Goal: Communication & Community: Answer question/provide support

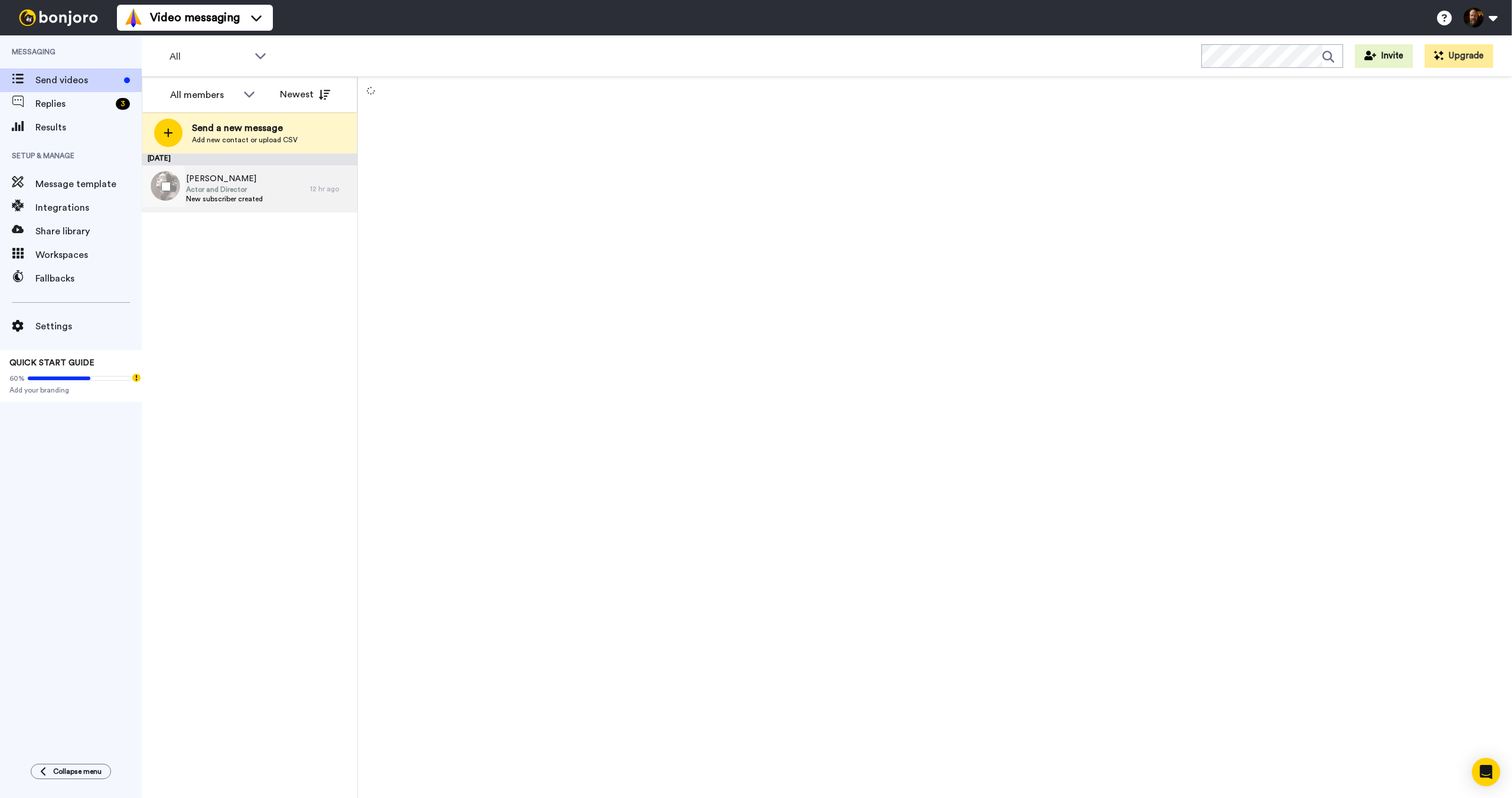
click at [258, 186] on span "Actor and Director" at bounding box center [224, 189] width 77 height 9
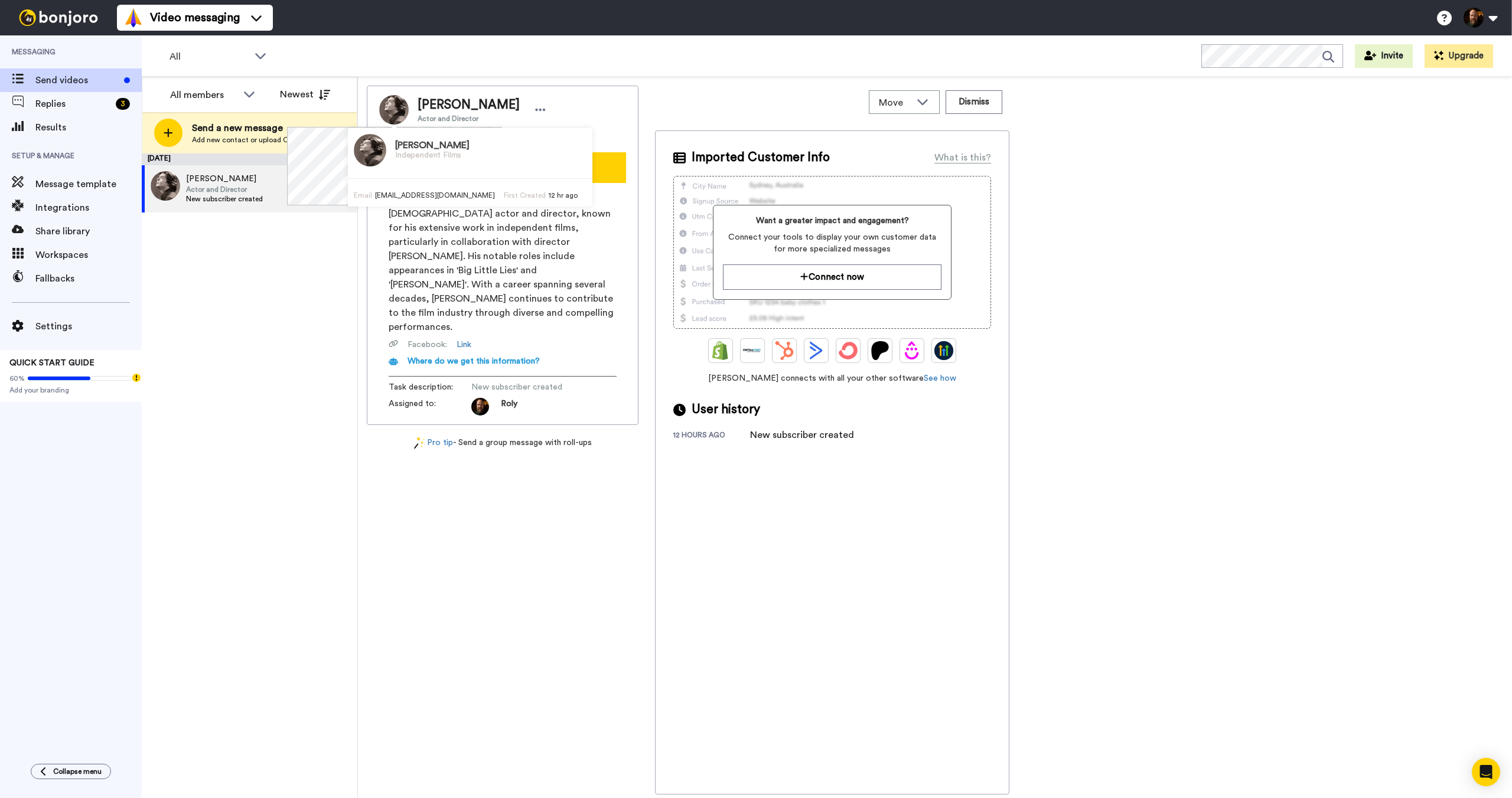
click at [390, 110] on img at bounding box center [394, 110] width 30 height 30
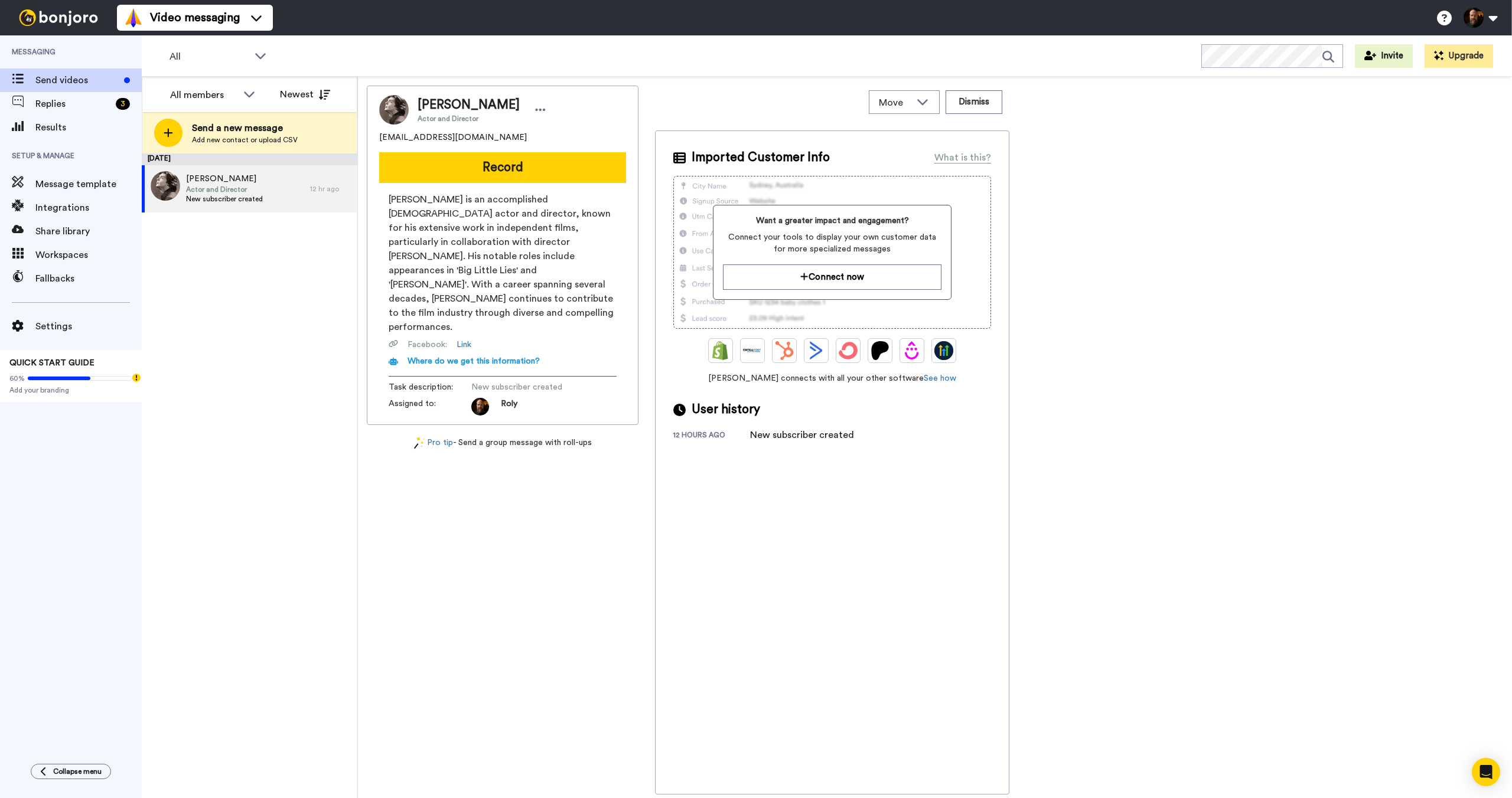
click at [1086, 240] on div "[PERSON_NAME] Actor and Director [EMAIL_ADDRESS][DOMAIN_NAME] Record [PERSON_NA…" at bounding box center [935, 440] width 1137 height 709
click at [557, 171] on button "Record" at bounding box center [502, 168] width 247 height 31
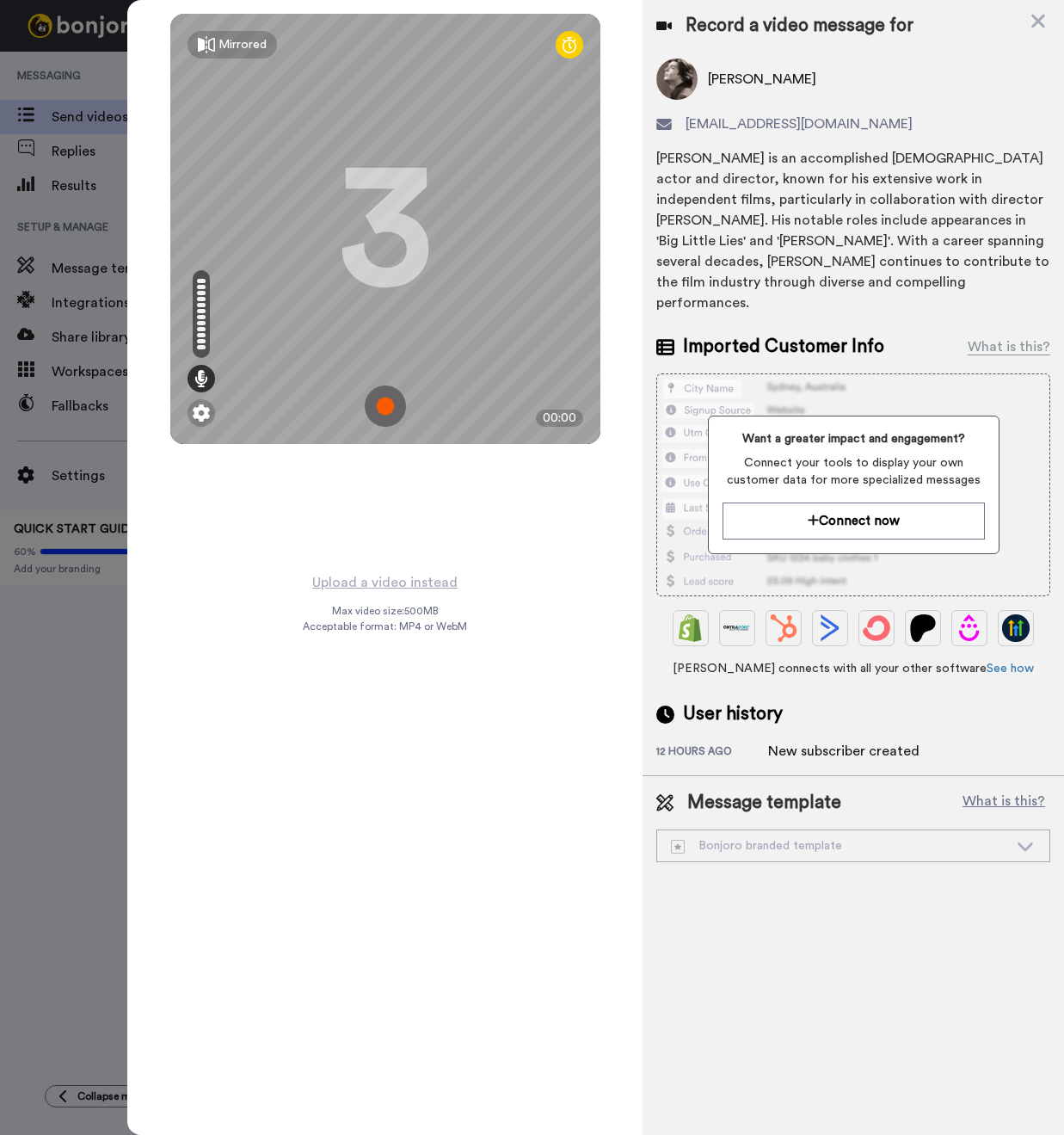
click at [388, 405] on img at bounding box center [385, 406] width 42 height 42
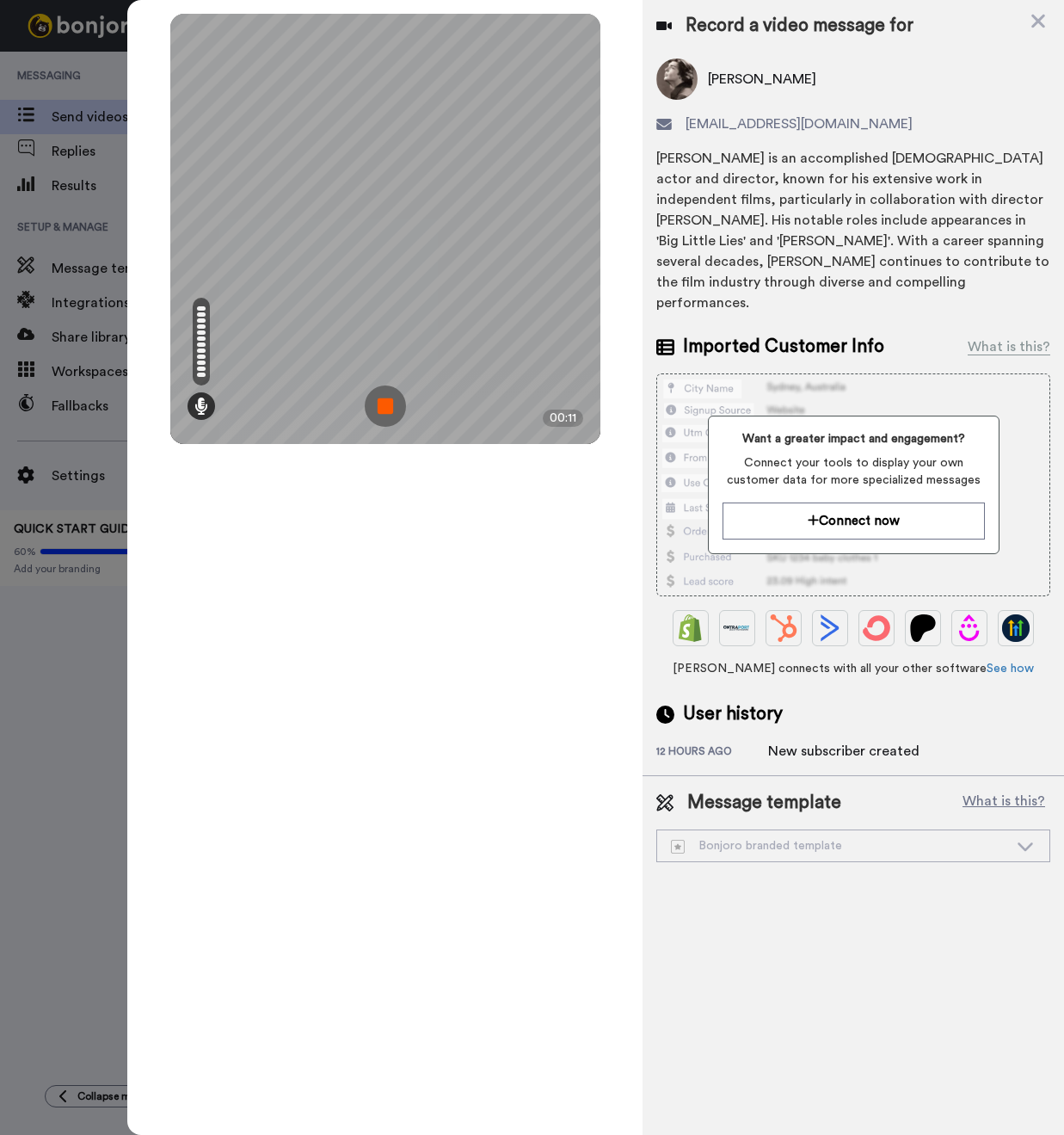
click at [385, 404] on img at bounding box center [385, 406] width 42 height 42
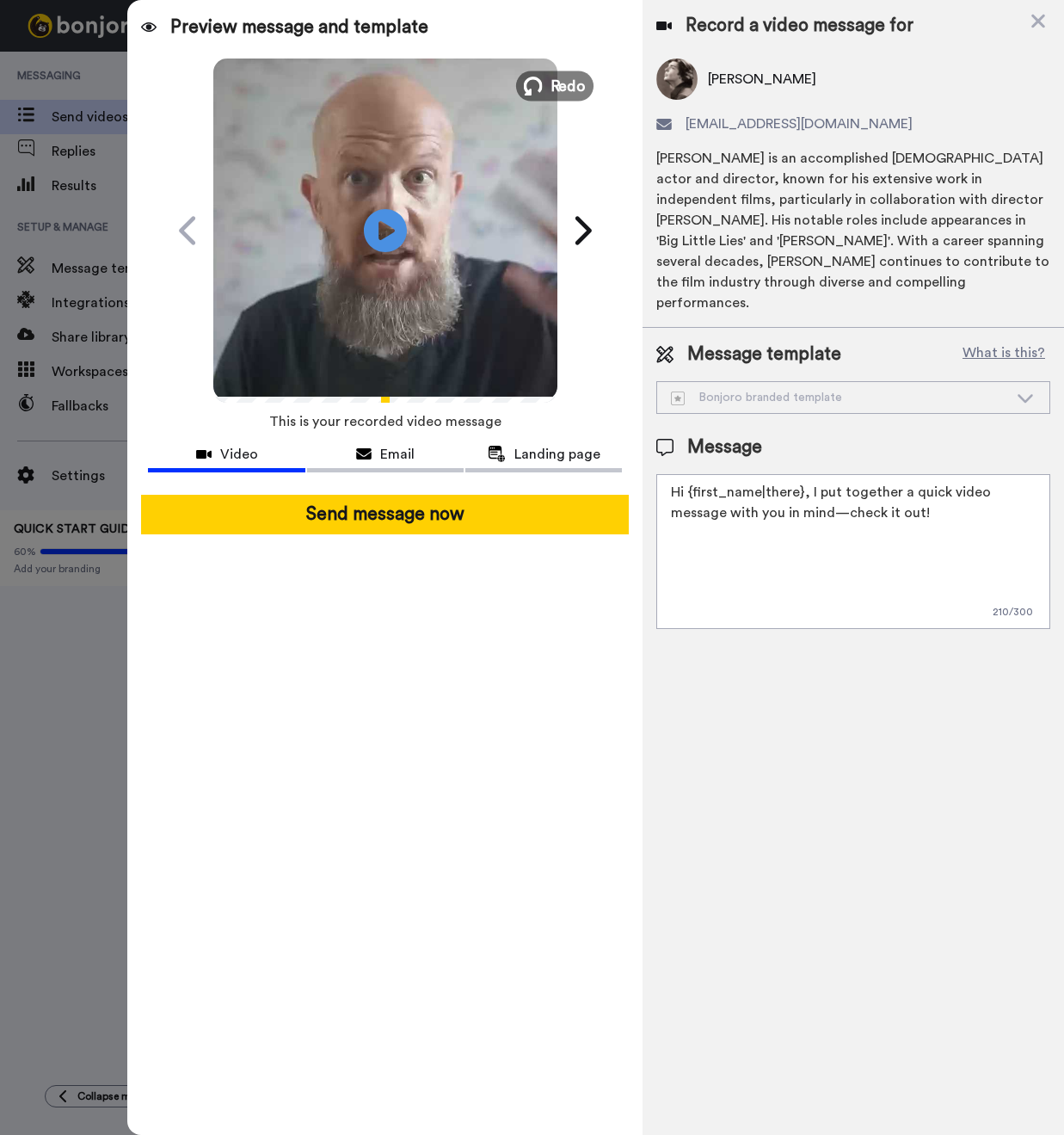
click at [546, 82] on button "Redo" at bounding box center [555, 85] width 78 height 30
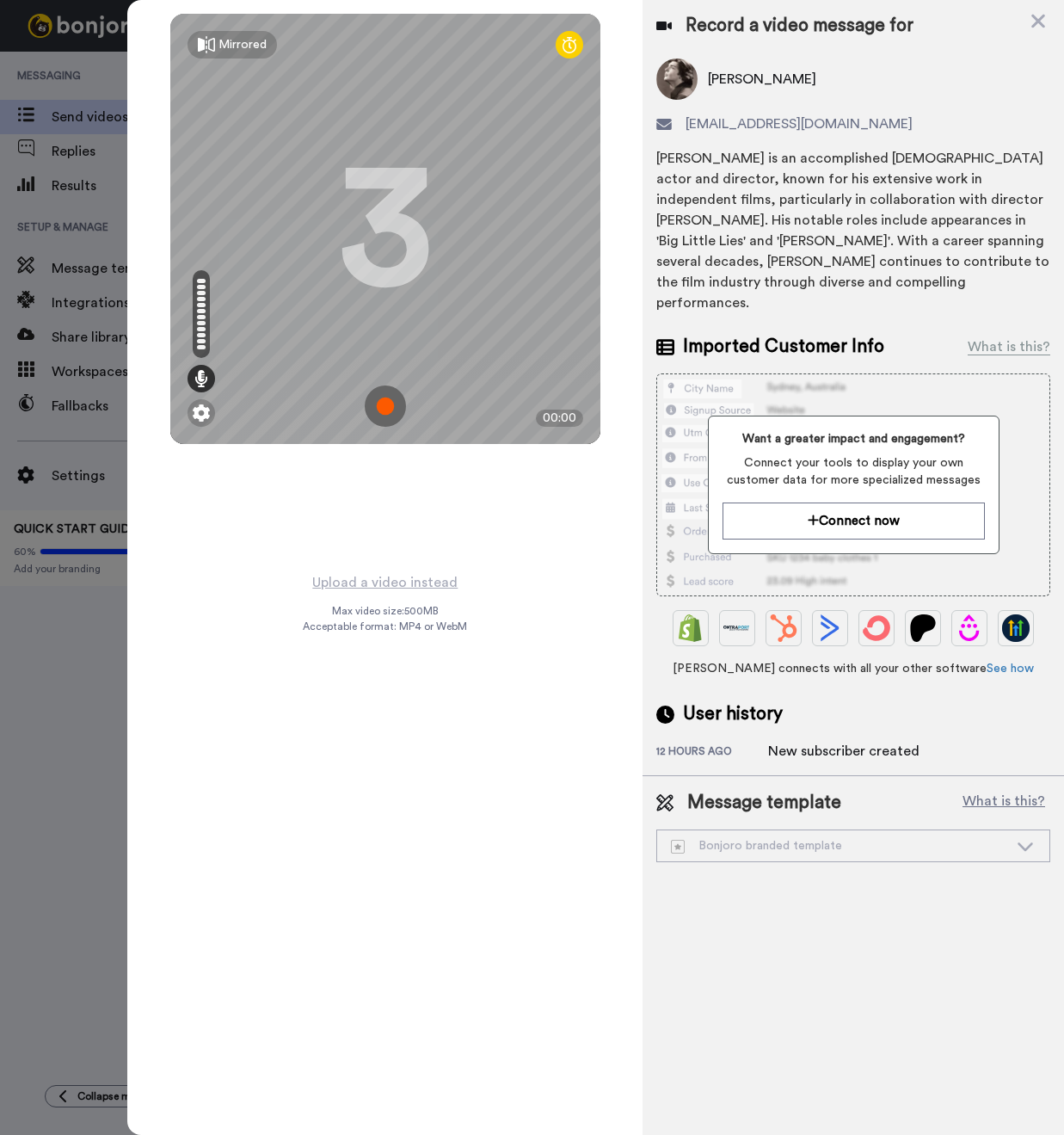
click at [382, 405] on img at bounding box center [385, 406] width 42 height 42
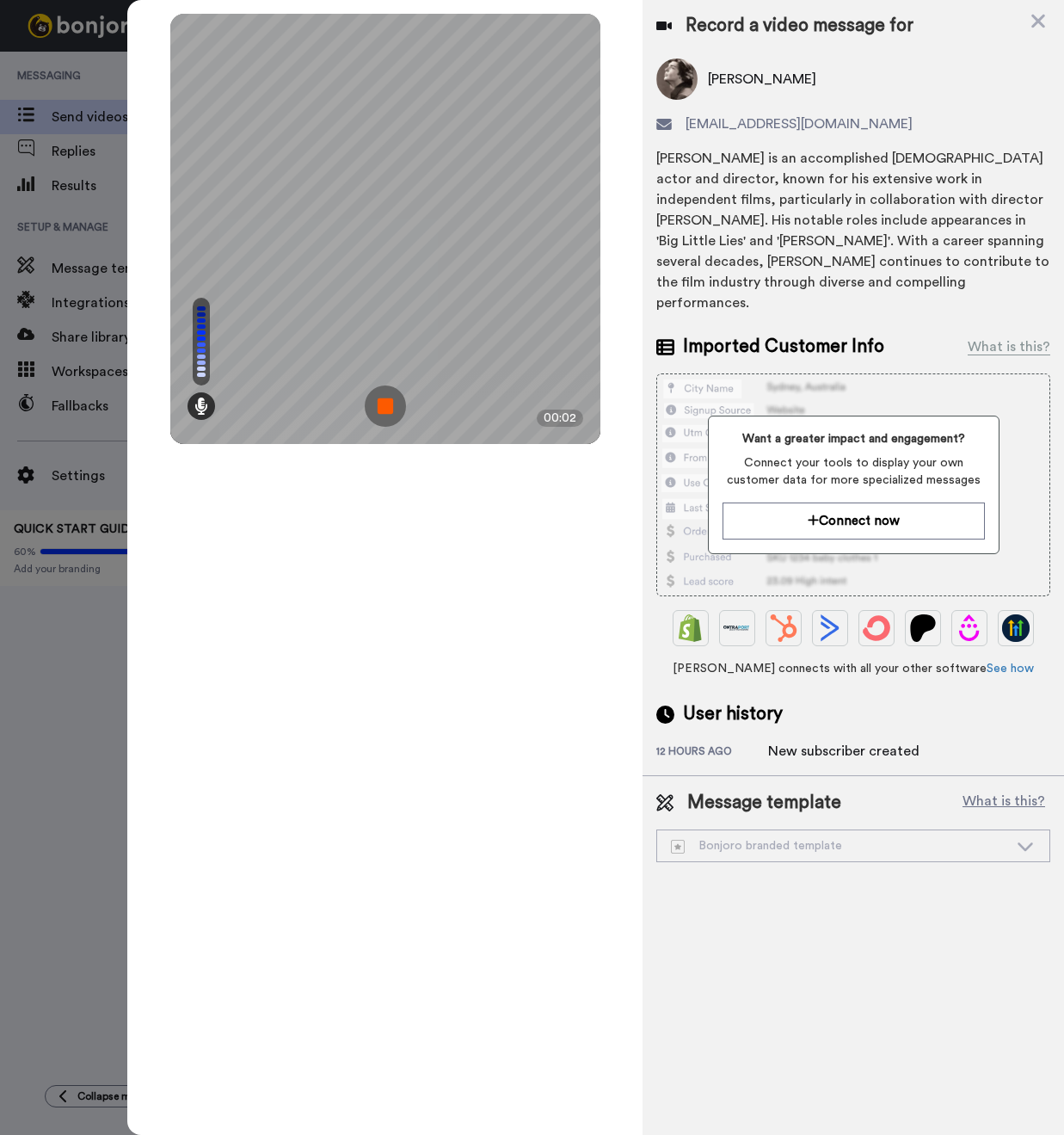
click at [380, 404] on img at bounding box center [385, 406] width 42 height 42
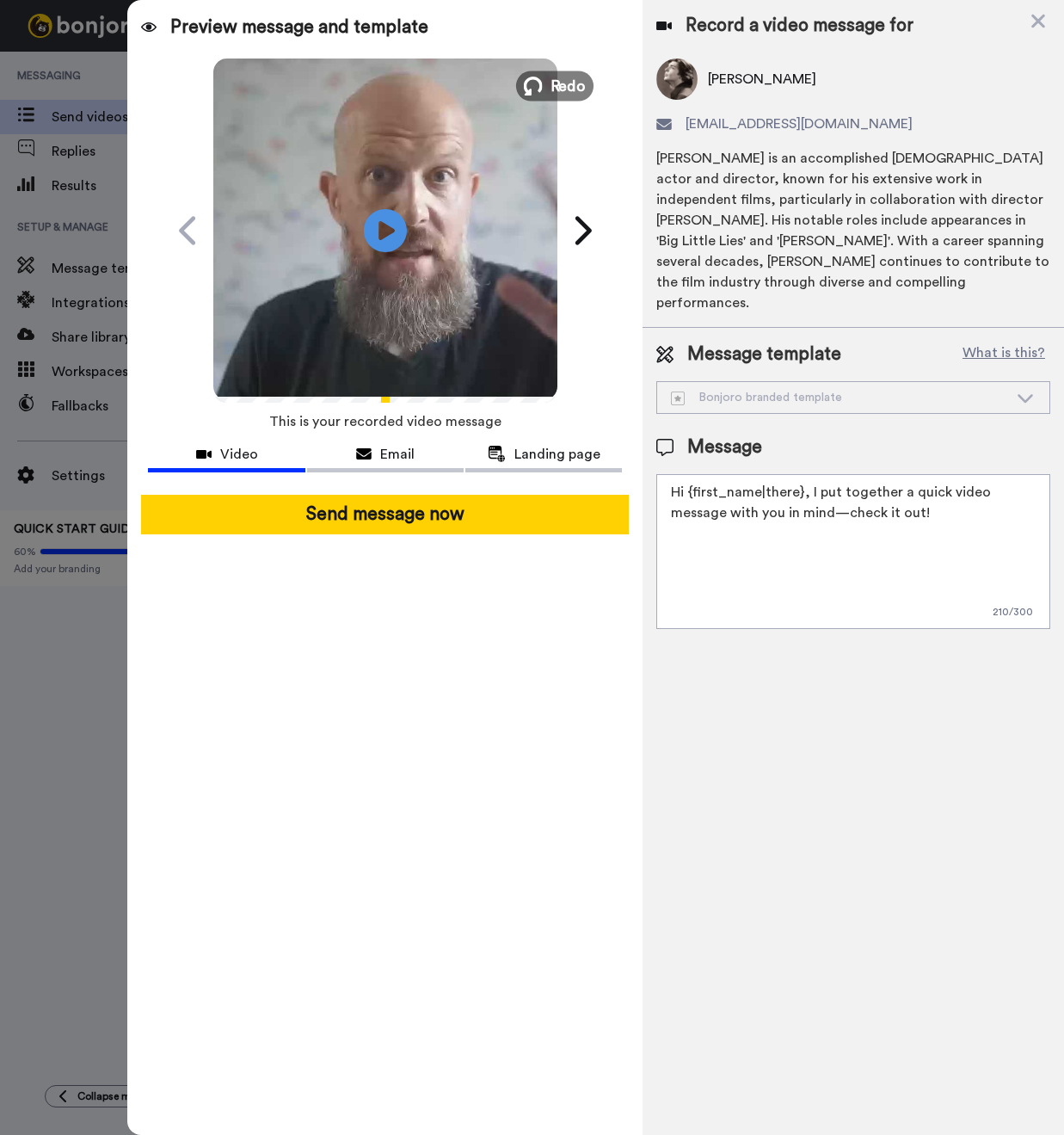
click at [555, 81] on span "Redo" at bounding box center [568, 85] width 36 height 23
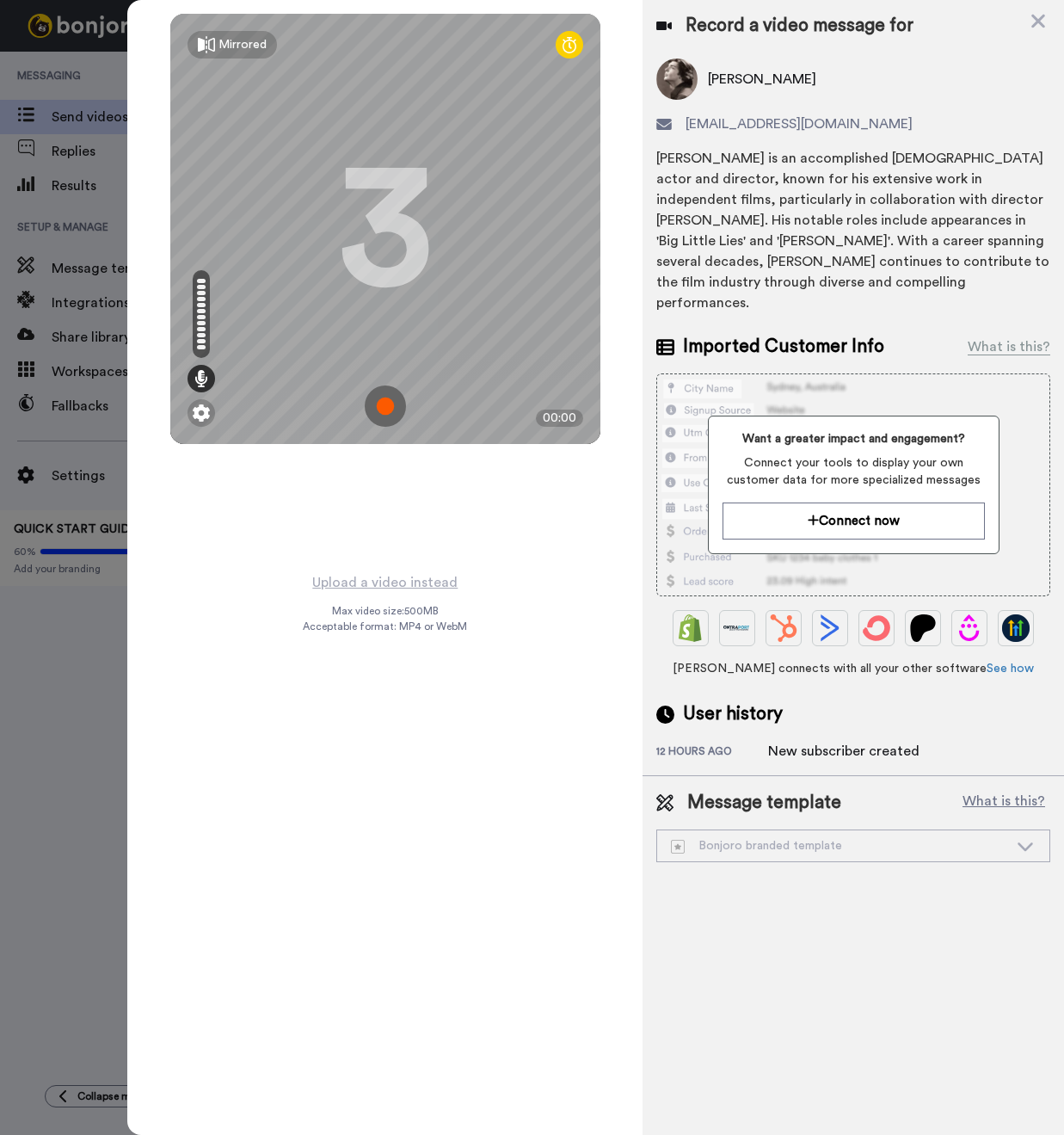
click at [383, 399] on img at bounding box center [385, 406] width 42 height 42
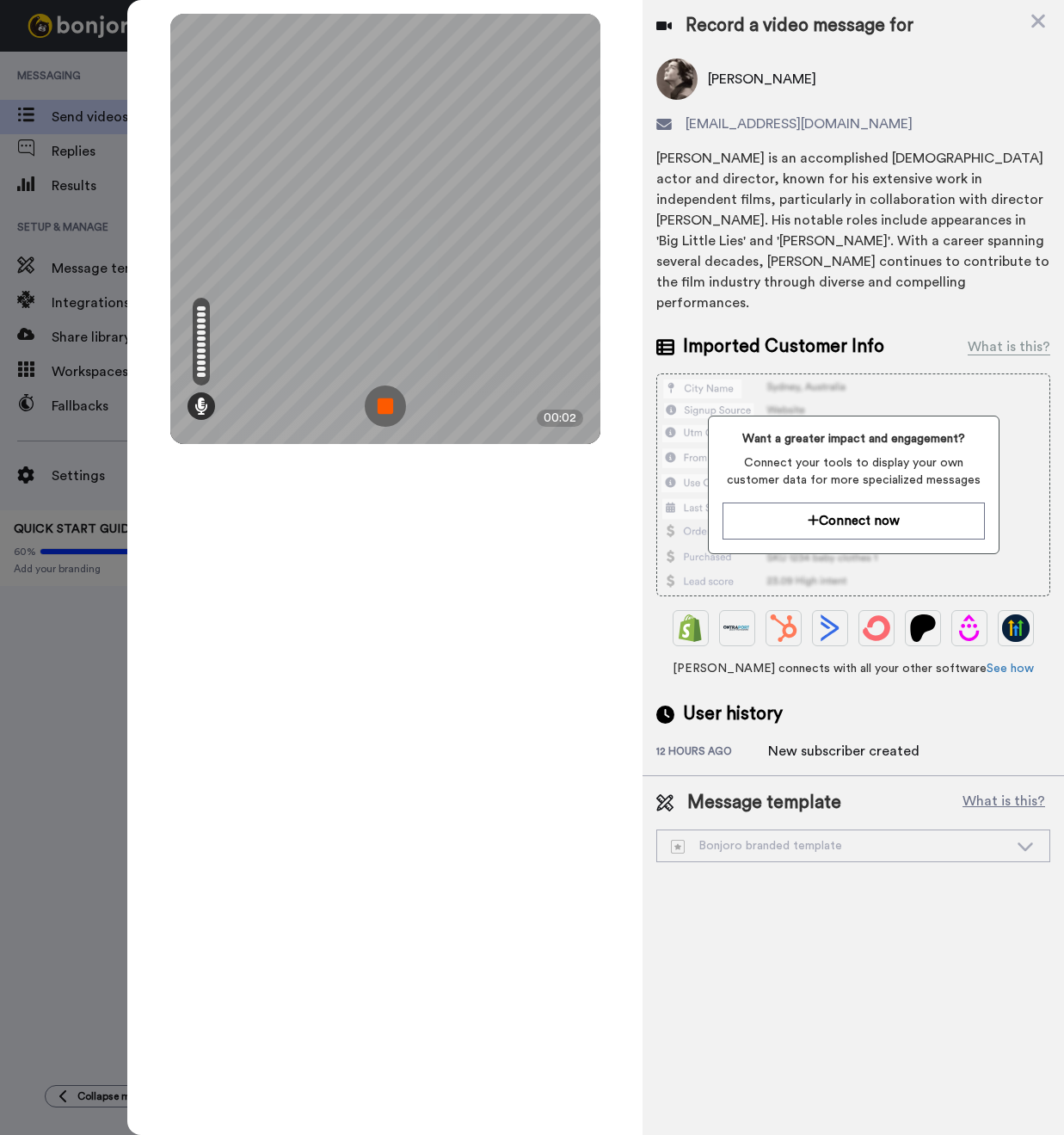
click at [380, 397] on img at bounding box center [385, 406] width 42 height 42
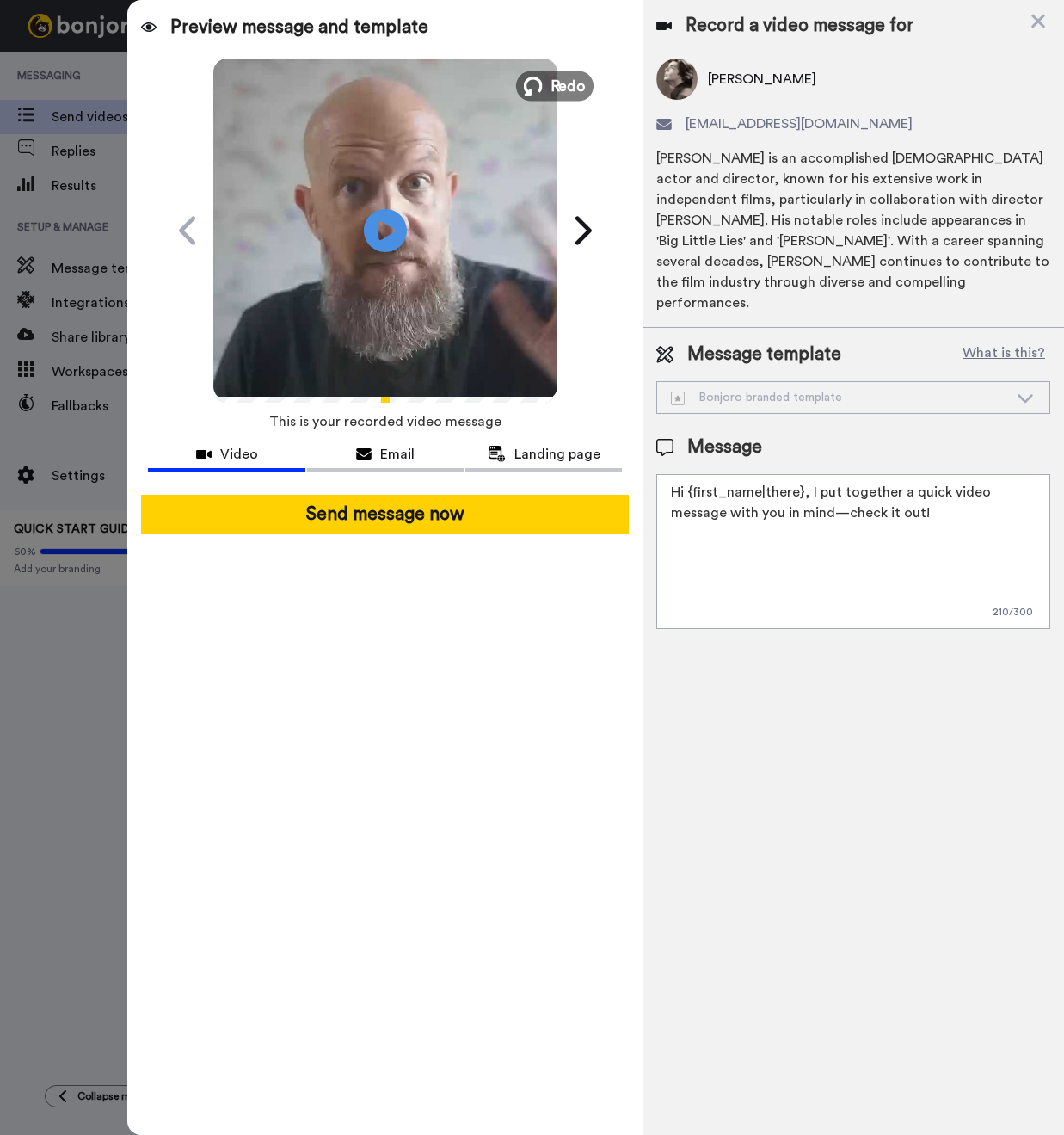
click at [569, 75] on span "Redo" at bounding box center [568, 85] width 36 height 23
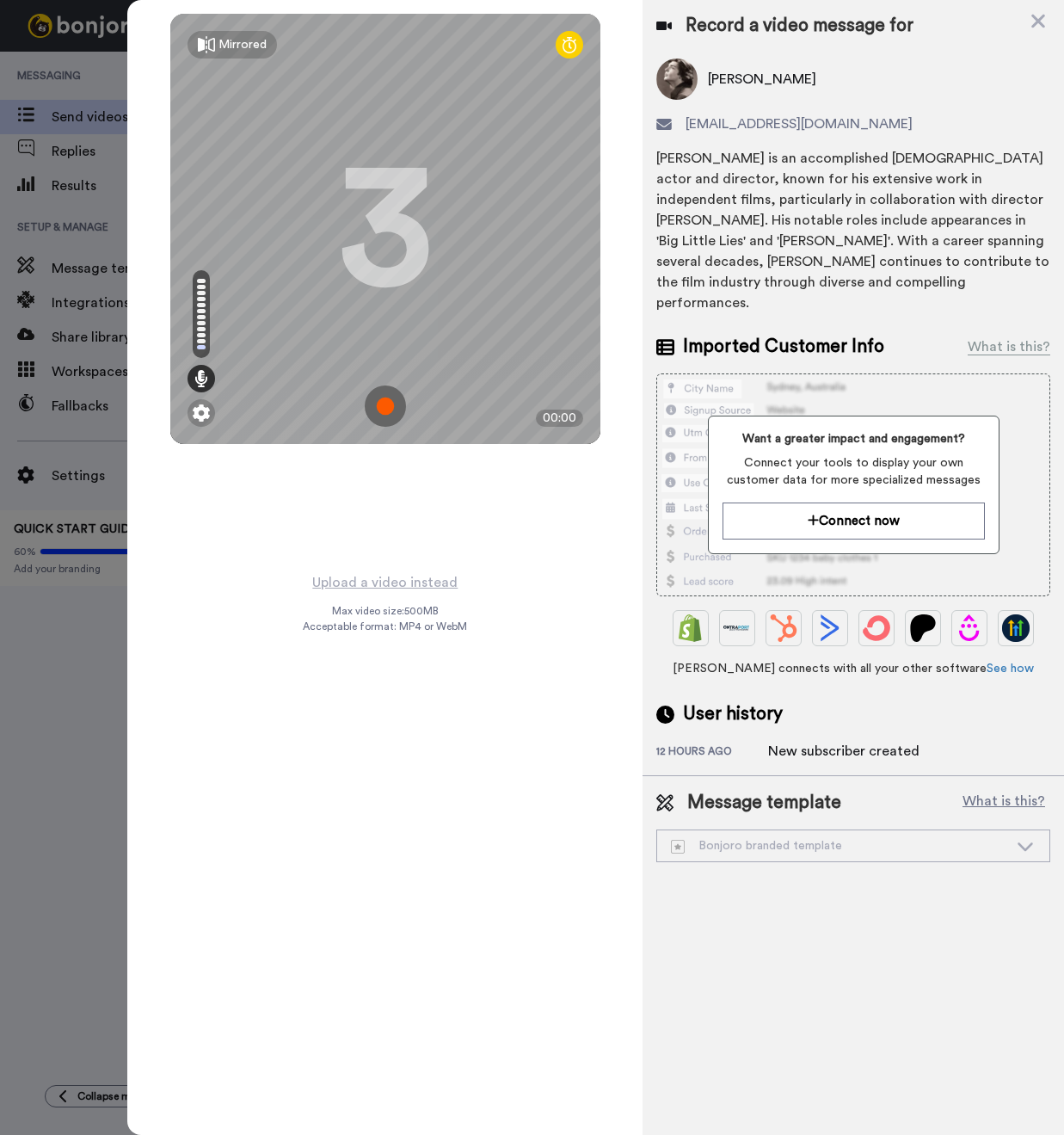
click at [382, 402] on img at bounding box center [385, 406] width 42 height 42
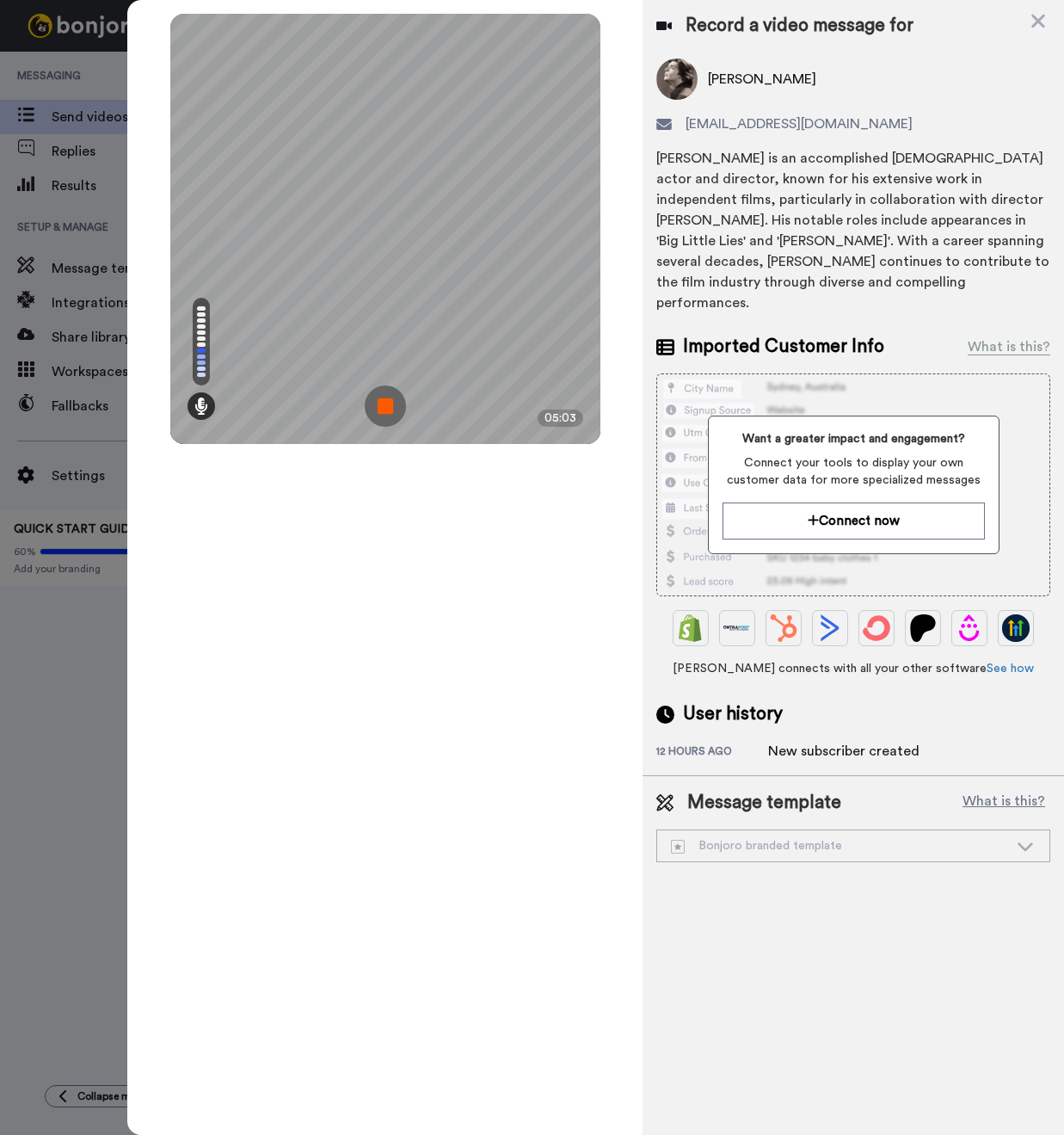
click at [382, 397] on img at bounding box center [385, 406] width 42 height 42
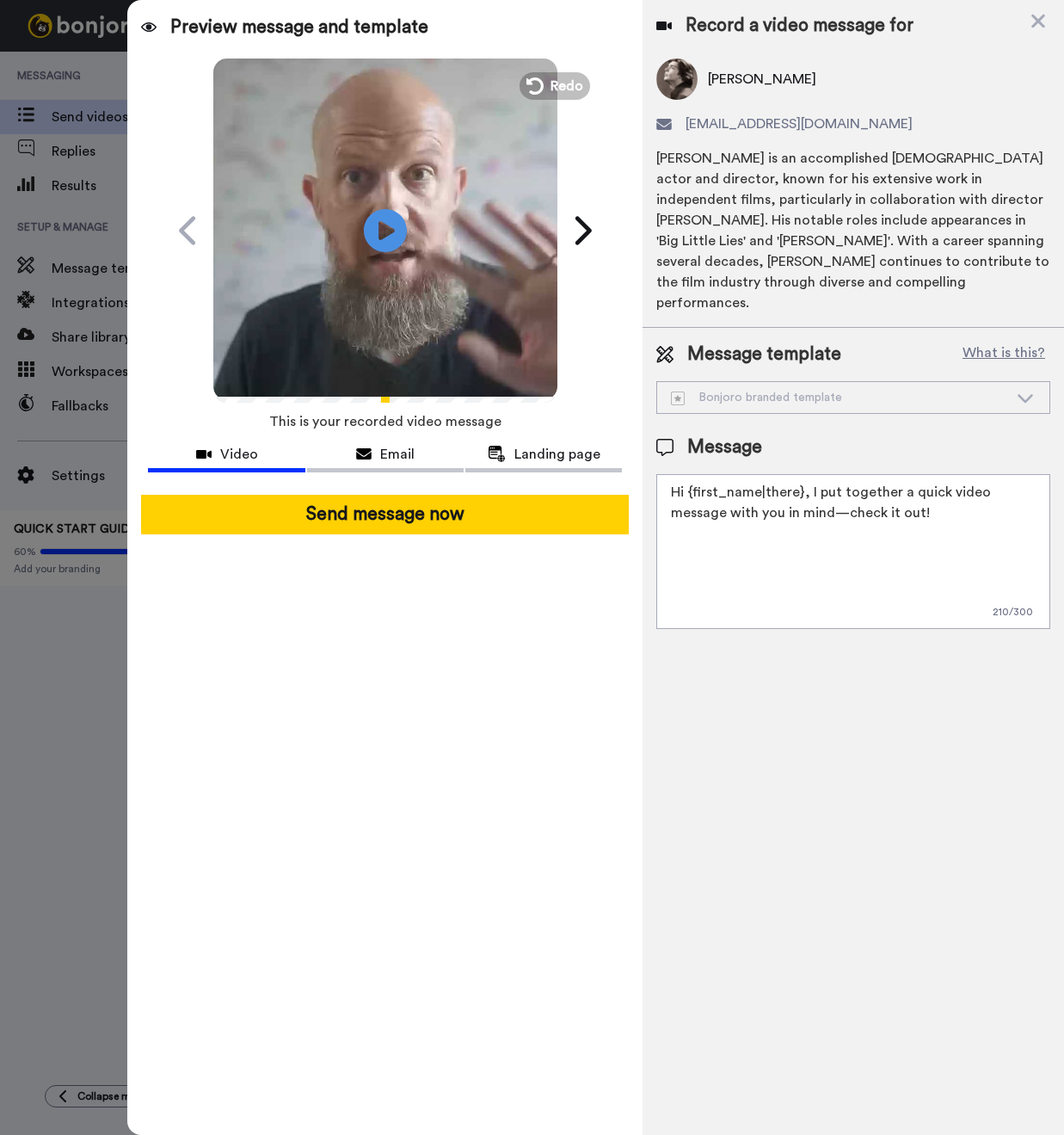
drag, startPoint x: 874, startPoint y: 494, endPoint x: 724, endPoint y: 500, distance: 150.1
click at [724, 500] on textarea "Hi {first_name|there}, I put together a quick video message with you in mind—ch…" at bounding box center [854, 551] width 394 height 155
click at [930, 493] on textarea "Hi {first_name|there}, I put together a quick video message with your assessmen…" at bounding box center [854, 551] width 394 height 155
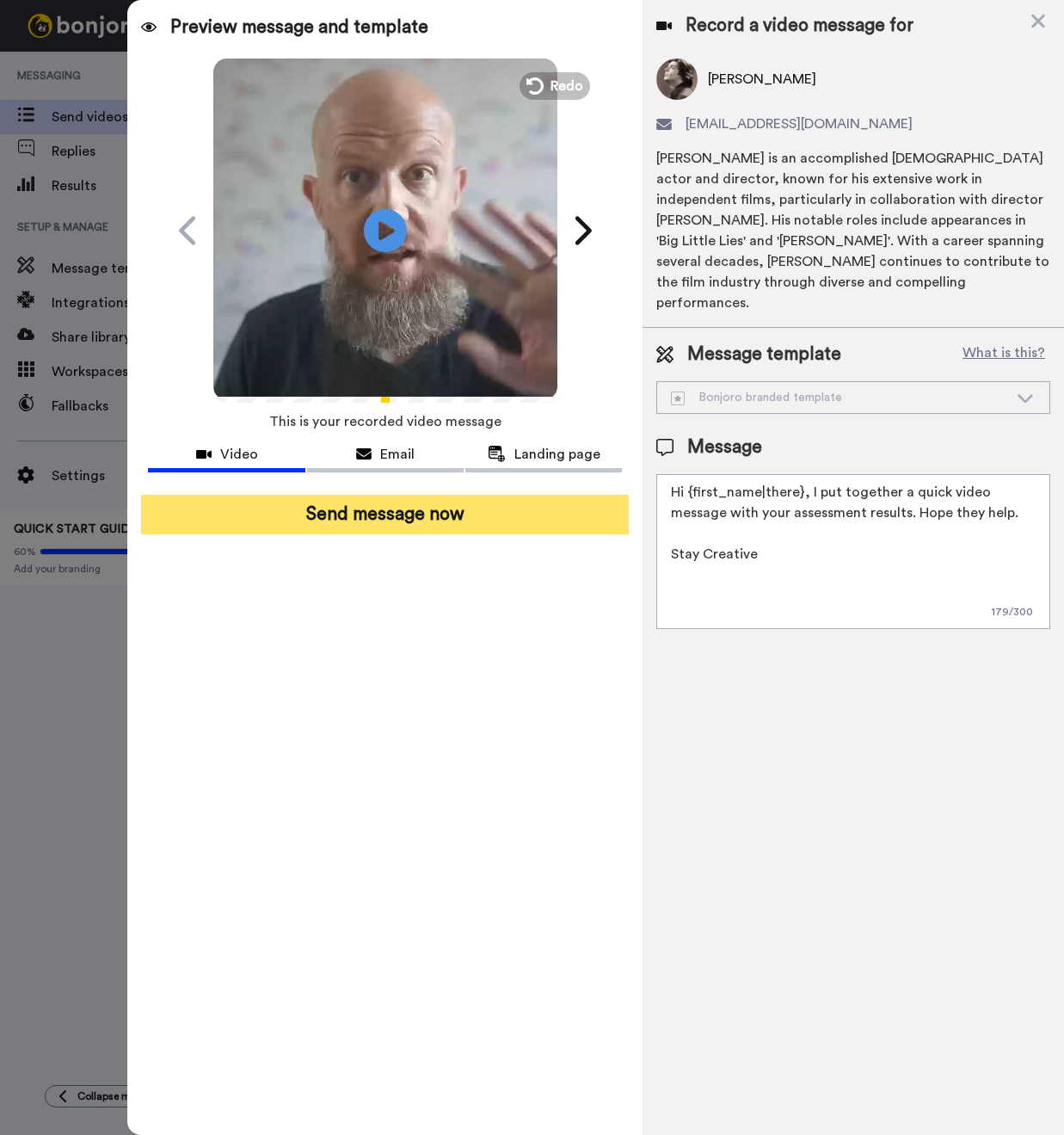
type textarea "Hi {first_name|there}, I put together a quick video message with your assessmen…"
click at [422, 507] on button "Send message now" at bounding box center [384, 514] width 488 height 40
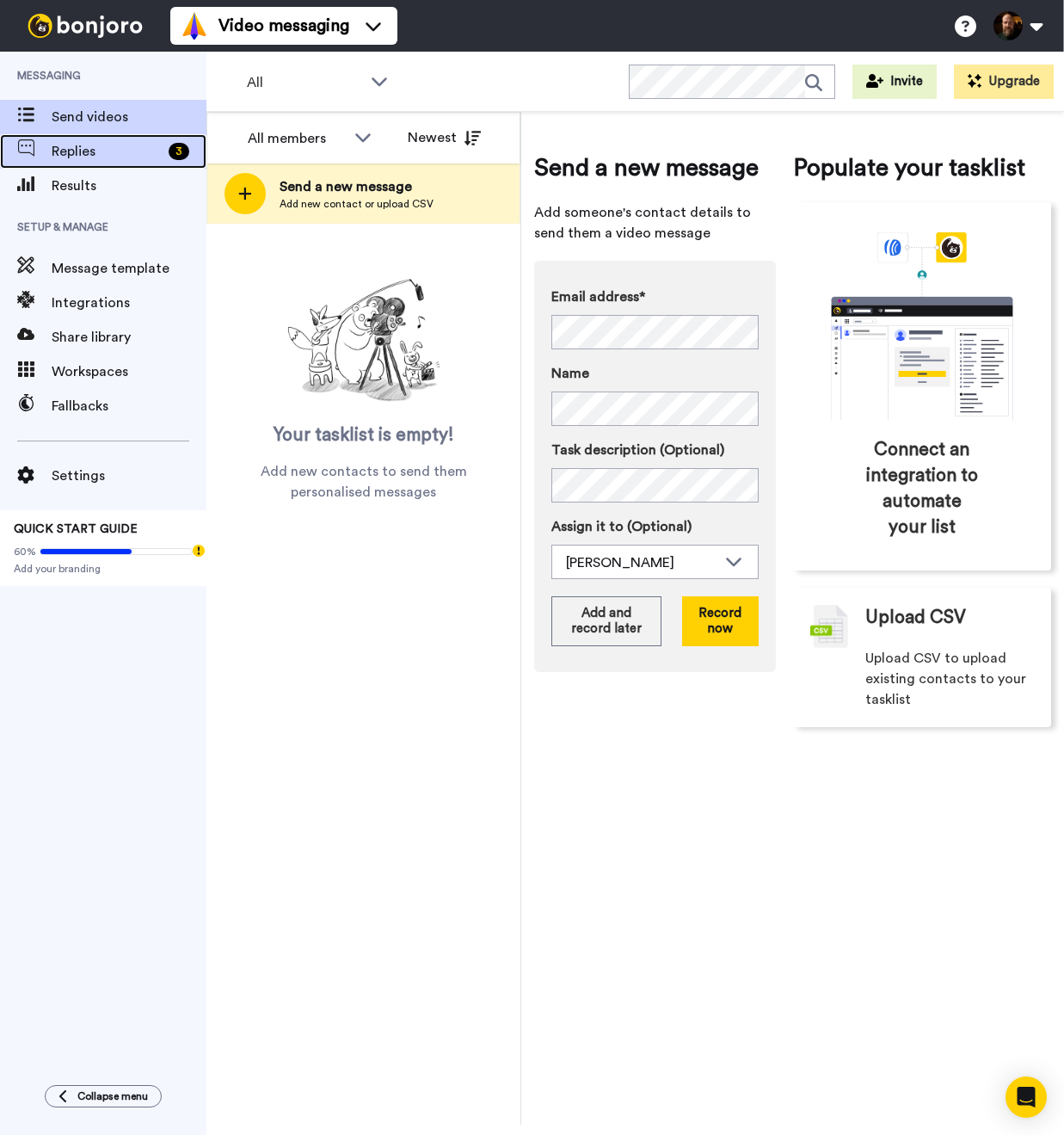
click at [89, 167] on div "Replies 3" at bounding box center [103, 152] width 207 height 34
click at [90, 166] on div "Replies 3" at bounding box center [103, 152] width 207 height 34
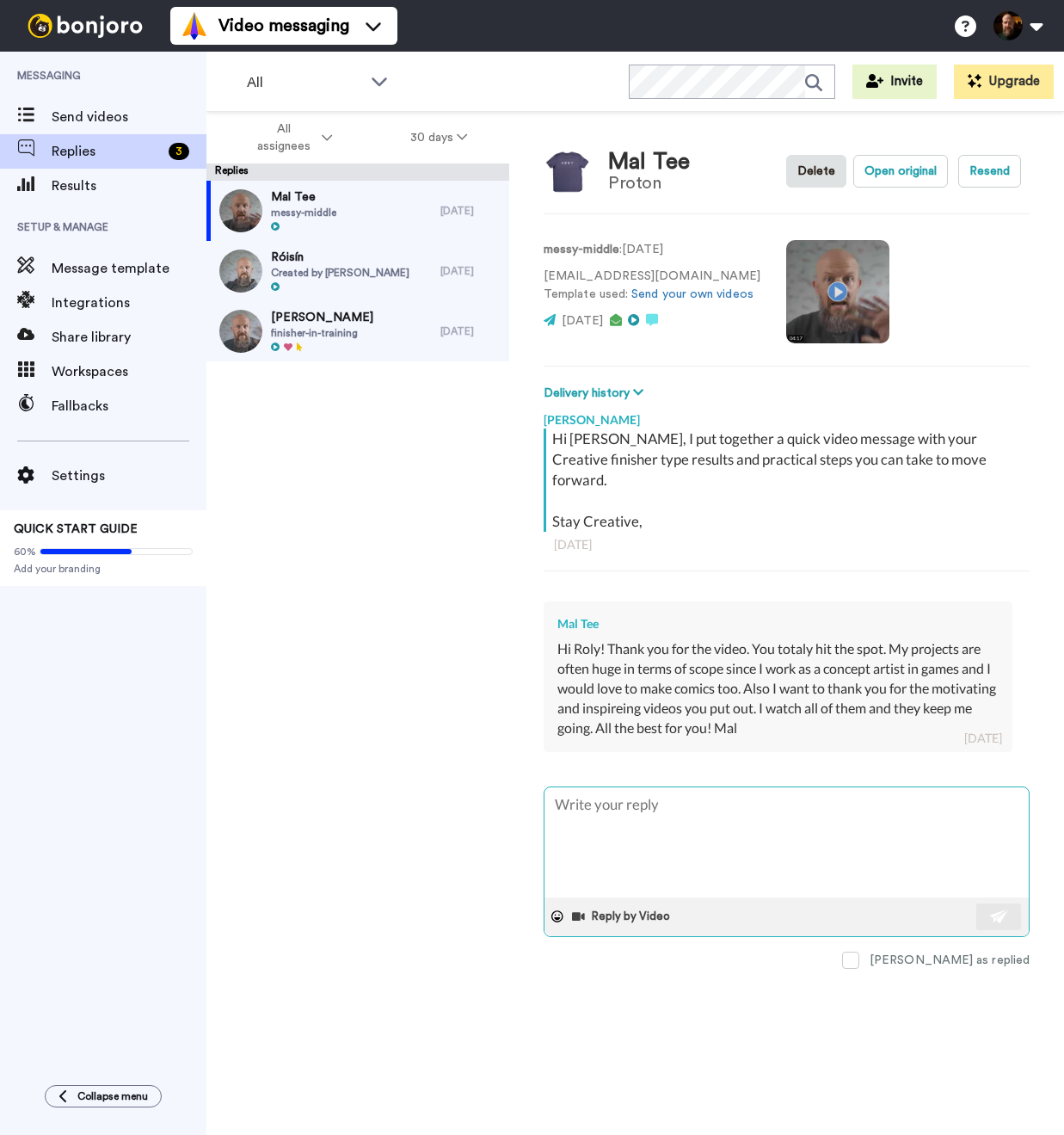
click at [901, 797] on textarea at bounding box center [787, 842] width 485 height 110
type textarea "x"
type textarea "H"
type textarea "x"
type textarea "Hi"
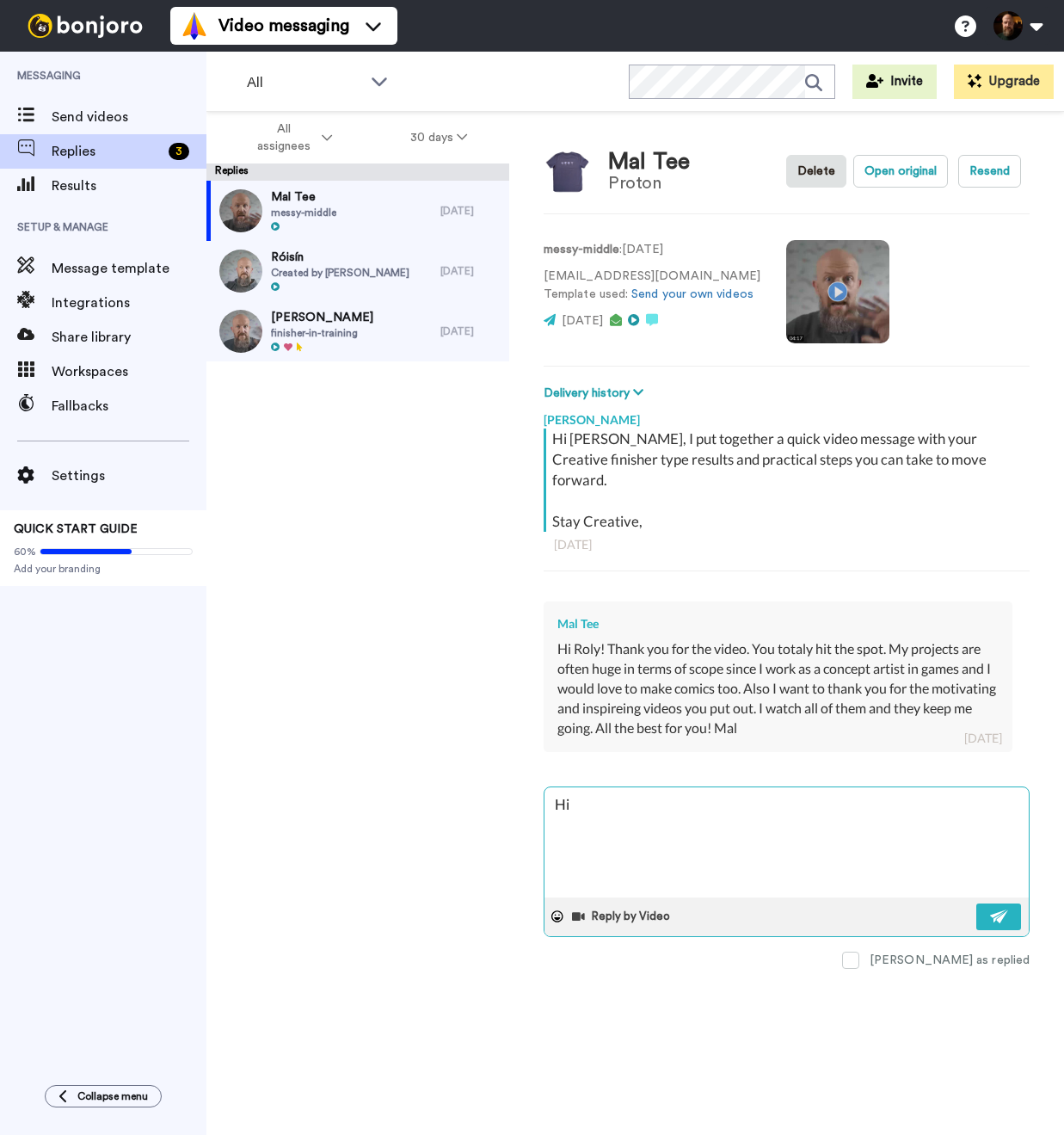
type textarea "x"
type textarea "Hi"
type textarea "x"
type textarea "Hi M"
type textarea "x"
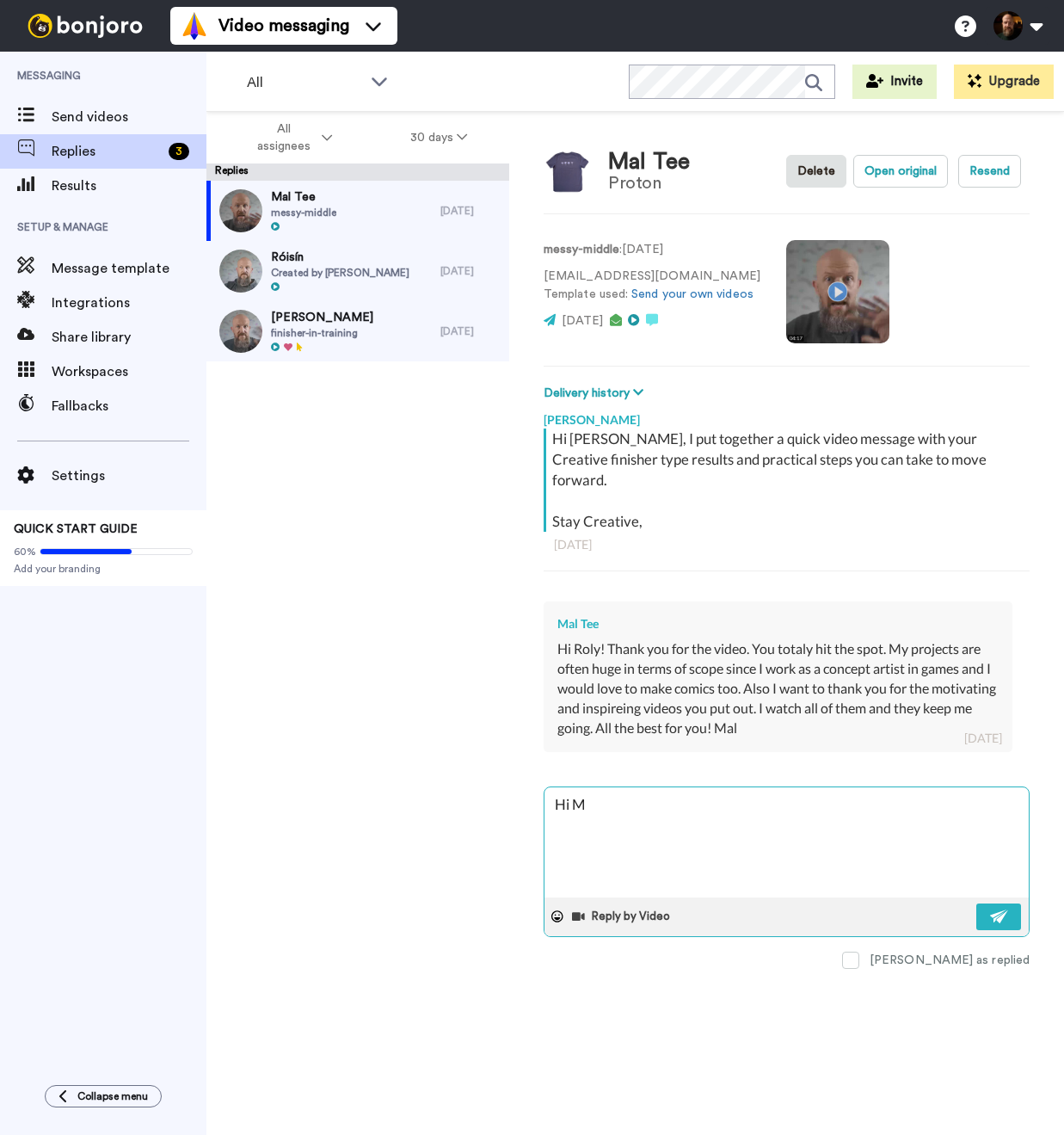
type textarea "Hi [PERSON_NAME]"
type textarea "x"
type textarea "Hi [PERSON_NAME]"
type textarea "x"
type textarea "Hi Mal,"
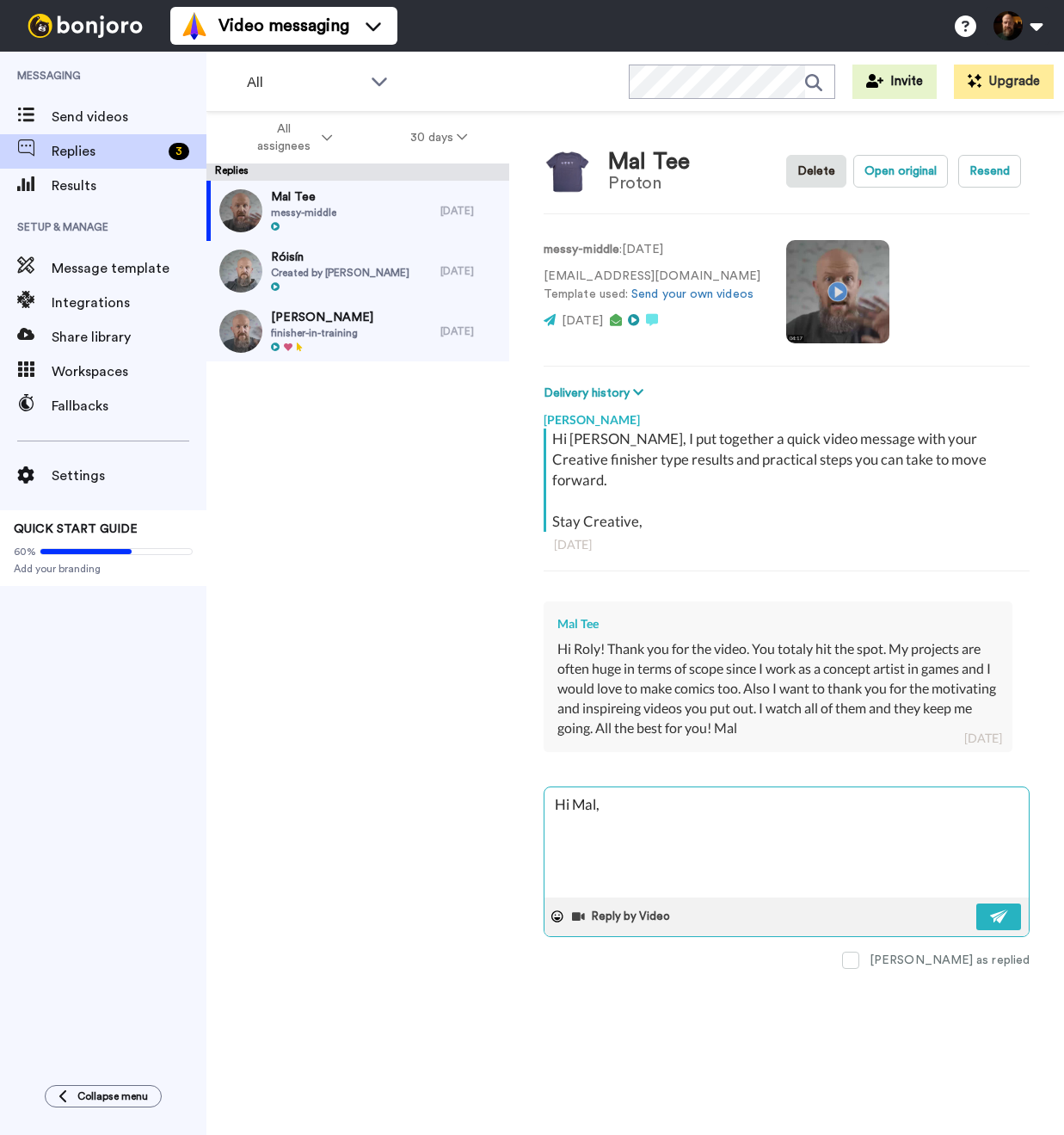
type textarea "x"
type textarea "Hi Mal,"
type textarea "x"
type textarea "Hi Mal,"
type textarea "x"
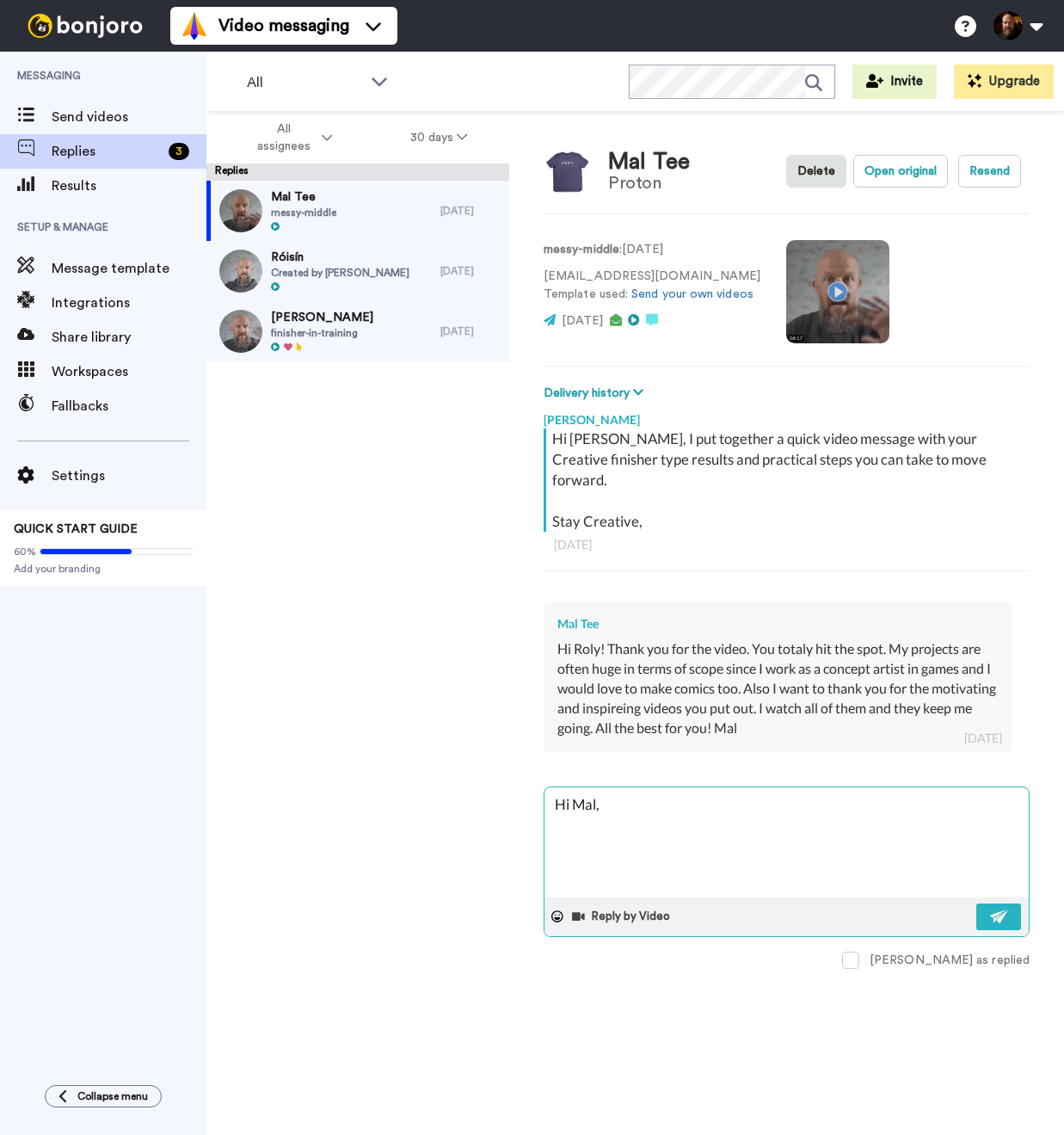
type textarea "Hi Mal,"
type textarea "x"
type textarea "Hi Mal, T"
type textarea "x"
type textarea "Hi Mal, Th"
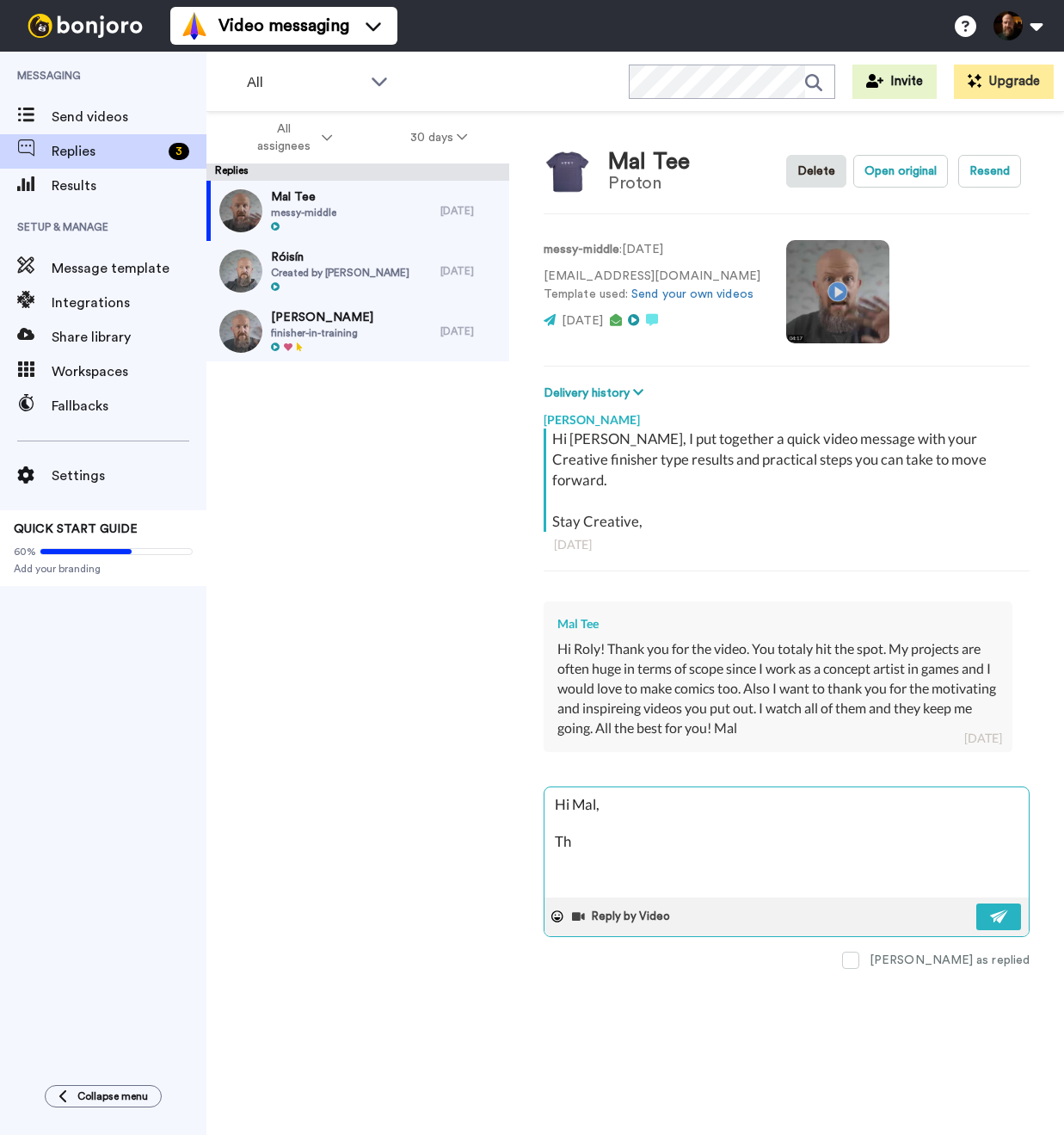
type textarea "x"
type textarea "Hi Mal, Tha"
type textarea "x"
type textarea "Hi Mal, That"
type textarea "x"
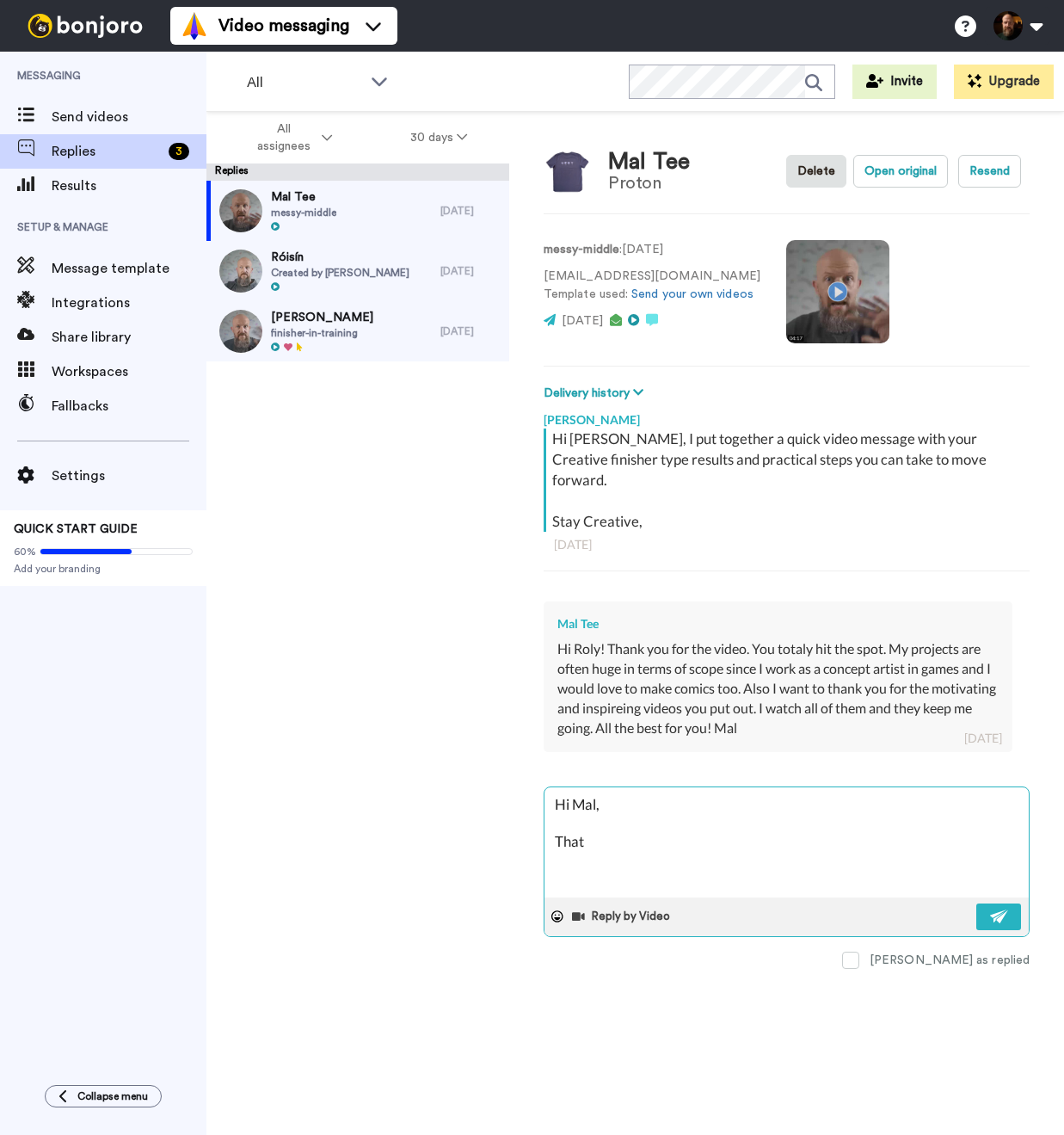
type textarea "Hi Mal, That'"
type textarea "x"
type textarea "Hi Mal, That's"
type textarea "x"
type textarea "Hi Mal, That's"
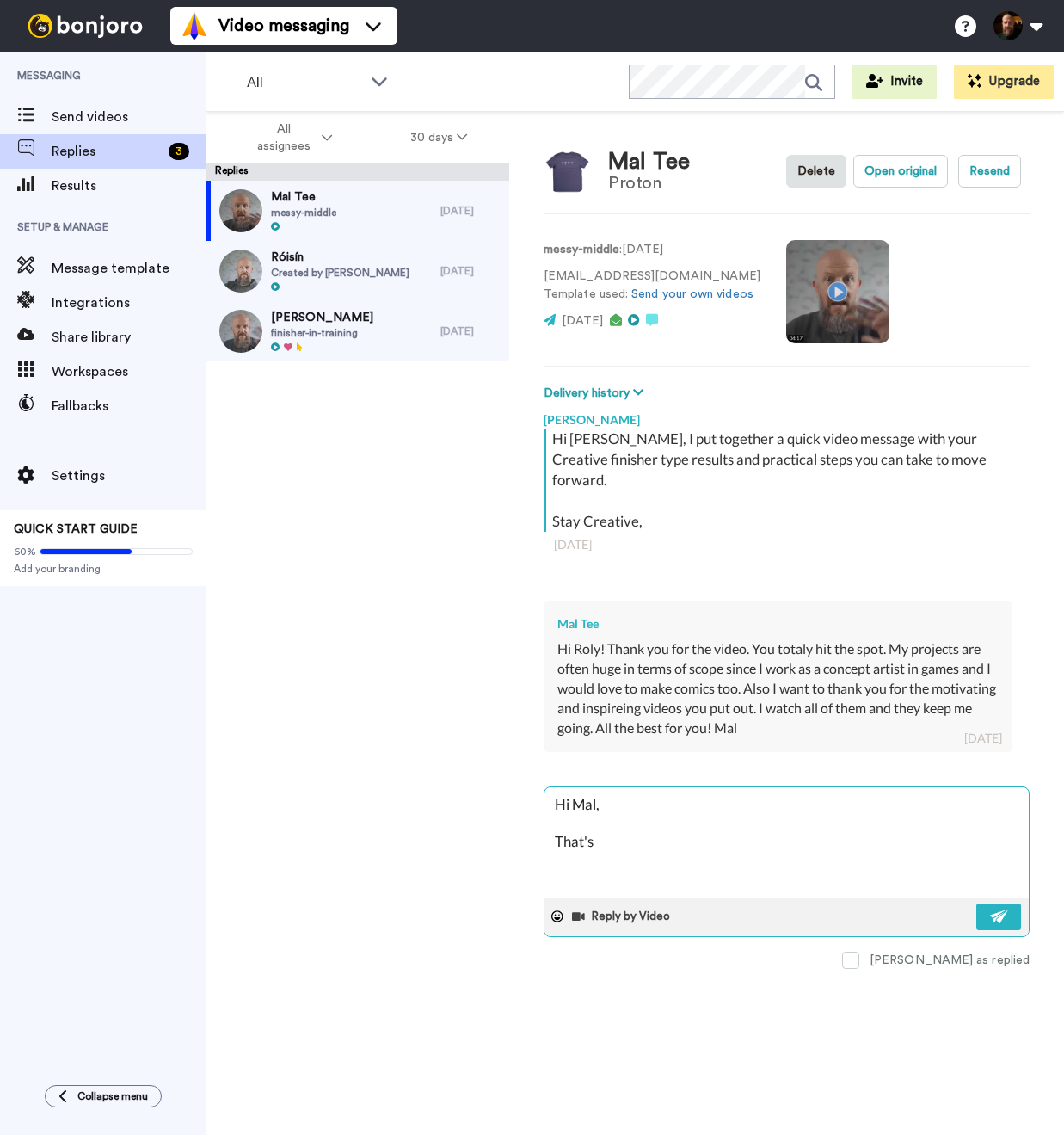
type textarea "x"
type textarea "Hi Mal, That's s"
type textarea "x"
type textarea "Hi Mal, That's so"
type textarea "x"
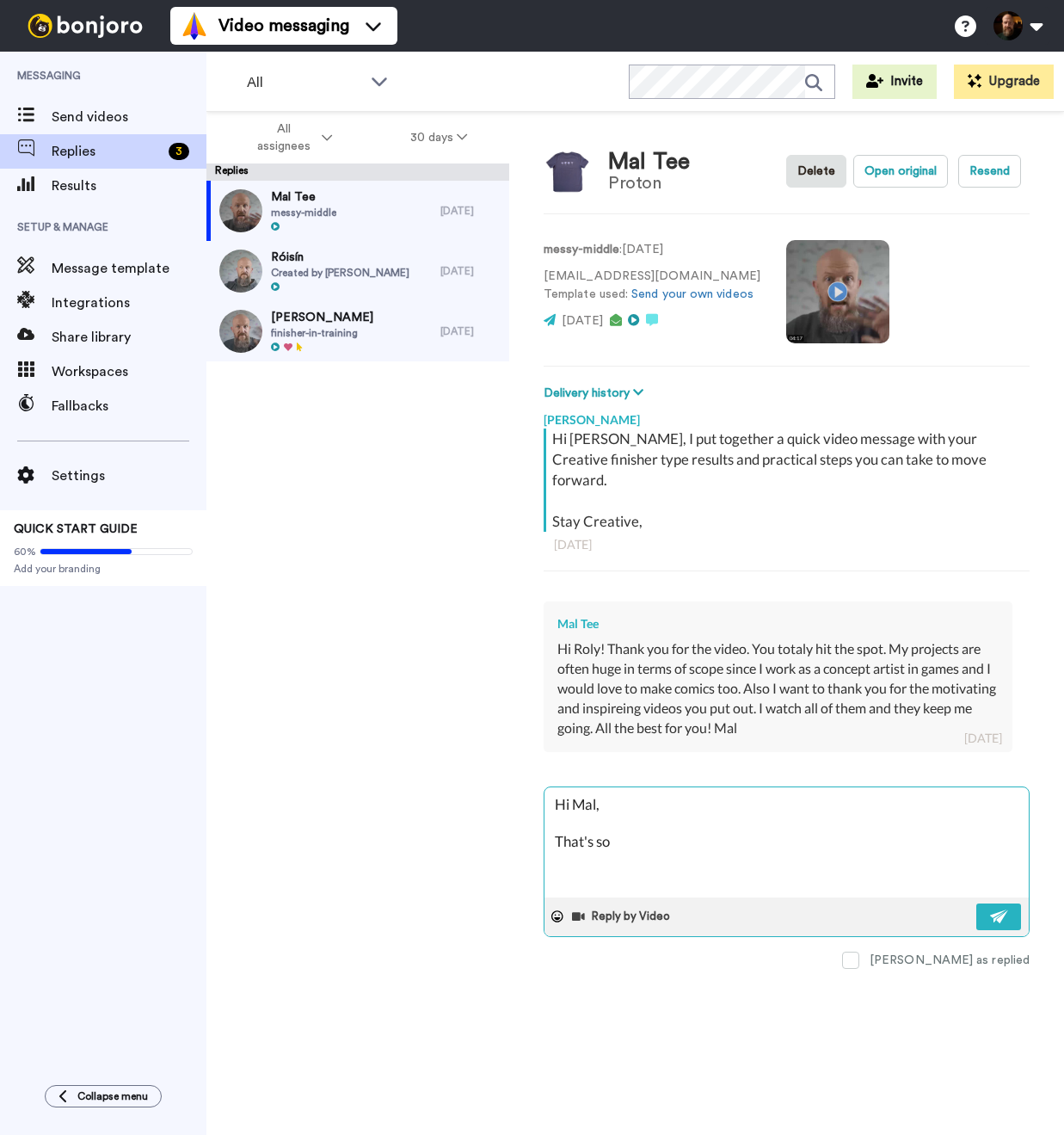
type textarea "Hi Mal, That's so"
type textarea "x"
type textarea "Hi Mal, That's so c"
type textarea "x"
type textarea "Hi Mal, That's so co"
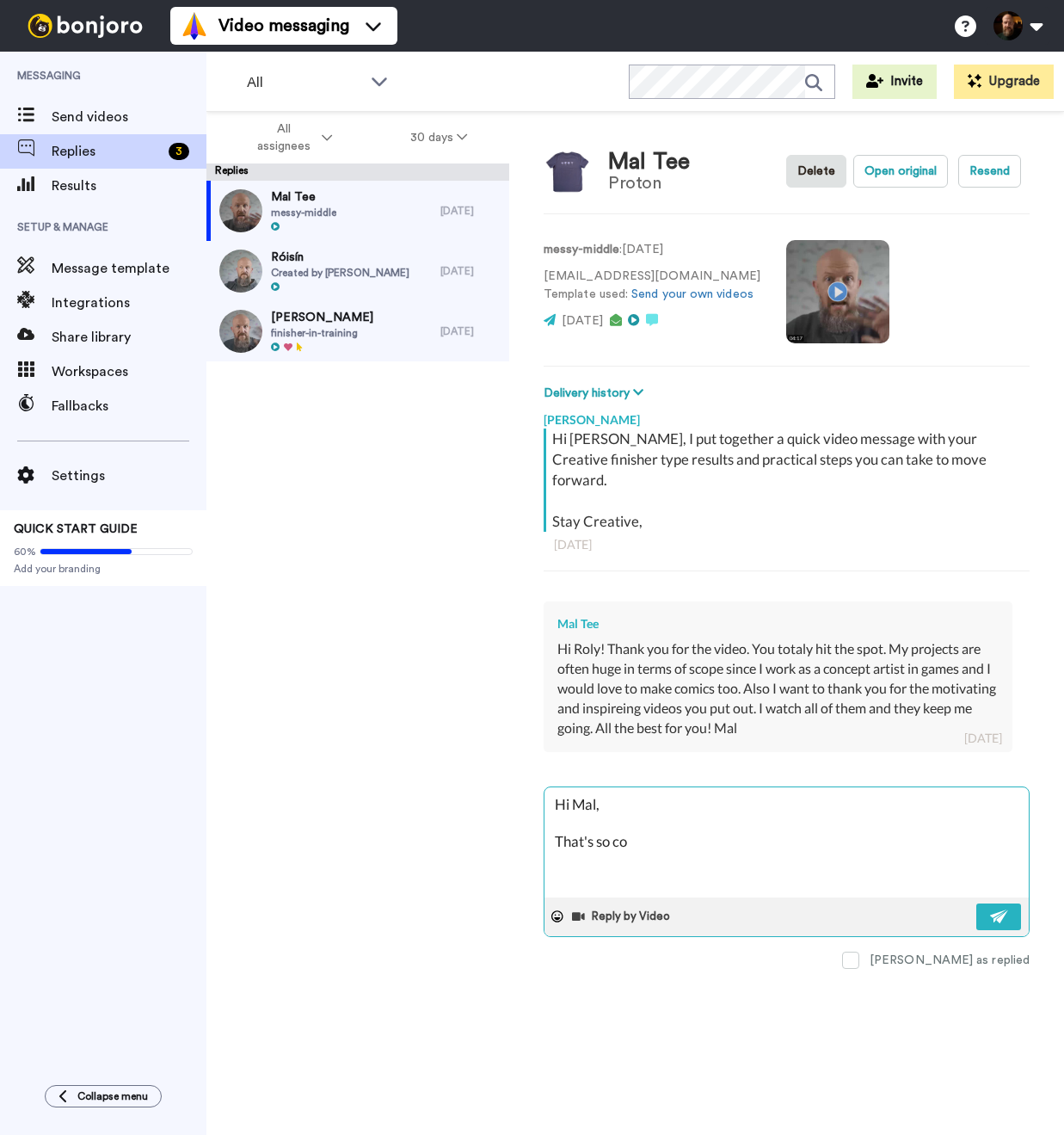
type textarea "x"
type textarea "Hi Mal, That's so coo"
type textarea "x"
type textarea "Hi Mal, That's so cool"
type textarea "x"
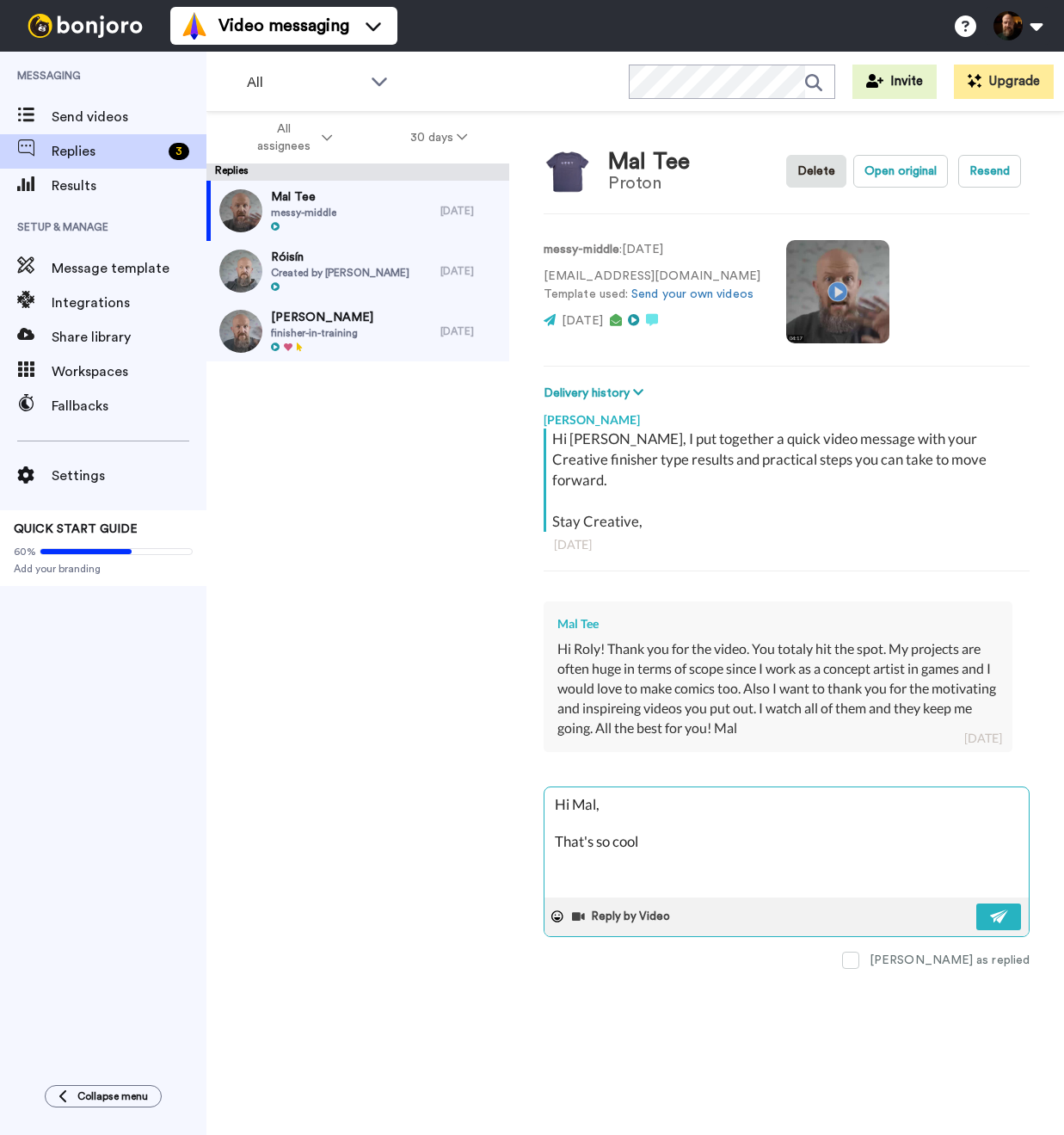
type textarea "Hi Mal, That's so cool"
type textarea "x"
type textarea "Hi Mal, That's so cool t"
type textarea "x"
type textarea "Hi Mal, That's so cool to"
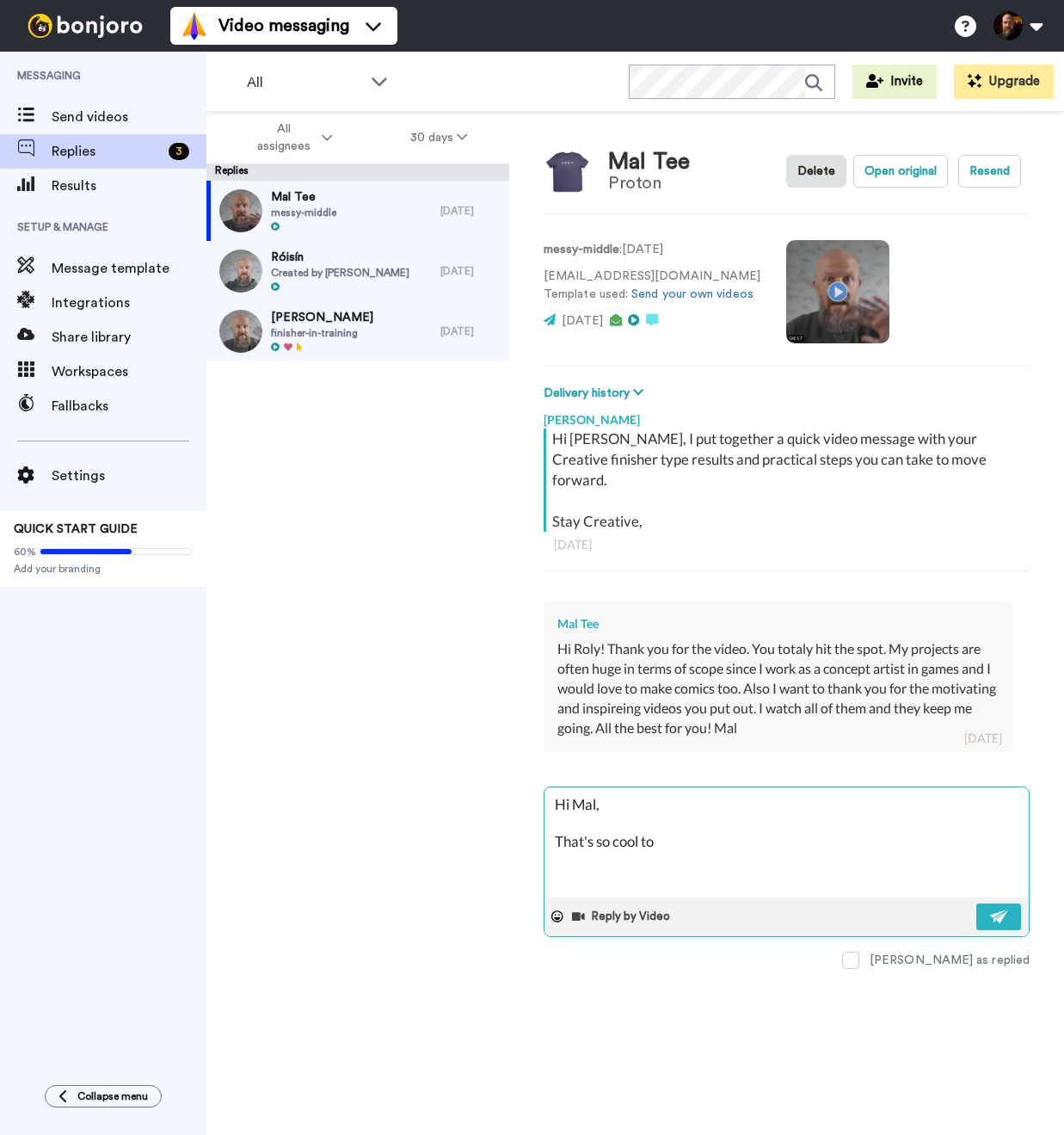
type textarea "x"
type textarea "Hi Mal, That's so cool to"
type textarea "x"
type textarea "Hi Mal, That's so cool to h"
type textarea "x"
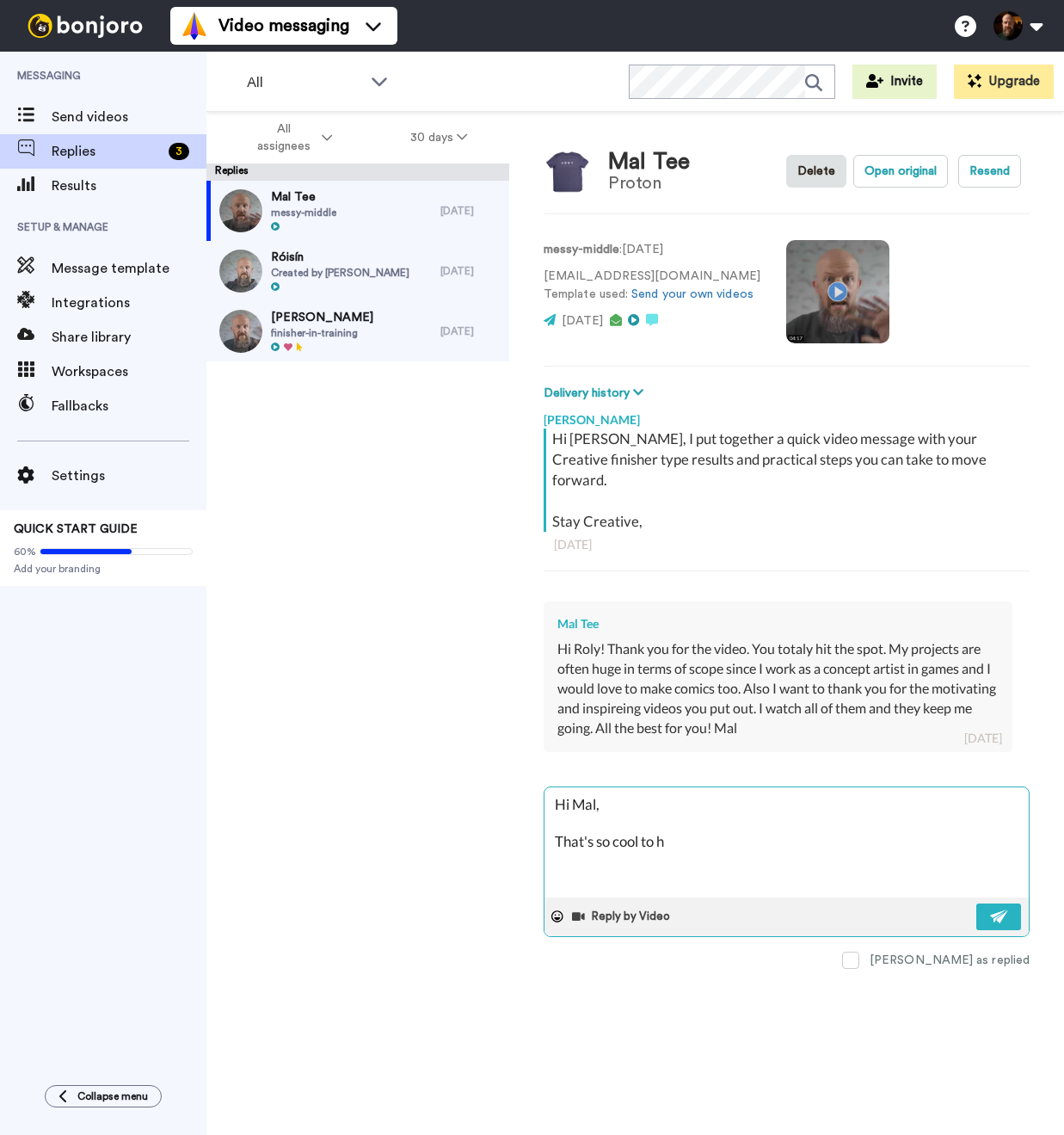
type textarea "Hi Mal, That's so cool to he"
type textarea "x"
type textarea "Hi Mal, That's so cool to hea"
type textarea "x"
type textarea "Hi Mal, That's so cool to hear"
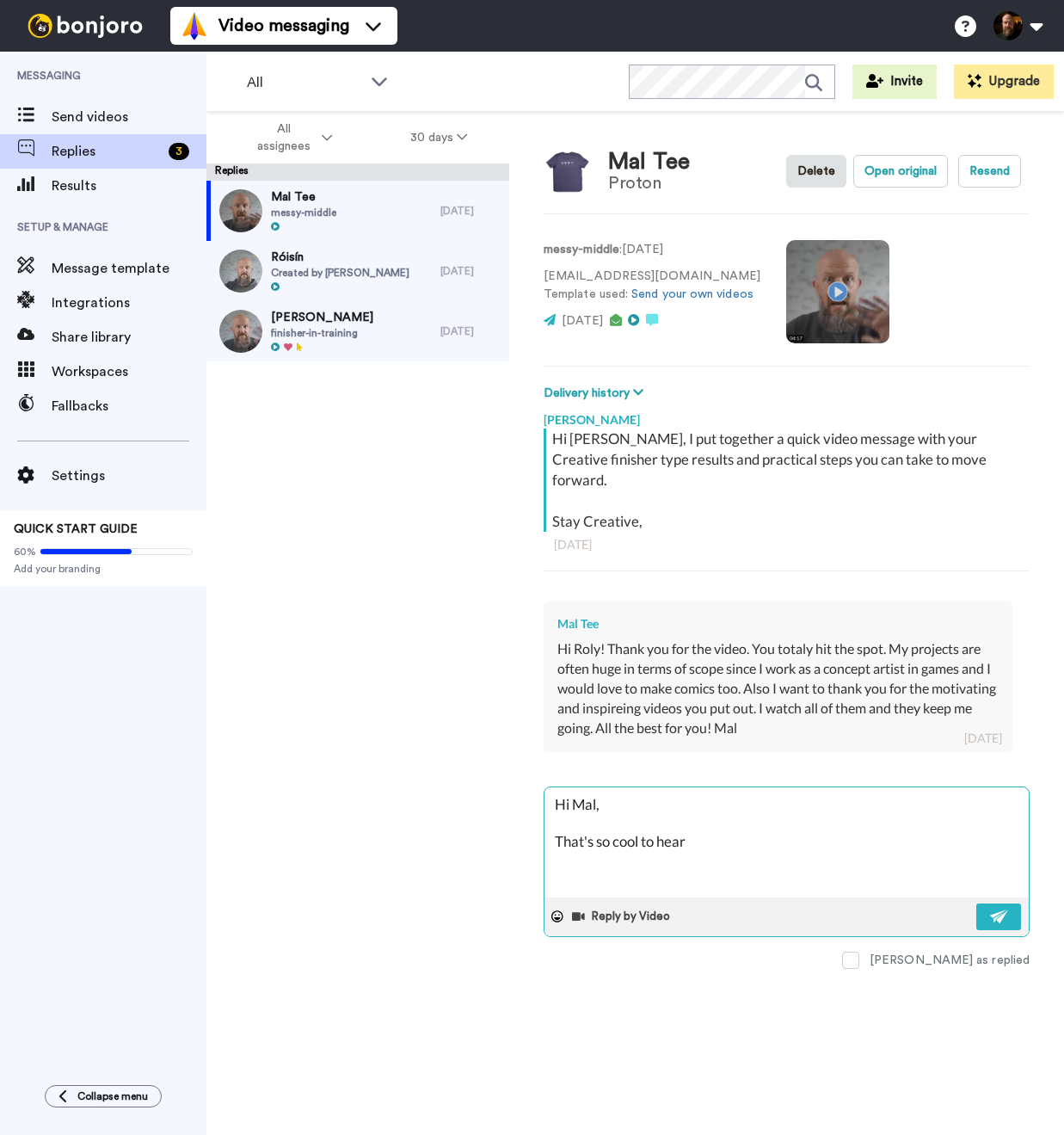
type textarea "x"
type textarea "Hi Mal, That's so cool to hear."
type textarea "x"
type textarea "Hi Mal, That's so cool to hear."
type textarea "x"
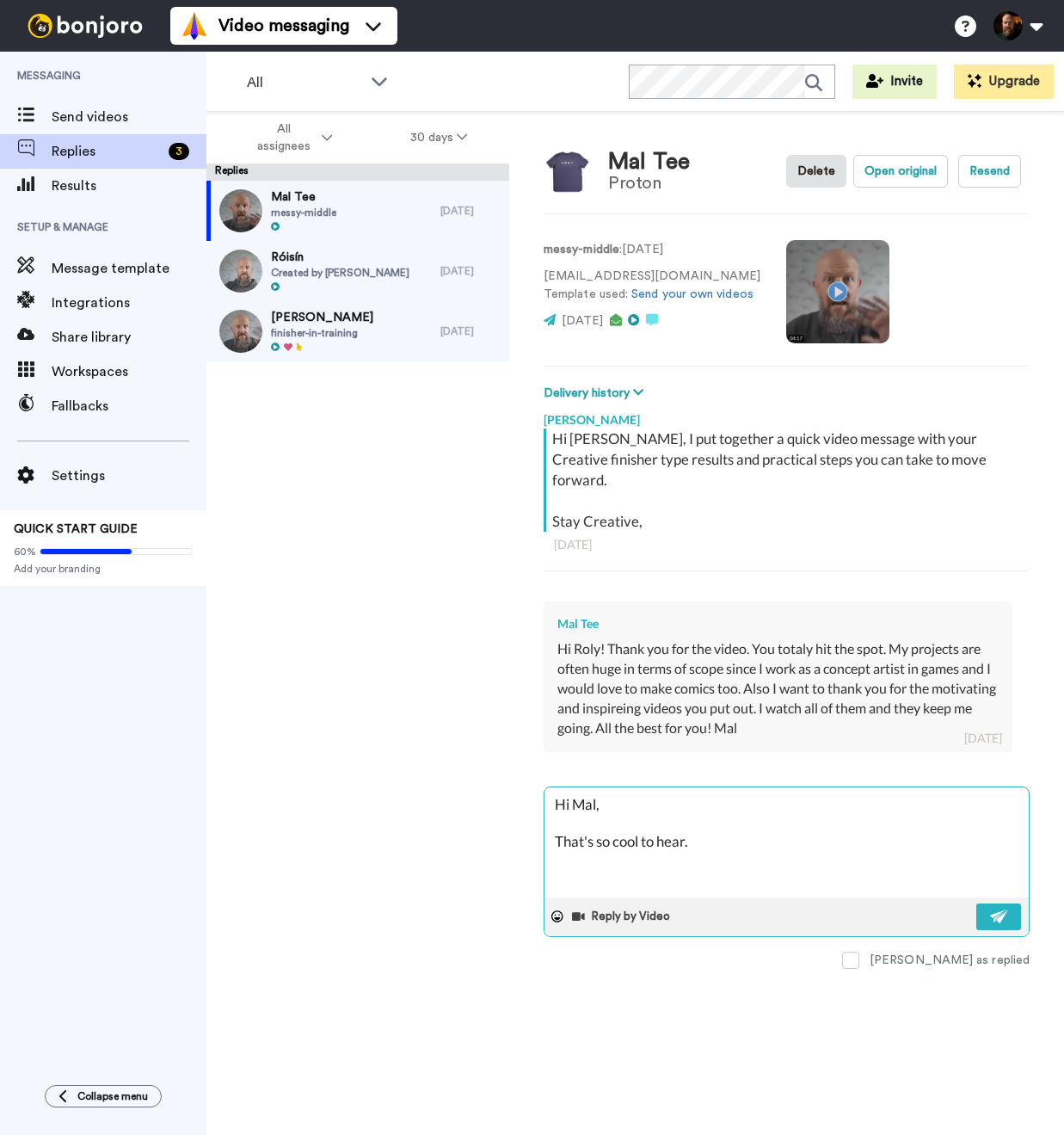
type textarea "Hi Mal, That's so cool to hear."
type textarea "x"
type textarea "Hi Mal, That's so cool to hear"
type textarea "x"
type textarea "Hi Mal, That's so cool to hea"
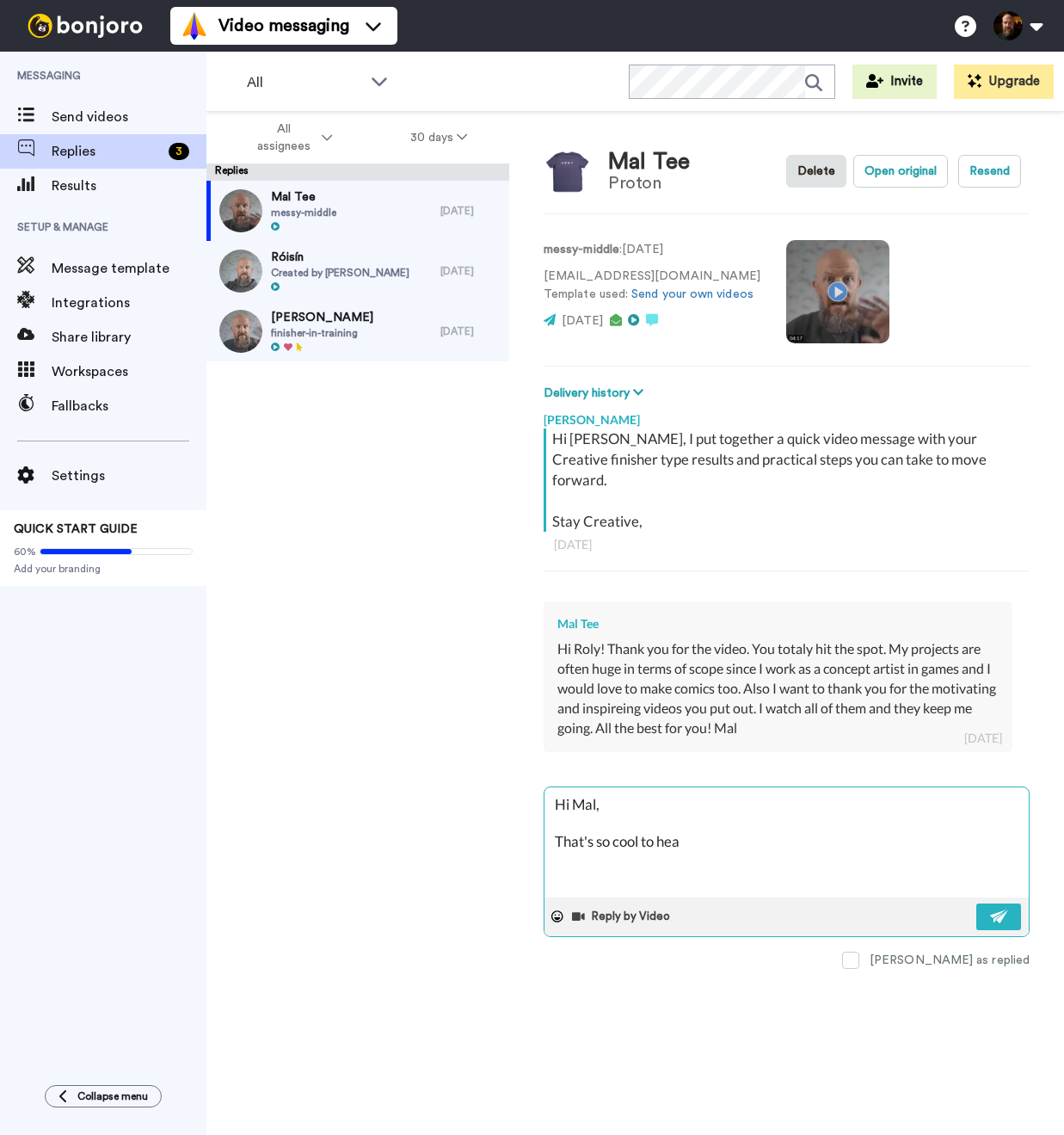
type textarea "x"
type textarea "Hi Mal, That's so cool to hea,"
type textarea "x"
type textarea "Hi Mal, That's so cool to hea"
type textarea "x"
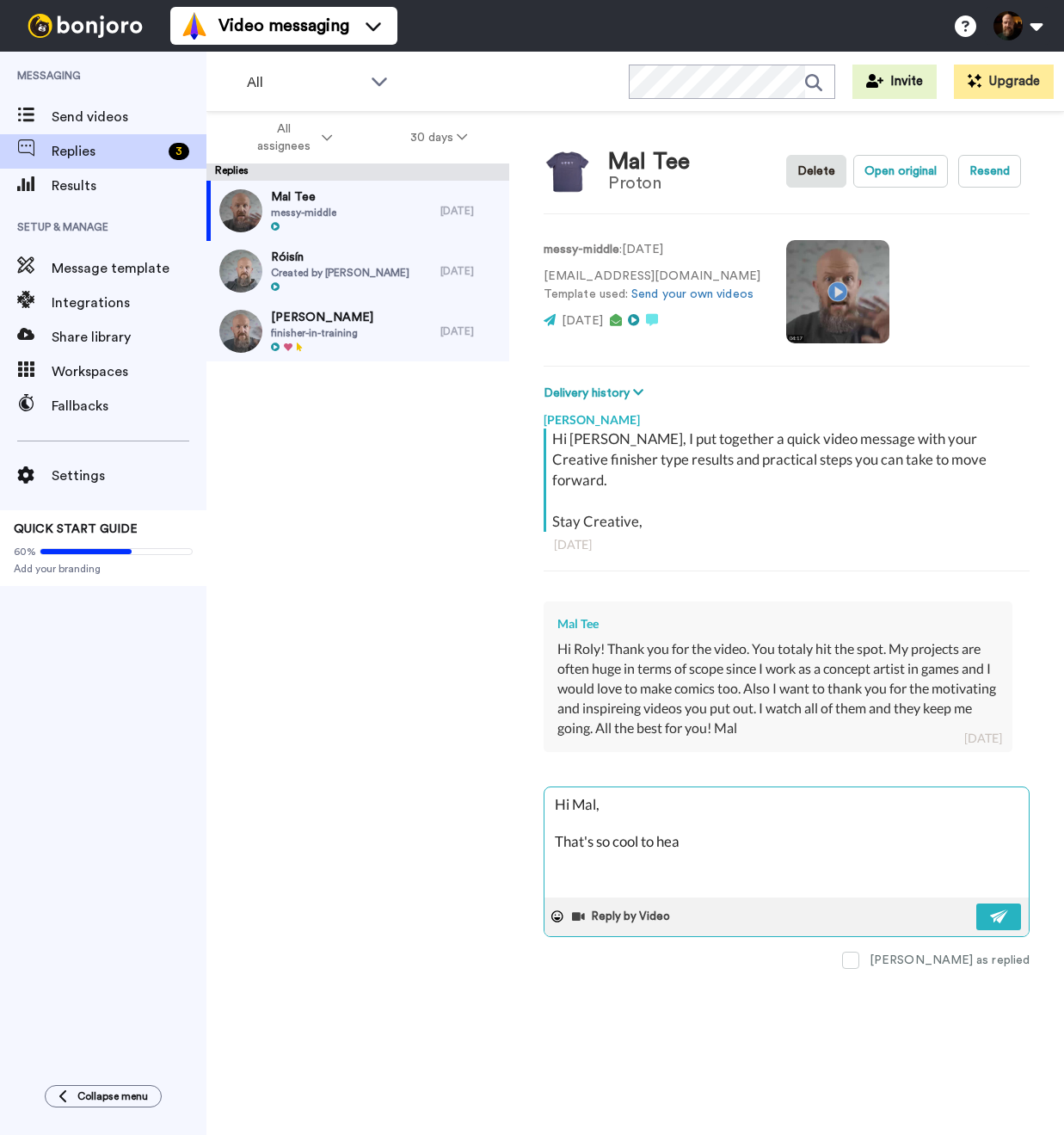
type textarea "Hi Mal, That's so cool to hear"
type textarea "x"
type textarea "Hi Mal, That's so cool to hear,"
type textarea "x"
type textarea "Hi Mal, That's so cool to hear,"
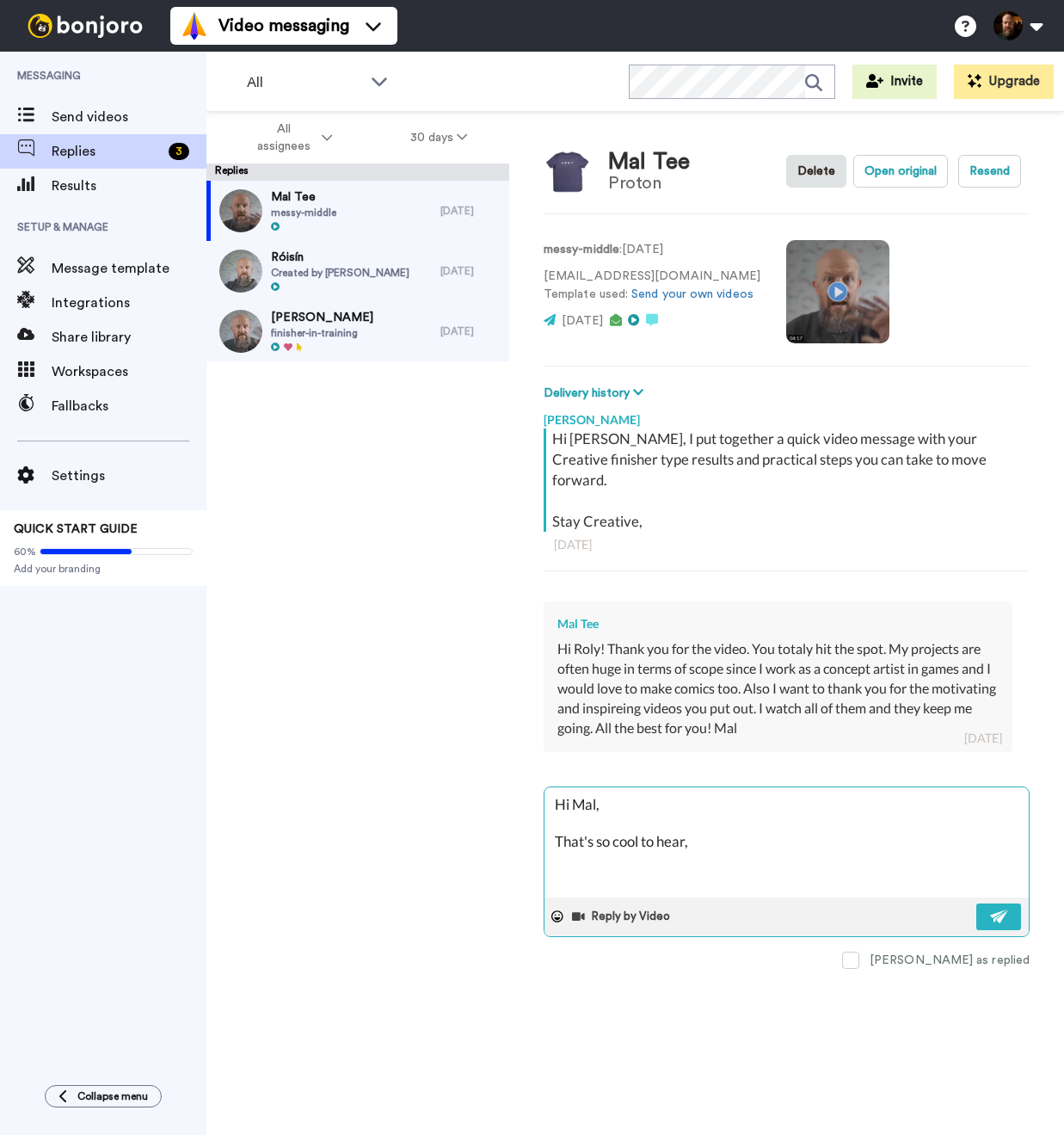
type textarea "x"
type textarea "Hi Mal, That's so cool to hear, I"
type textarea "x"
type textarea "Hi Mal, That's so cool to hear, I"
type textarea "x"
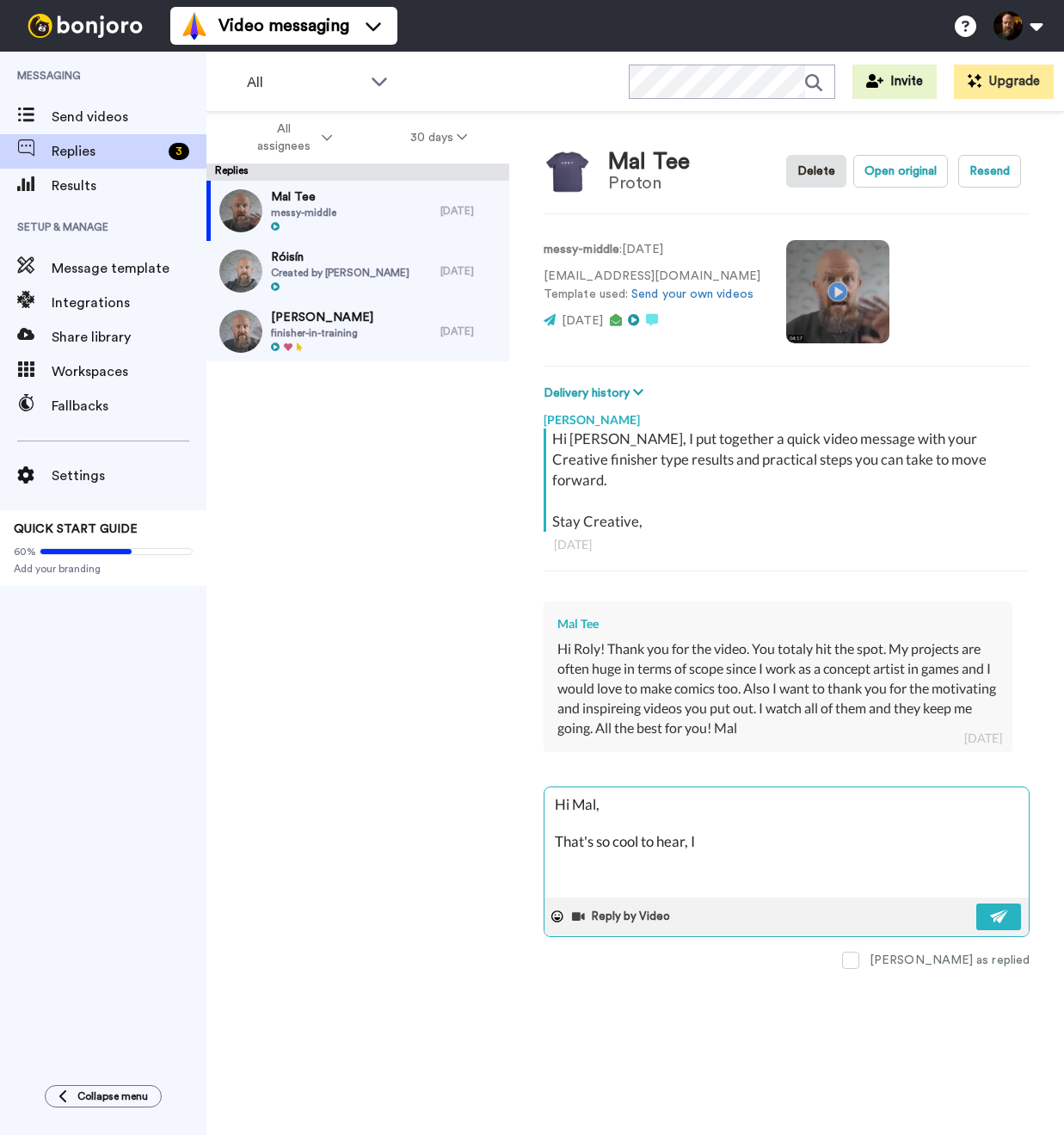
type textarea "Hi Mal, That's so cool to hear, I u"
type textarea "x"
type textarea "Hi Mal, That's so cool to hear, I us"
type textarea "x"
type textarea "Hi Mal, That's so cool to hear, I use"
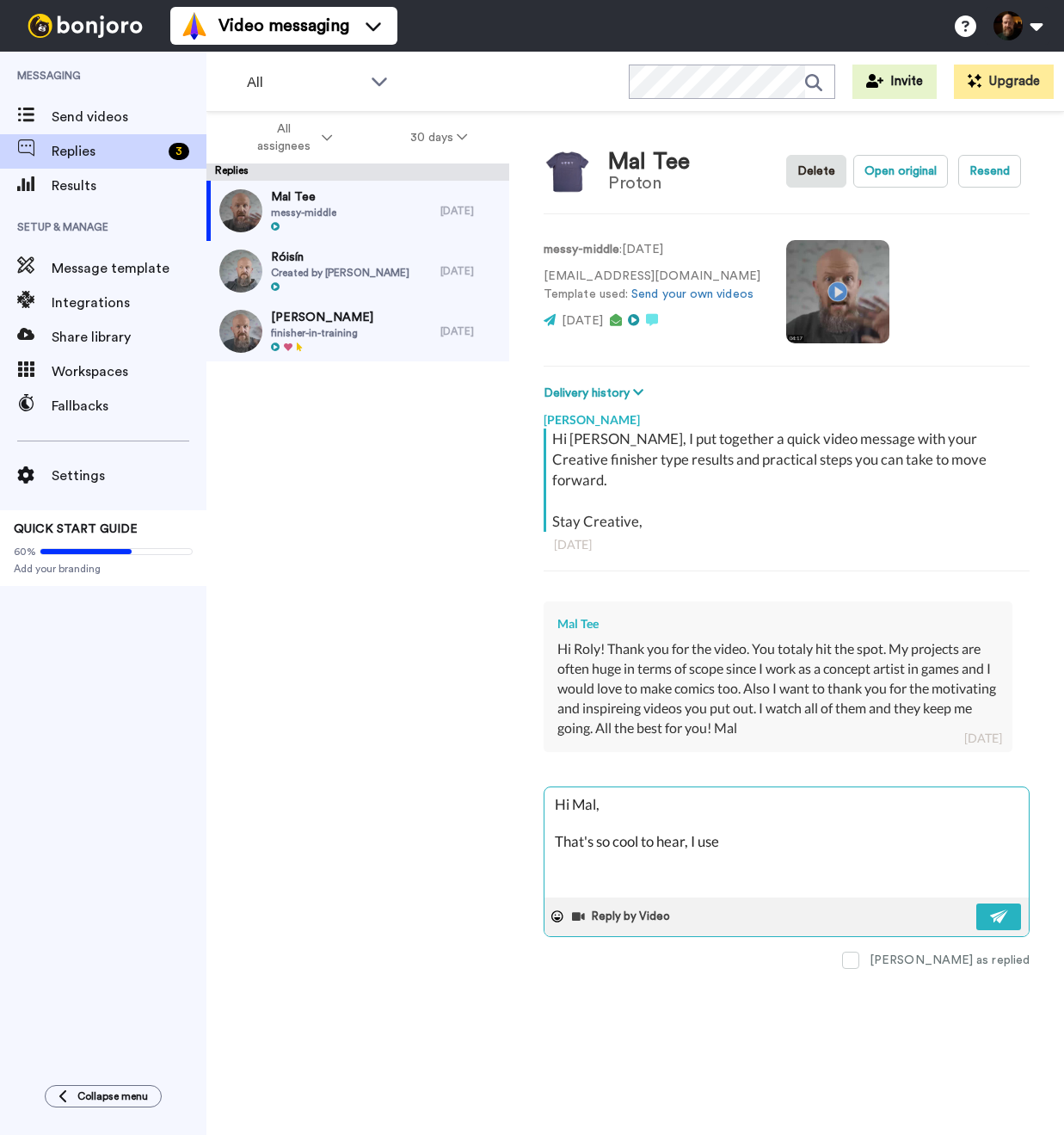
type textarea "x"
type textarea "Hi Mal, That's so cool to hear, I used"
type textarea "x"
type textarea "Hi Mal, That's so cool to hear, I used"
type textarea "x"
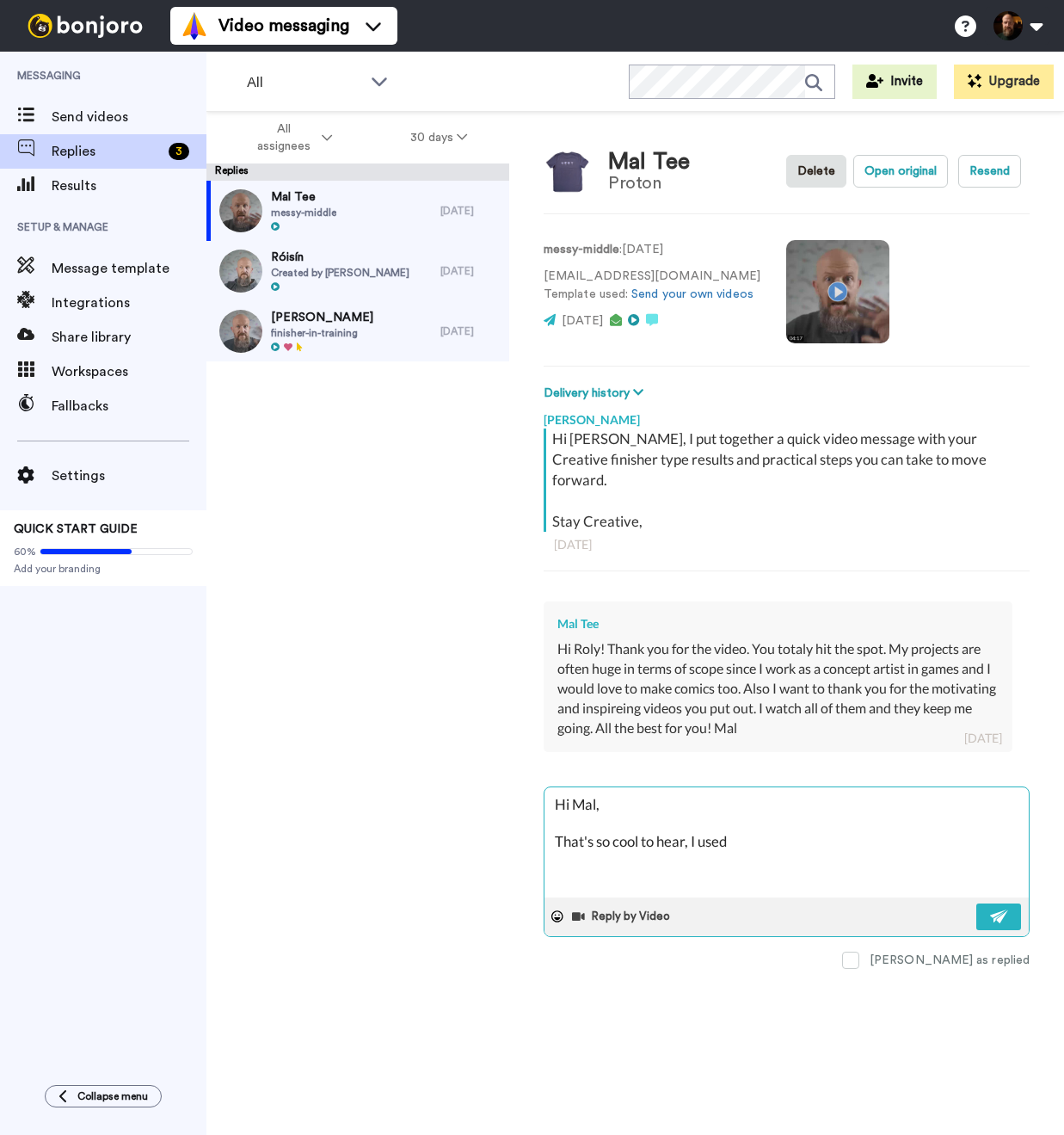
type textarea "Hi Mal, That's so cool to hear, I used t"
type textarea "x"
type textarea "Hi Mal, That's so cool to hear, I used to"
type textarea "x"
type textarea "Hi Mal, That's so cool to hear, I used to"
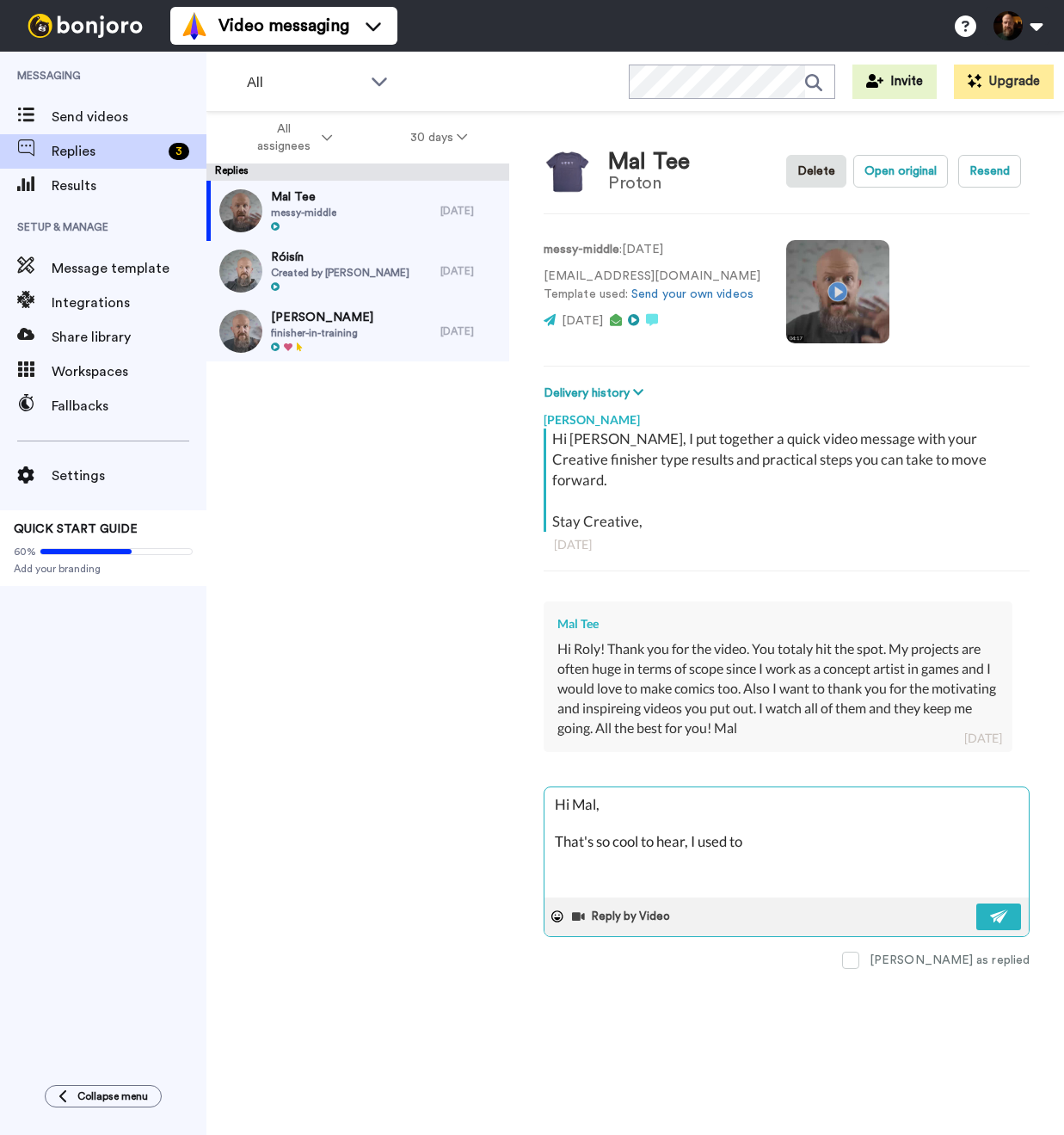
type textarea "x"
type textarea "Hi Mal, That's so cool to hear, I used to wo"
type textarea "x"
type textarea "Hi Mal, That's so cool to hear, I used to wor"
type textarea "x"
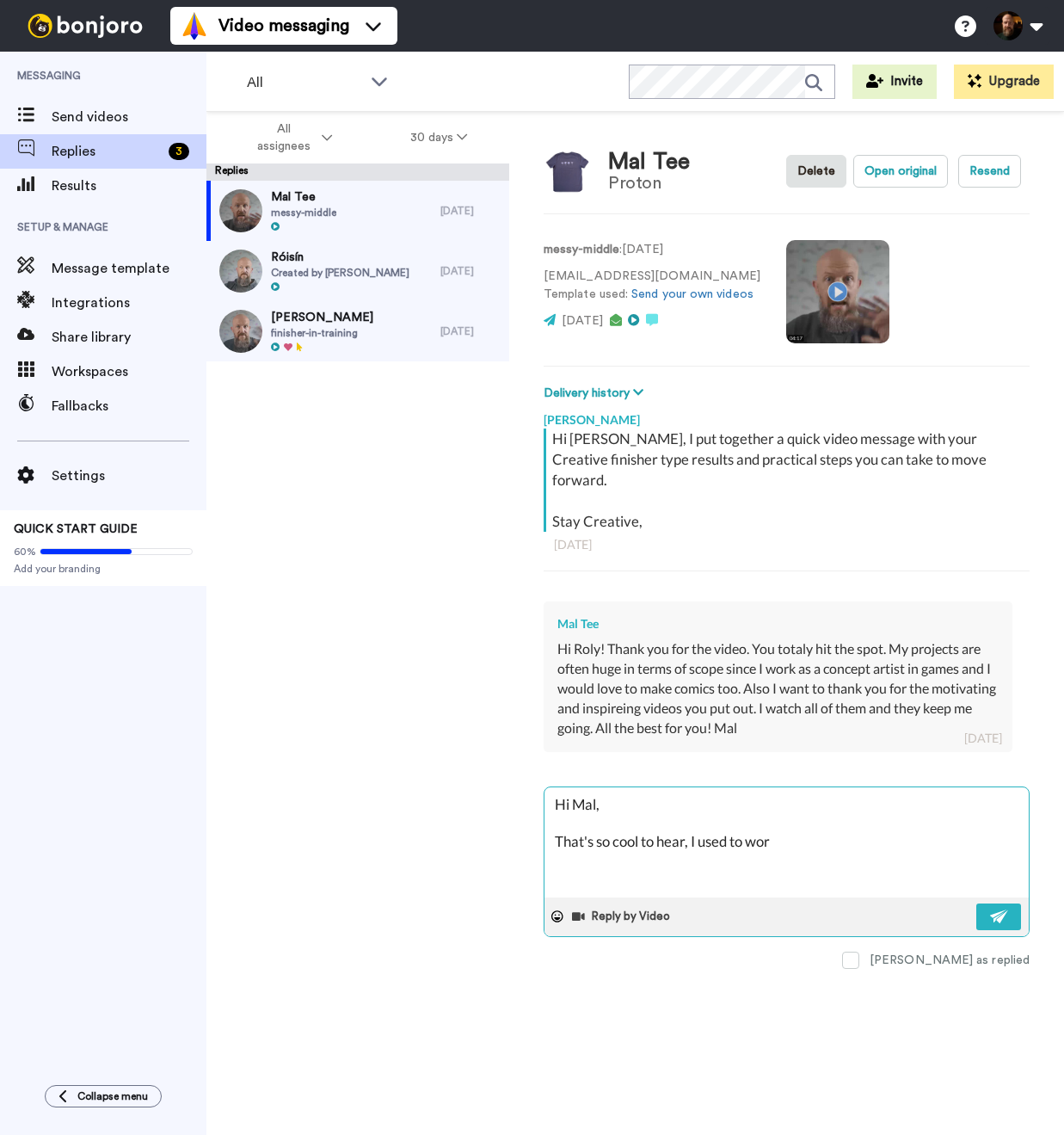
type textarea "Hi Mal, That's so cool to hear, I used to work"
type textarea "x"
type textarea "Hi Mal, That's so cool to hear, I used to work"
type textarea "x"
type textarea "Hi Mal, That's so cool to hear, I used to work i"
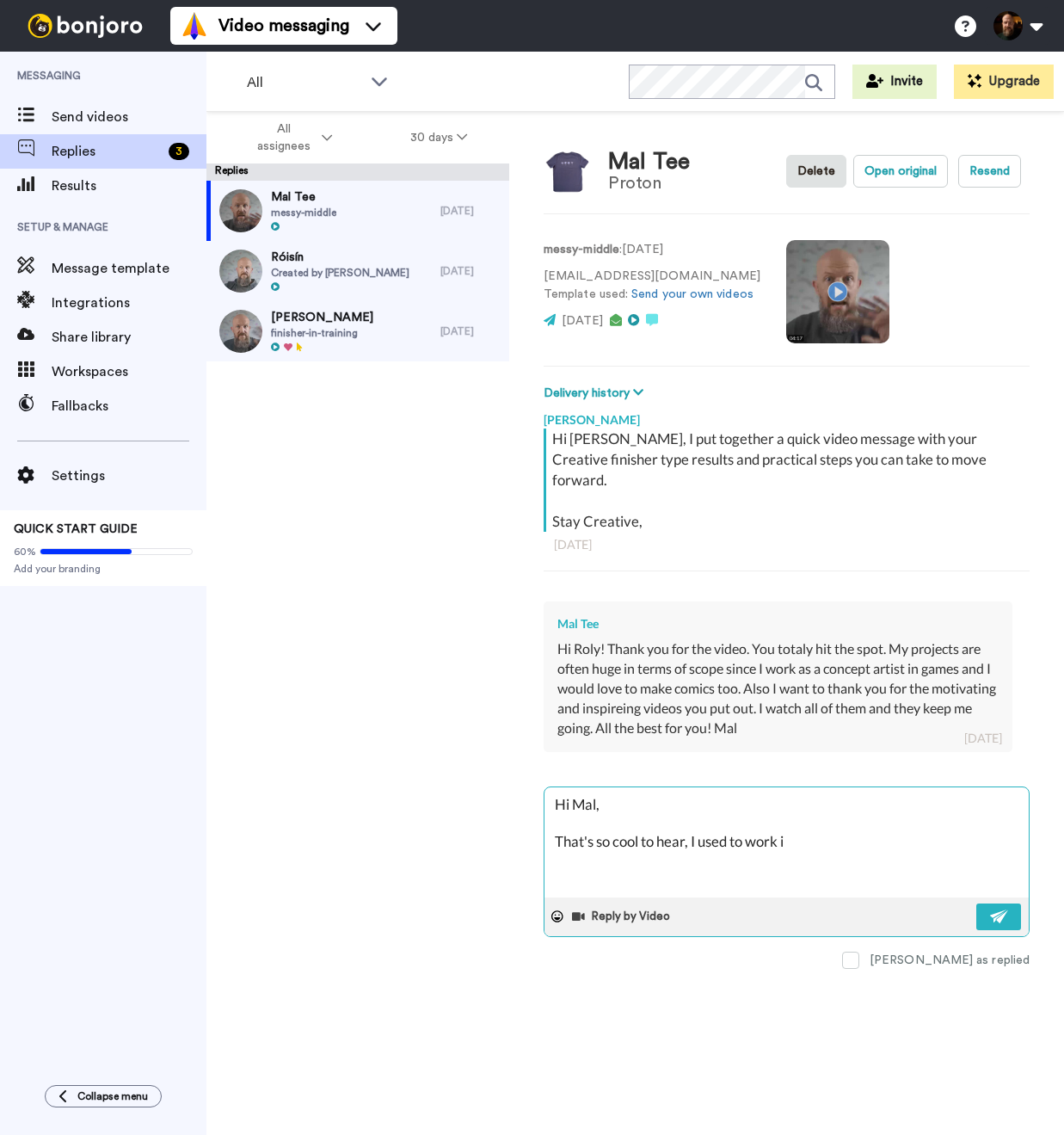
type textarea "x"
type textarea "Hi Mal, That's so cool to hear, I used to work in"
type textarea "x"
type textarea "Hi Mal, That's so cool to hear, I used to work in"
type textarea "x"
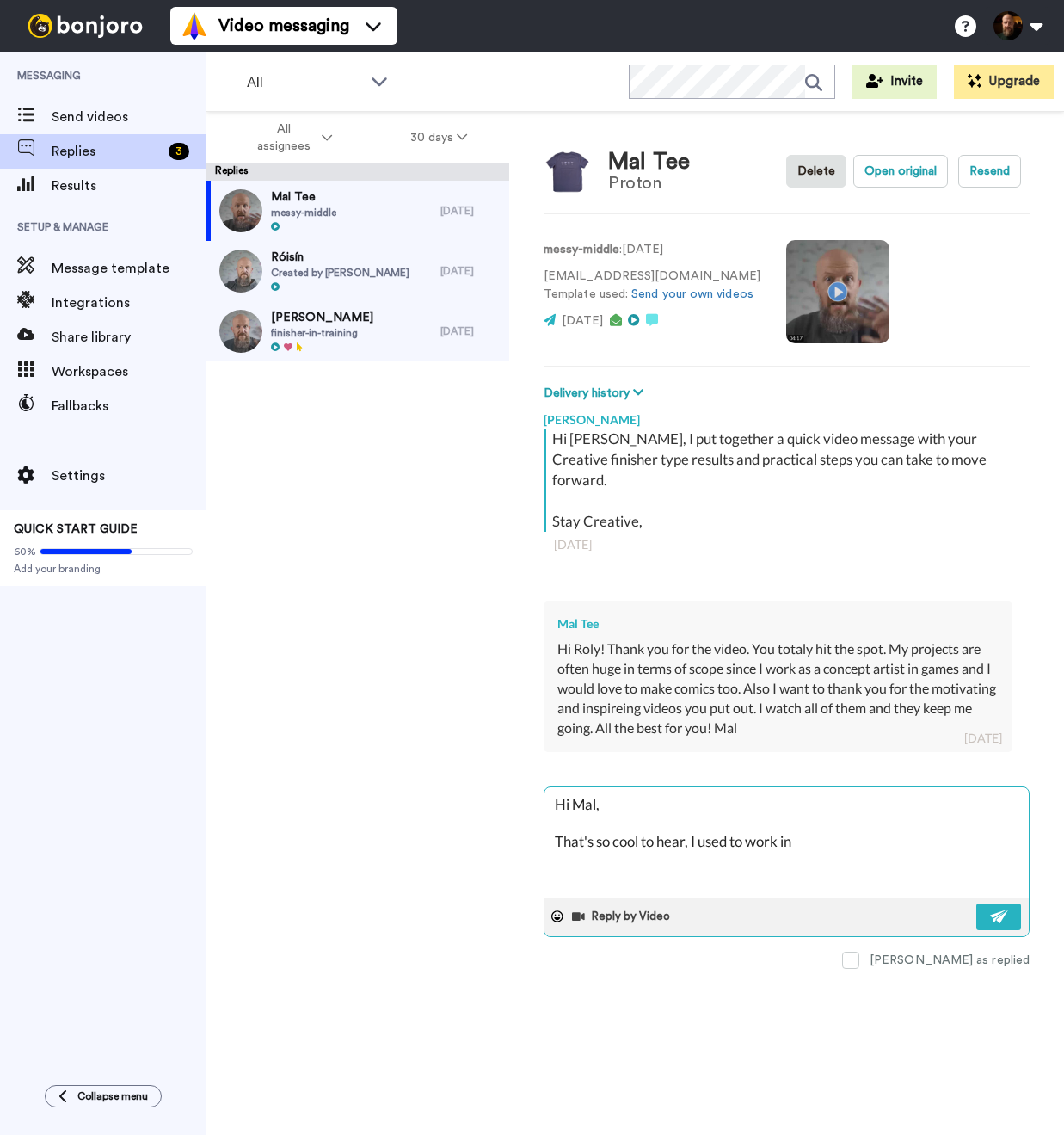
type textarea "Hi Mal, That's so cool to hear, I used to work in R"
type textarea "x"
type textarea "Hi Mal, That's so cool to hear, I used to work in Ri"
type textarea "x"
type textarea "Hi Mal, That's so cool to hear, I used to work in [GEOGRAPHIC_DATA]"
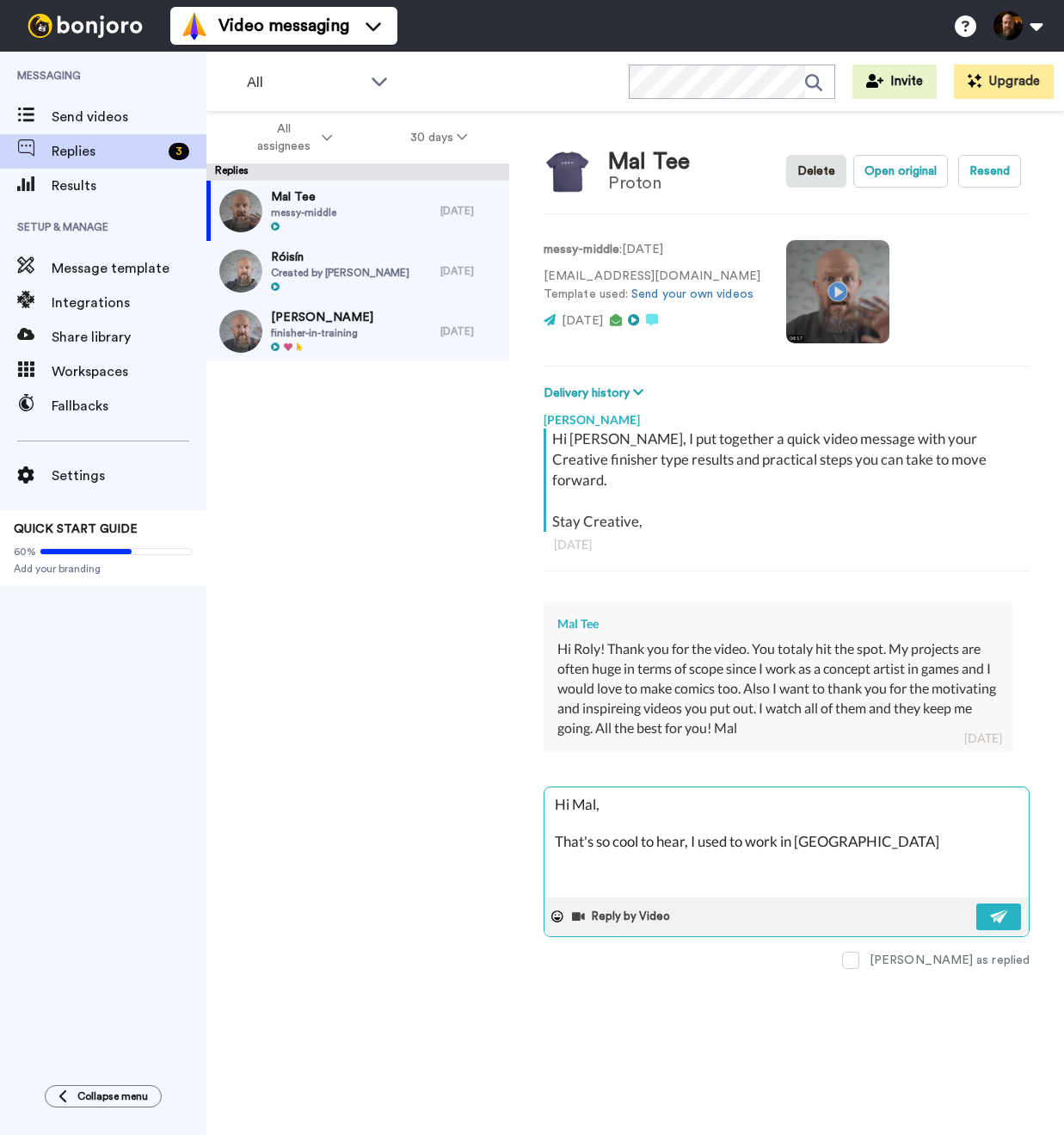
type textarea "x"
type textarea "Hi Mal, That's so cool to hear, I used to work in Riot"
type textarea "x"
type textarea "Hi Mal, That's so cool to hear, I used to work in Riot"
type textarea "x"
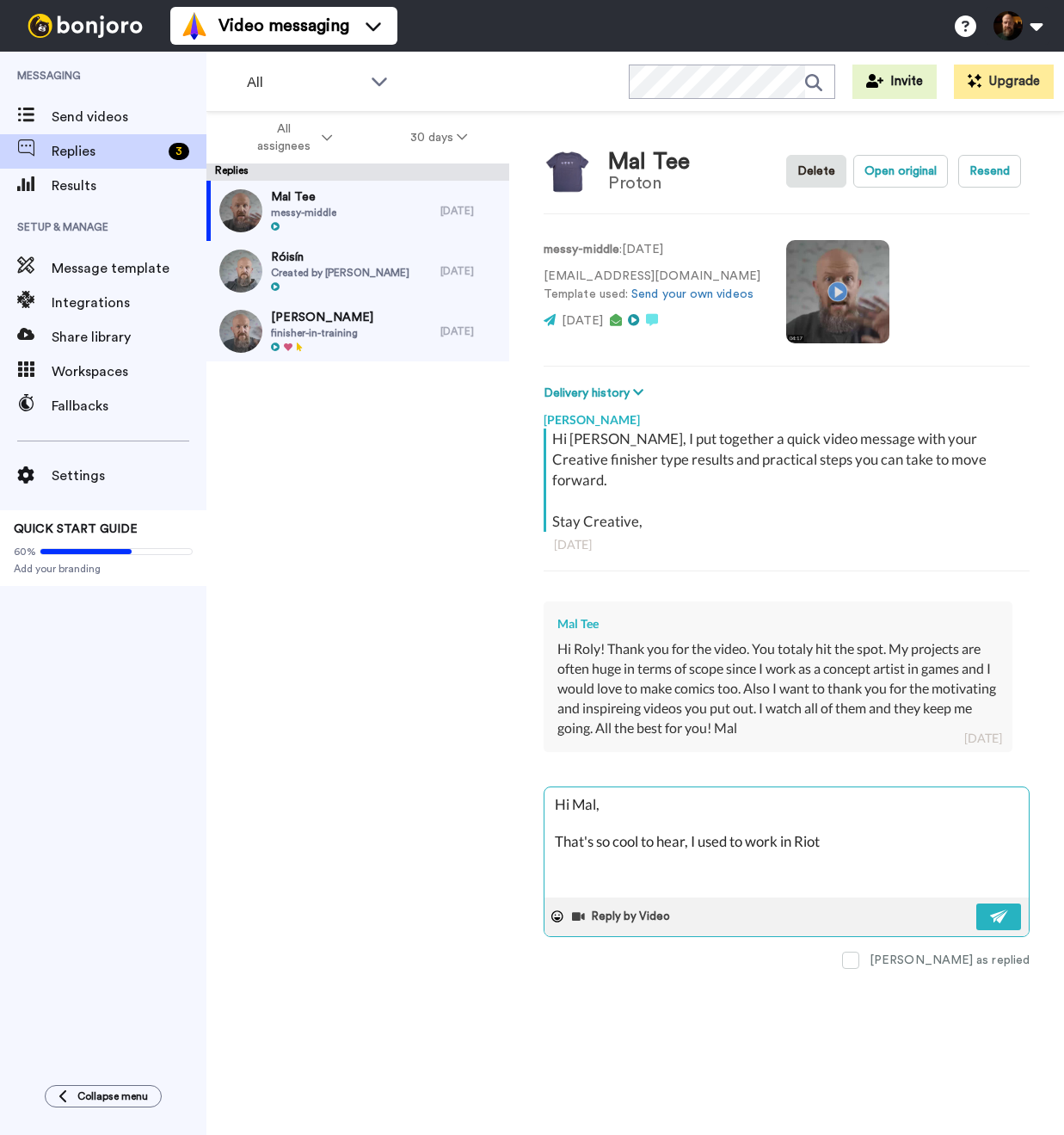
type textarea "Hi Mal, That's so cool to hear, I used to work in Riot G"
type textarea "x"
type textarea "Hi Mal, That's so cool to hear, I used to work in Riot Ga"
type textarea "x"
type textarea "Hi Mal, That's so cool to hear, I used to work in Riot Gam"
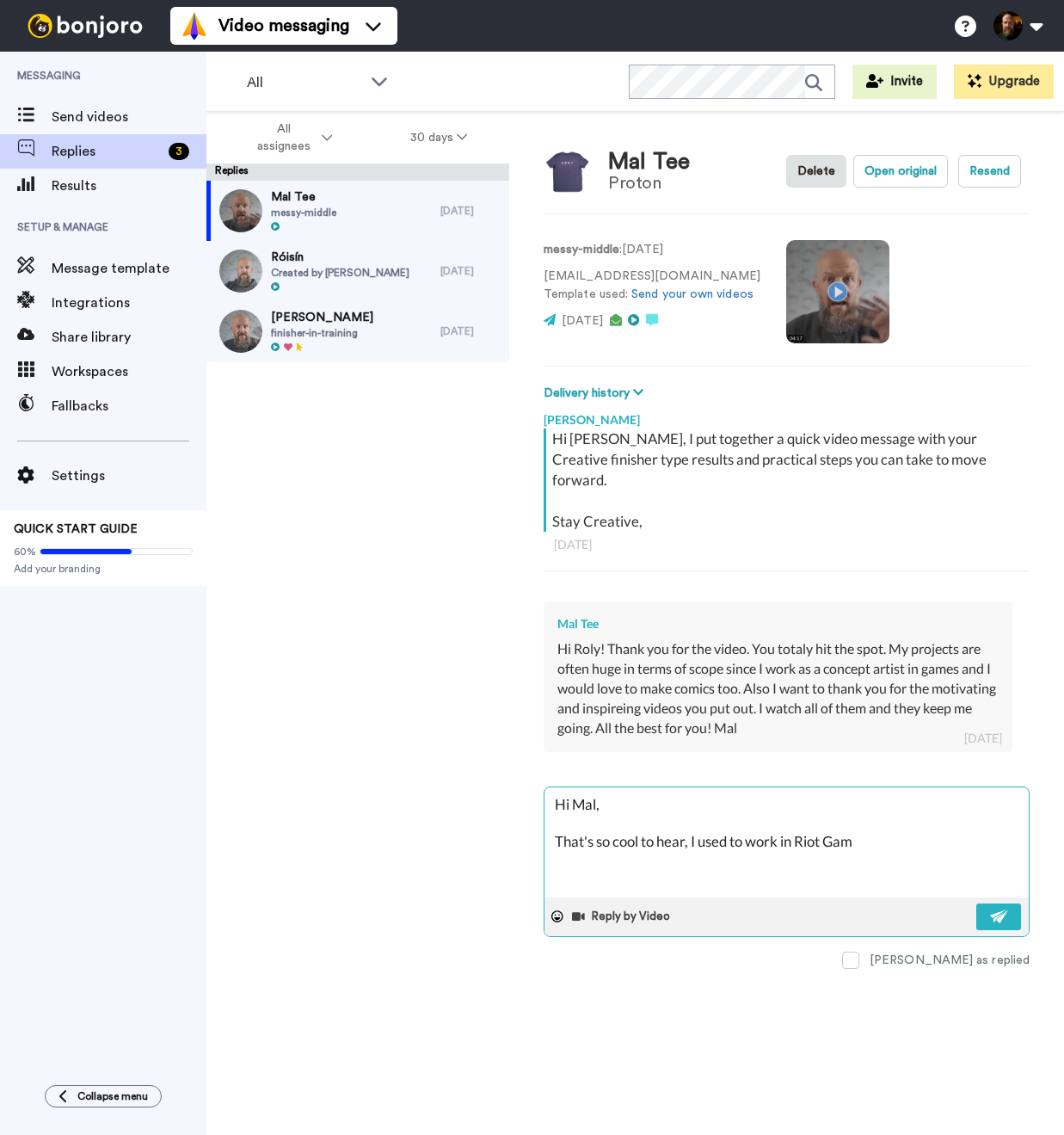
type textarea "x"
type textarea "Hi Mal, That's so cool to hear, I used to work in Riot Game"
type textarea "x"
type textarea "Hi Mal, That's so cool to hear, I used to work in Riot Games"
type textarea "x"
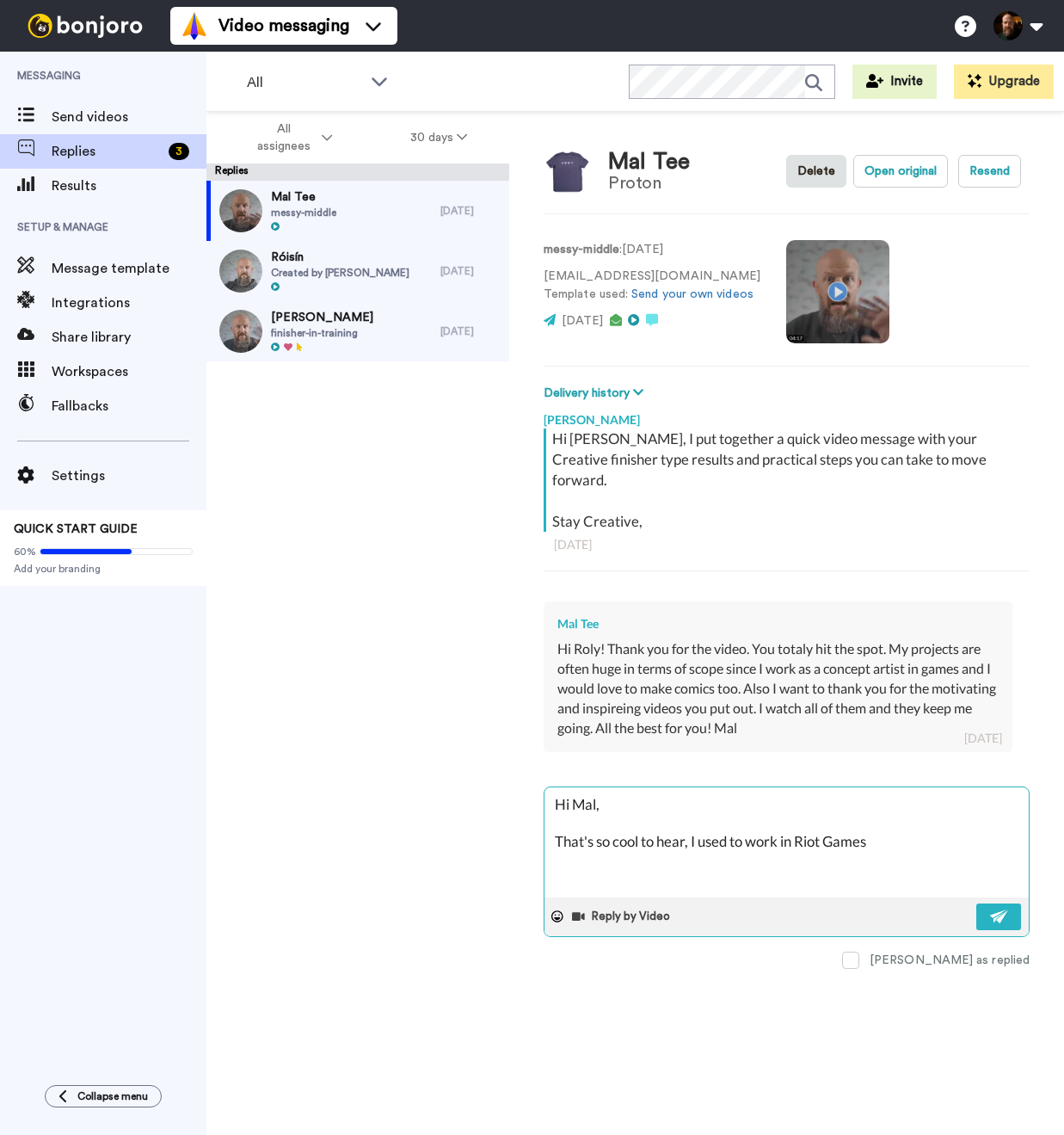
type textarea "Hi Mal, That's so cool to hear, I used to work in Riot Games"
type textarea "x"
type textarea "Hi Mal, That's so cool to hear, I used to work in Riot Games a"
type textarea "x"
type textarea "Hi Mal, That's so cool to hear, I used to work in Riot Games an"
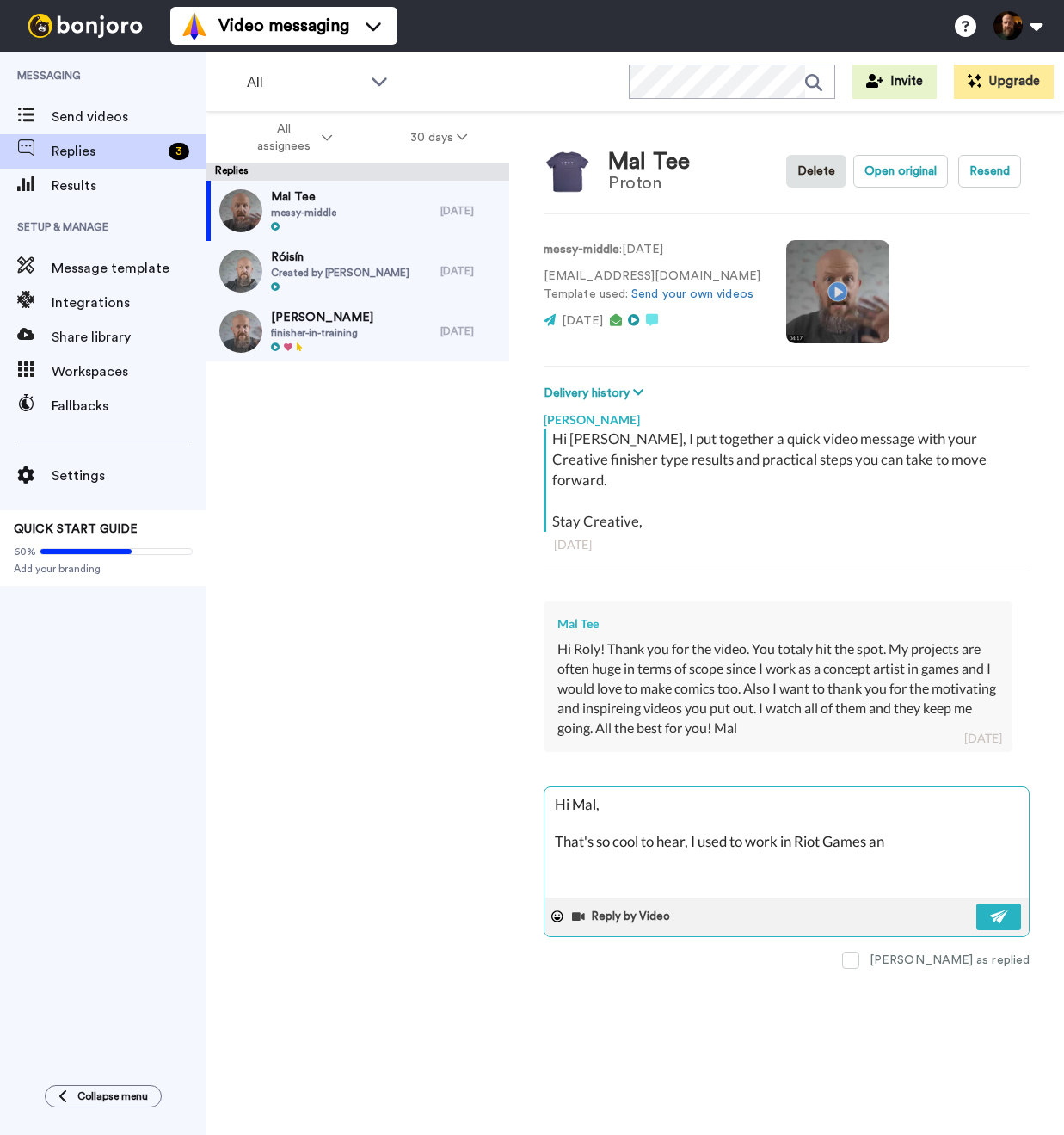
type textarea "x"
type textarea "Hi Mal, That's so cool to hear, I used to work in Riot Games and"
type textarea "x"
type textarea "Hi Mal, That's so cool to hear, I used to work in Riot Games and"
type textarea "x"
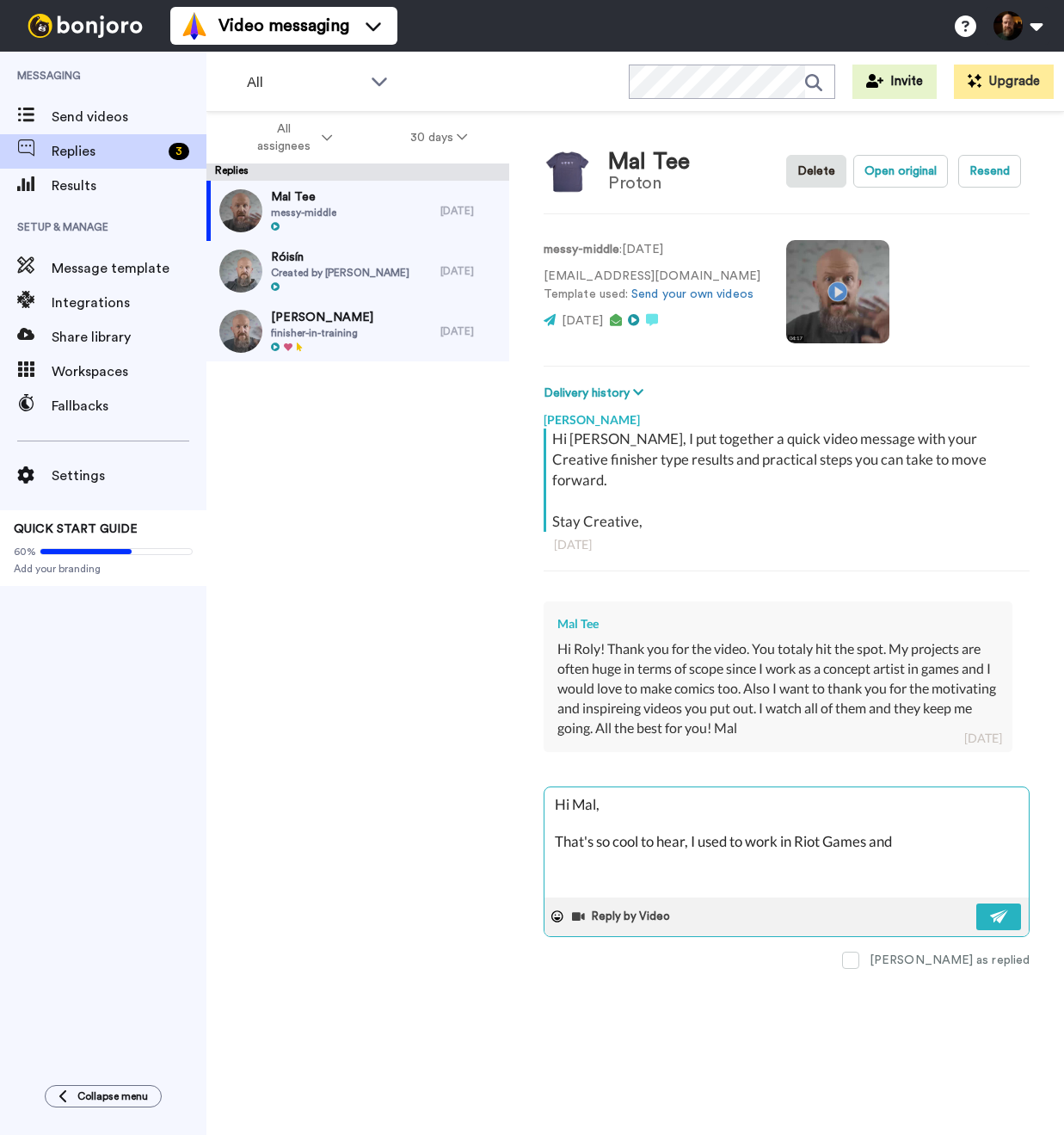
type textarea "Hi Mal, That's so cool to hear, I used to work in Riot Games and h"
type textarea "x"
type textarea "Hi Mal, That's so cool to hear, I used to work in Riot Games and ha"
type textarea "x"
type textarea "Hi Mal, That's so cool to hear, I used to work in Riot Games and hav"
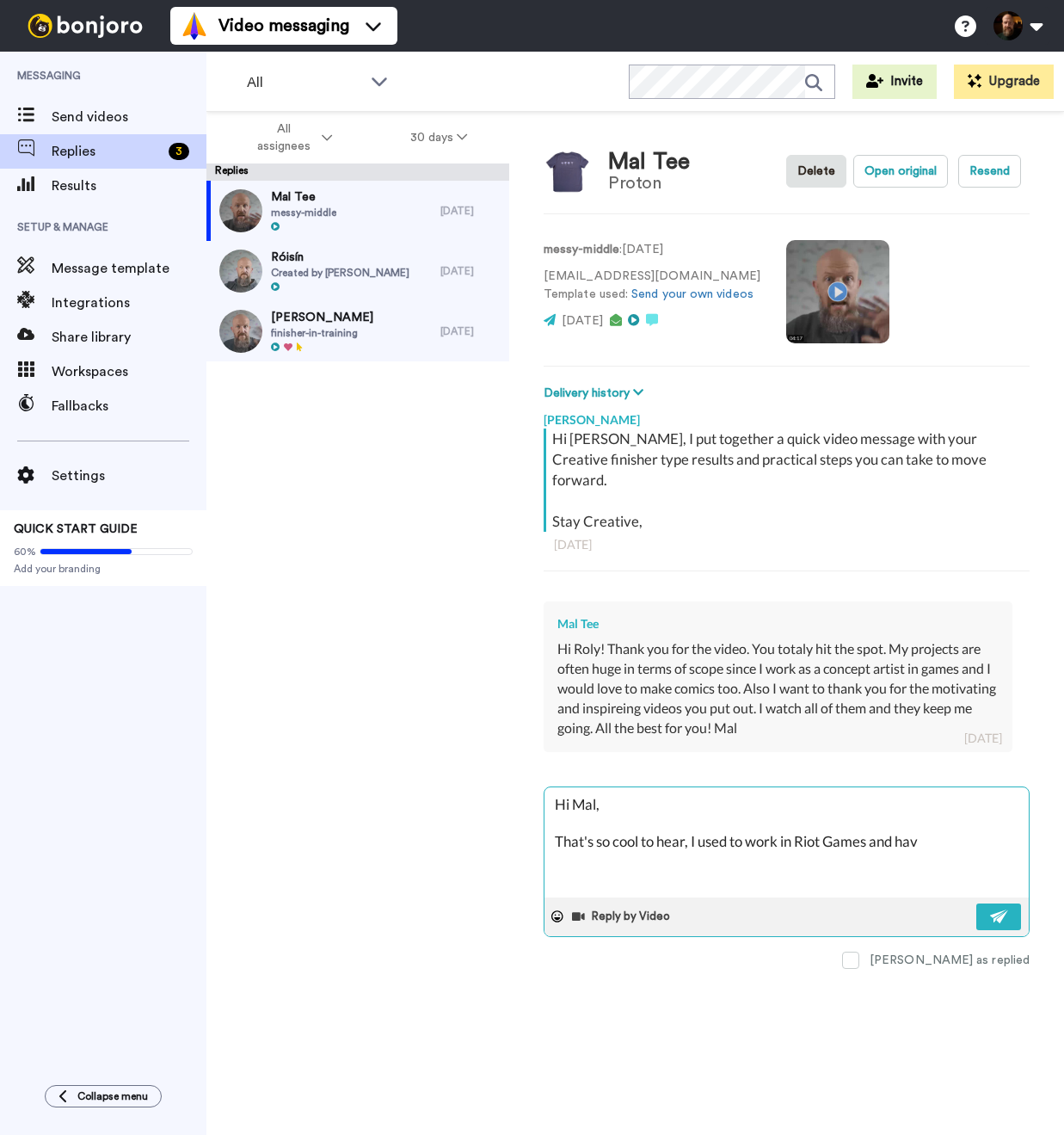
type textarea "x"
type textarea "Hi Mal, That's so cool to hear, I used to work in Riot Games and have"
type textarea "x"
type textarea "Hi Mal, That's so cool to hear, I used to work in Riot Games and have"
type textarea "x"
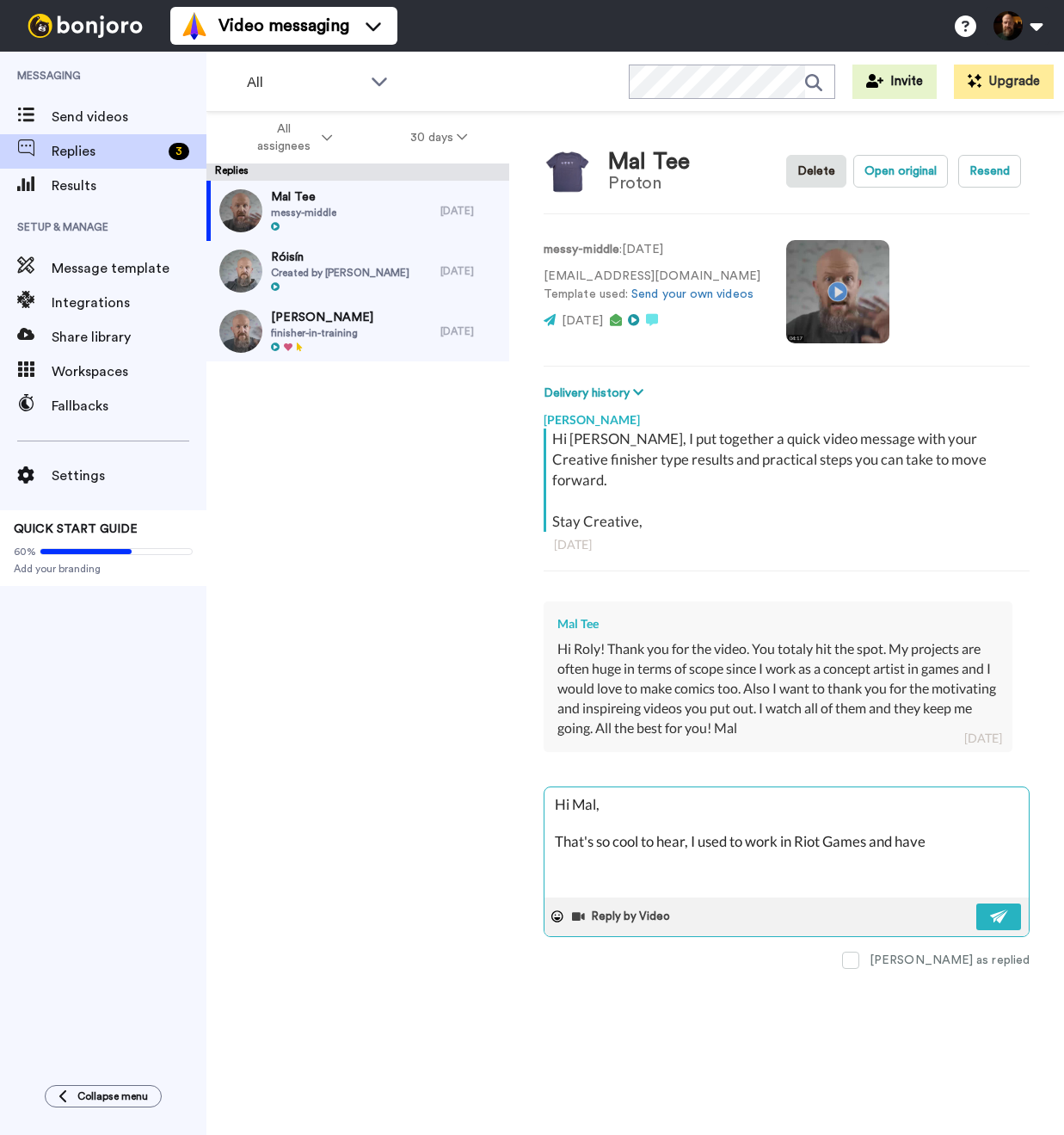
type textarea "Hi Mal, That's so cool to hear, I used to work in Riot Games and have a"
type textarea "x"
type textarea "Hi Mal, That's so cool to hear, I used to work in Riot Games and have a"
type textarea "x"
type textarea "Hi Mal, That's so cool to hear, I used to work in Riot Games and have a g"
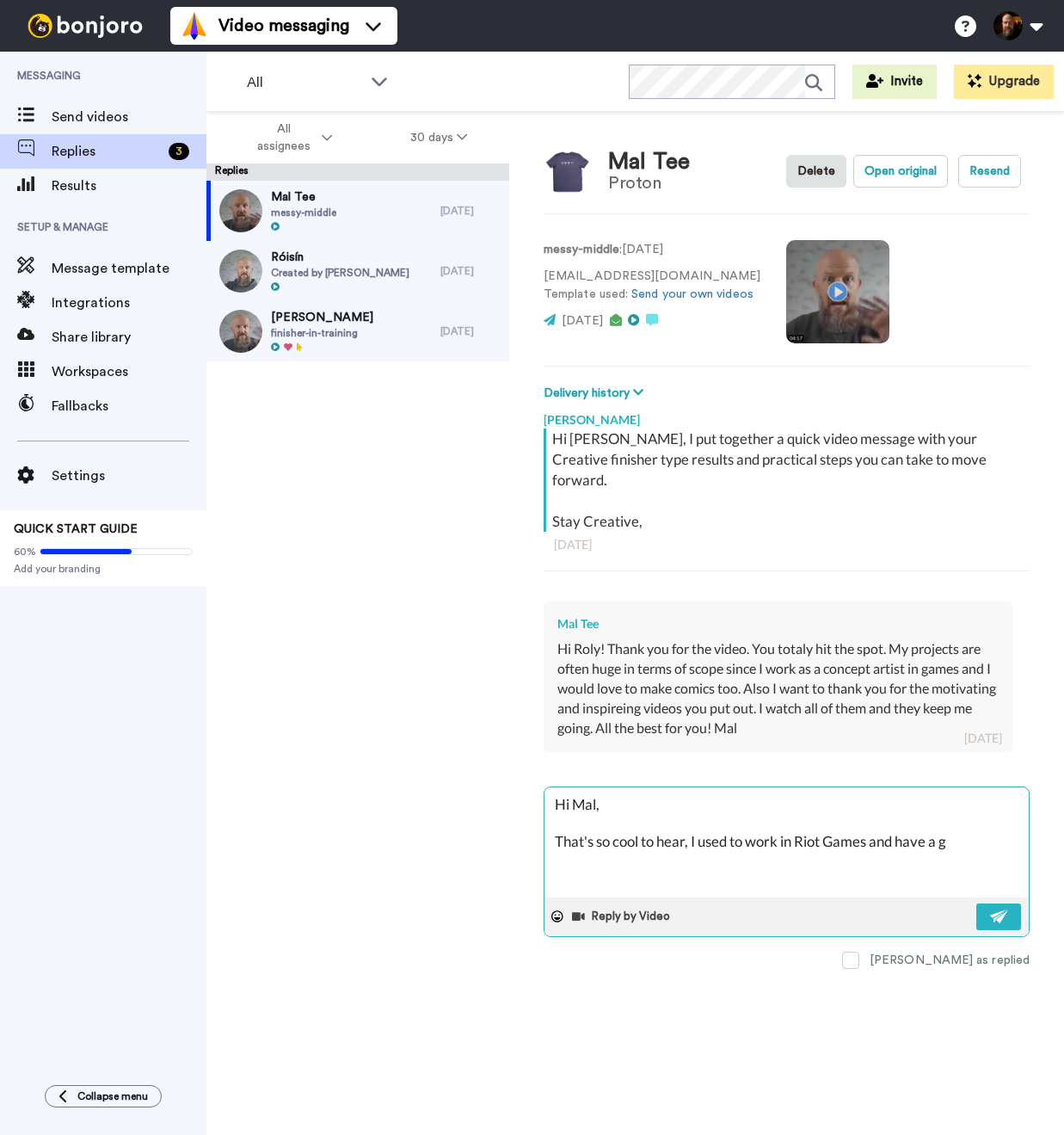
type textarea "x"
type textarea "Hi Mal, That's so cool to hear, I used to work in Riot Games and have a go"
type textarea "x"
type textarea "Hi Mal, That's so cool to hear, I used to work in Riot Games and have a goo"
type textarea "x"
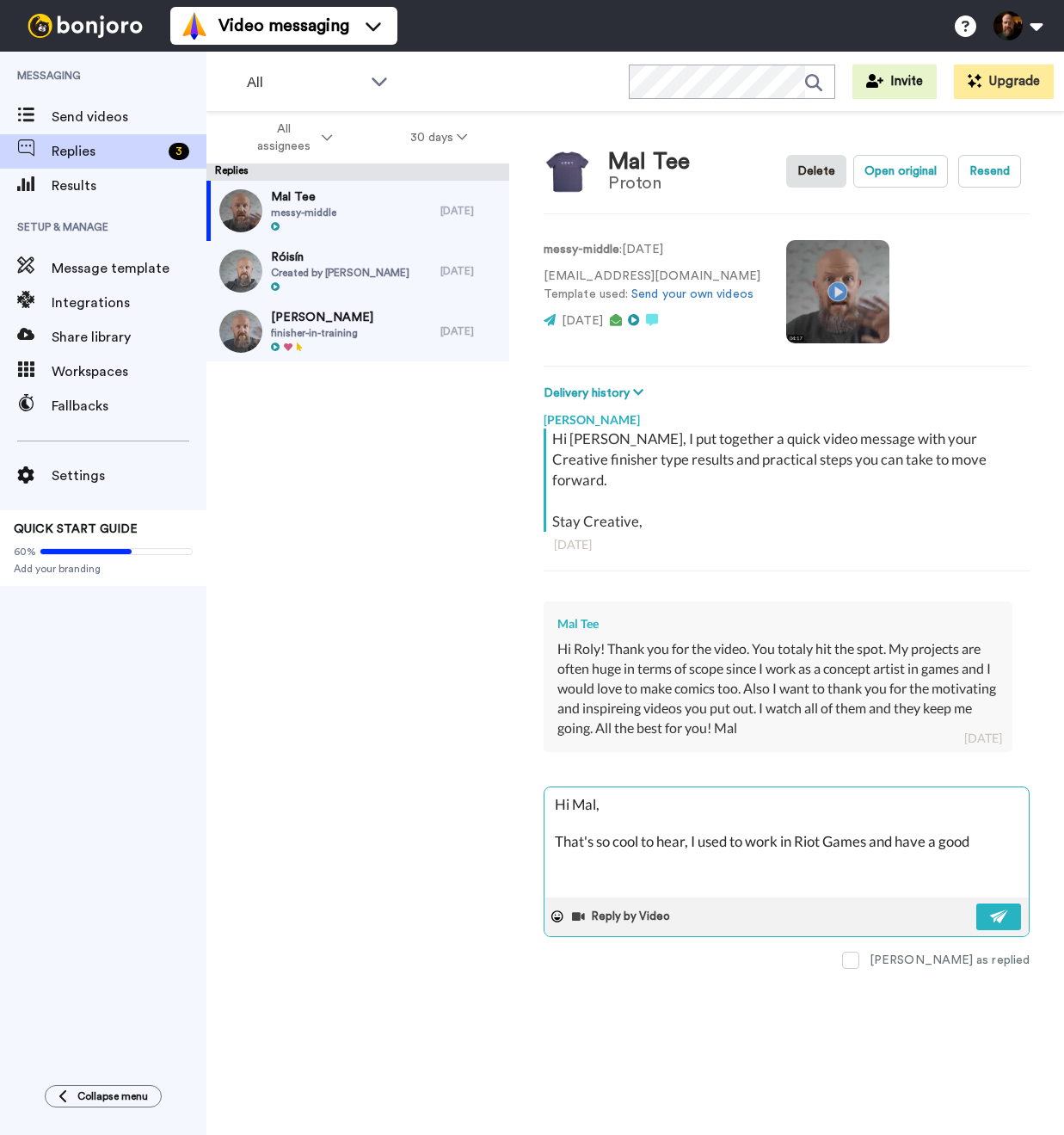
type textarea "Hi Mal, That's so cool to hear, I used to work in Riot Games and have a good"
type textarea "x"
type textarea "Hi Mal, That's so cool to hear, I used to work in Riot Games and have a good r"
type textarea "x"
type textarea "Hi Mal, That's so cool to hear, I used to work in Riot Games and have a good re"
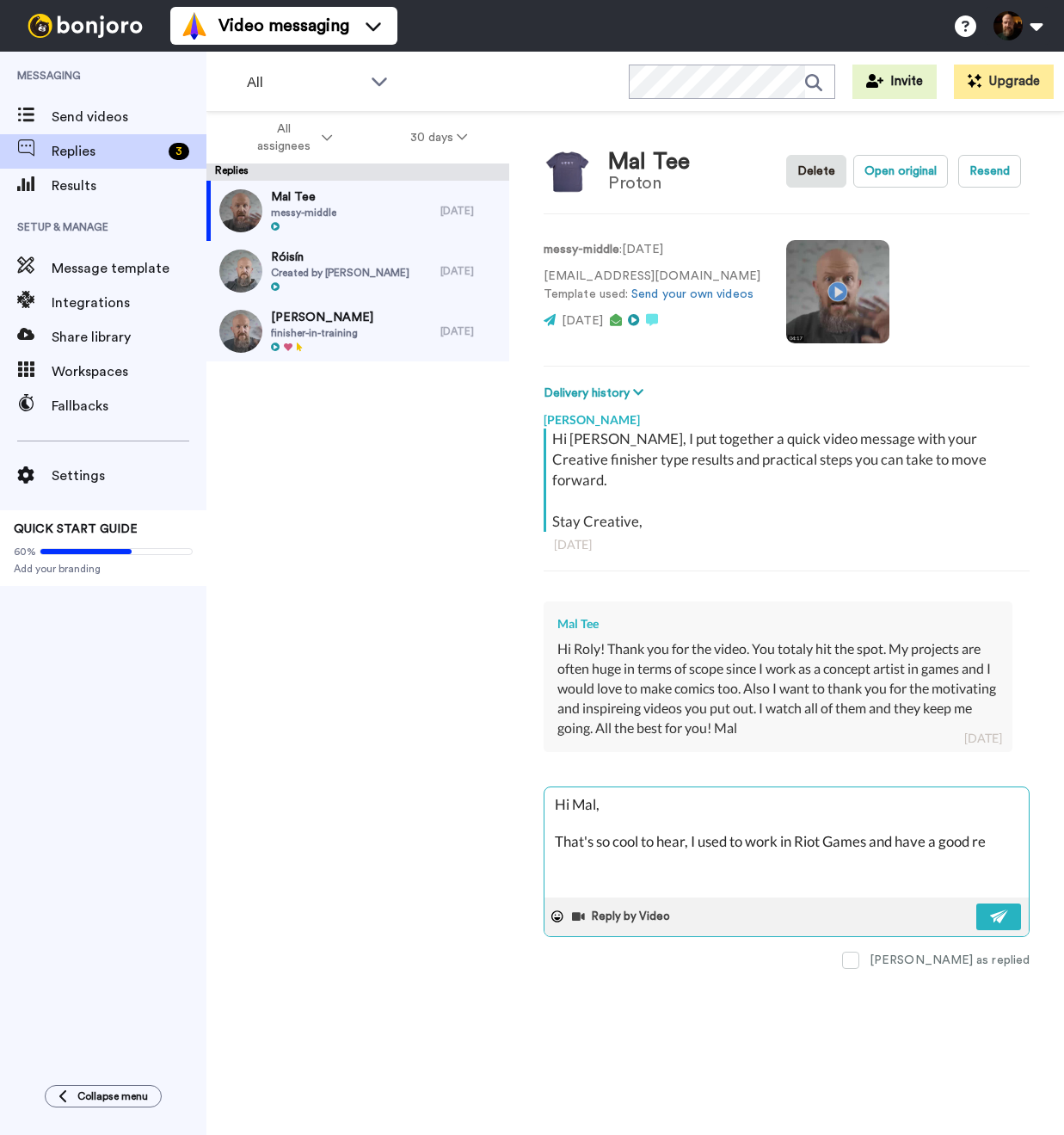
type textarea "x"
type textarea "Hi Mal, That's so cool to hear, I used to work in Riot Games and have a good rea"
type textarea "x"
type textarea "Hi Mal, That's so cool to hear, I used to work in Riot Games and have a good re…"
type textarea "x"
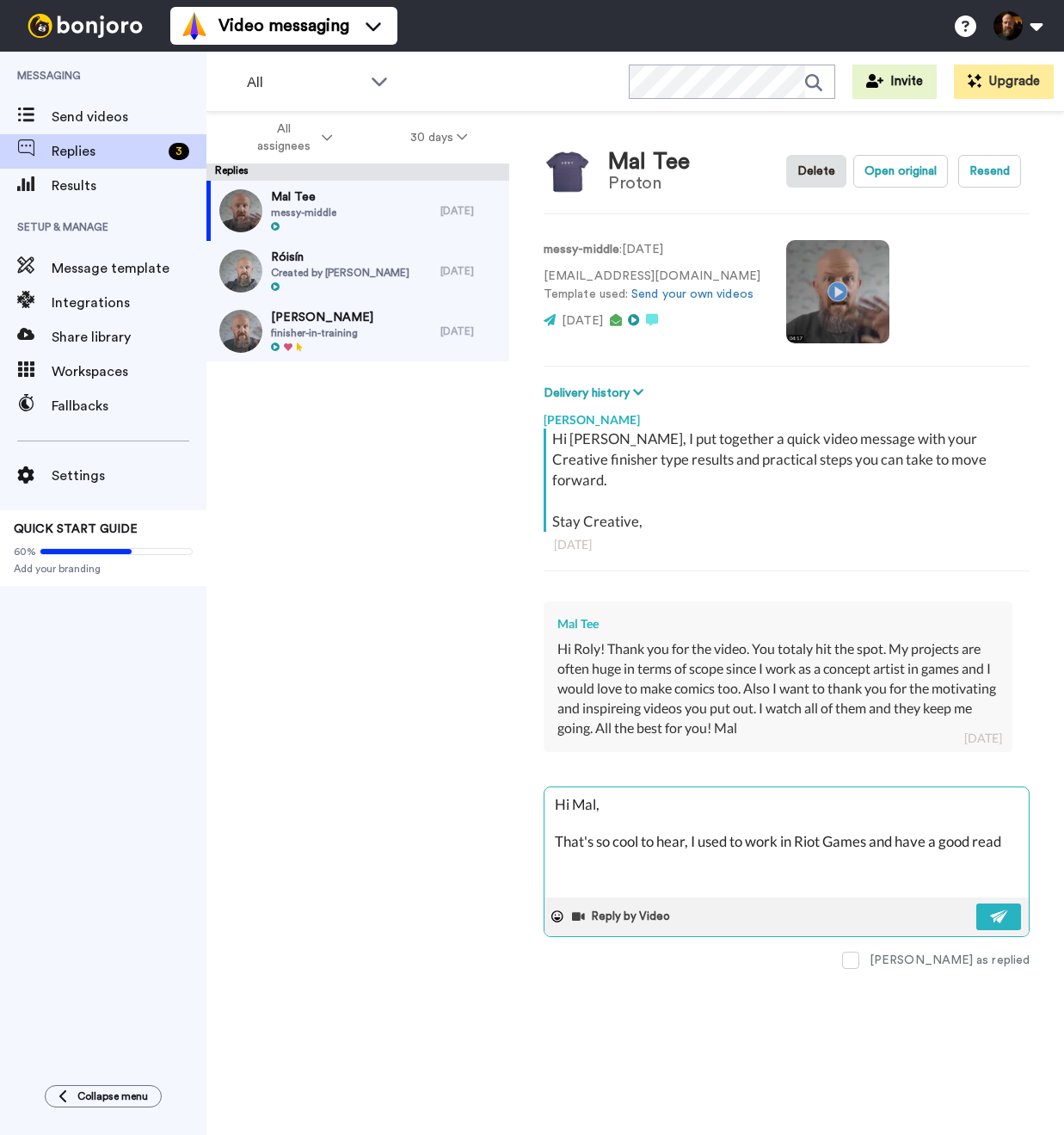
type textarea "Hi Mal, That's so cool to hear, I used to work in Riot Games and have a good re…"
type textarea "x"
type textarea "Hi Mal, That's so cool to hear, I used to work in Riot Games and have a good re…"
type textarea "x"
type textarea "Hi Mal, That's so cool to hear, I used to work in Riot Games and have a good re…"
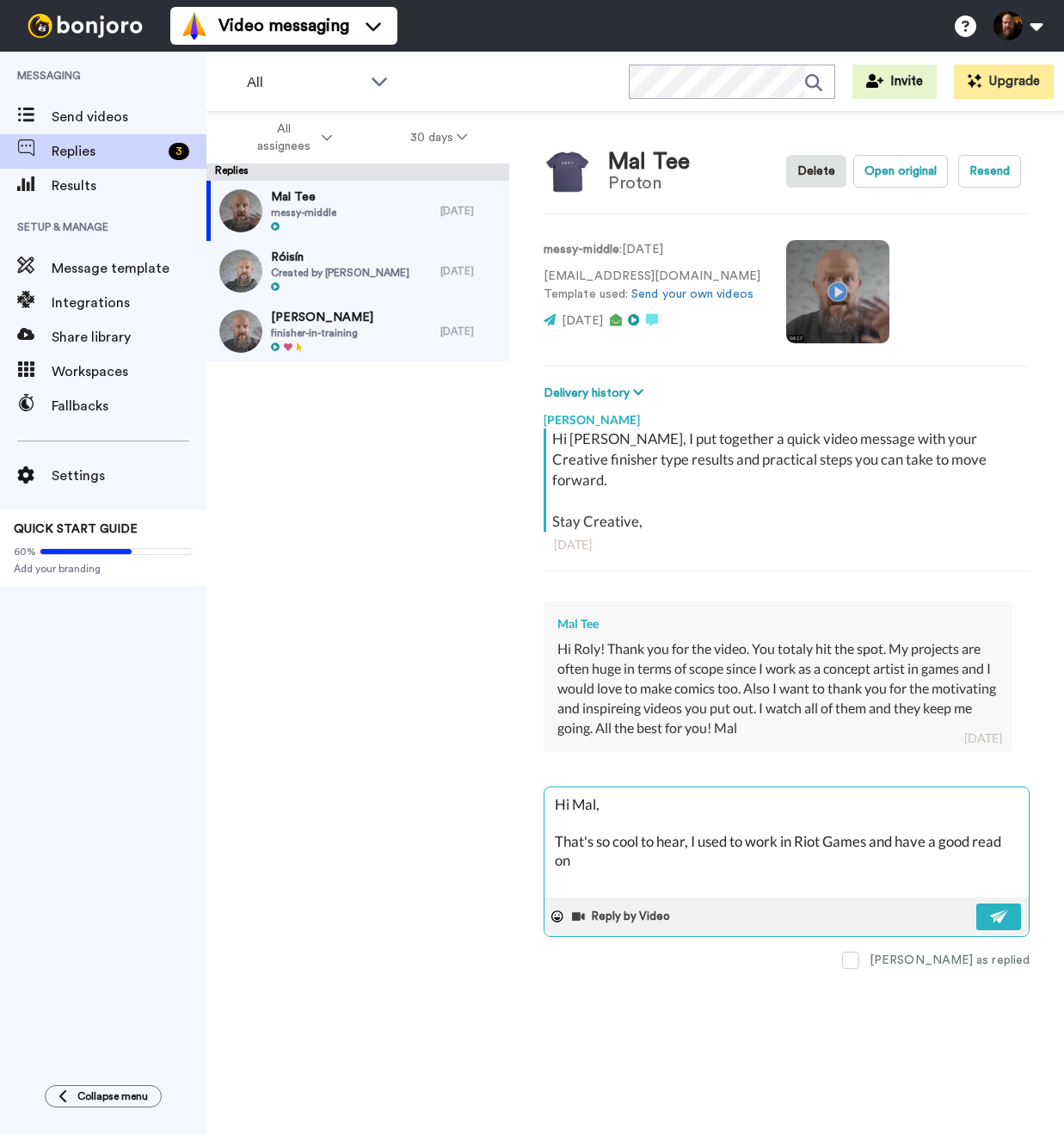
type textarea "x"
type textarea "Hi Mal, That's so cool to hear, I used to work in Riot Games and have a good re…"
type textarea "x"
type textarea "Hi Mal, That's so cool to hear, I used to work in Riot Games and have a good re…"
type textarea "x"
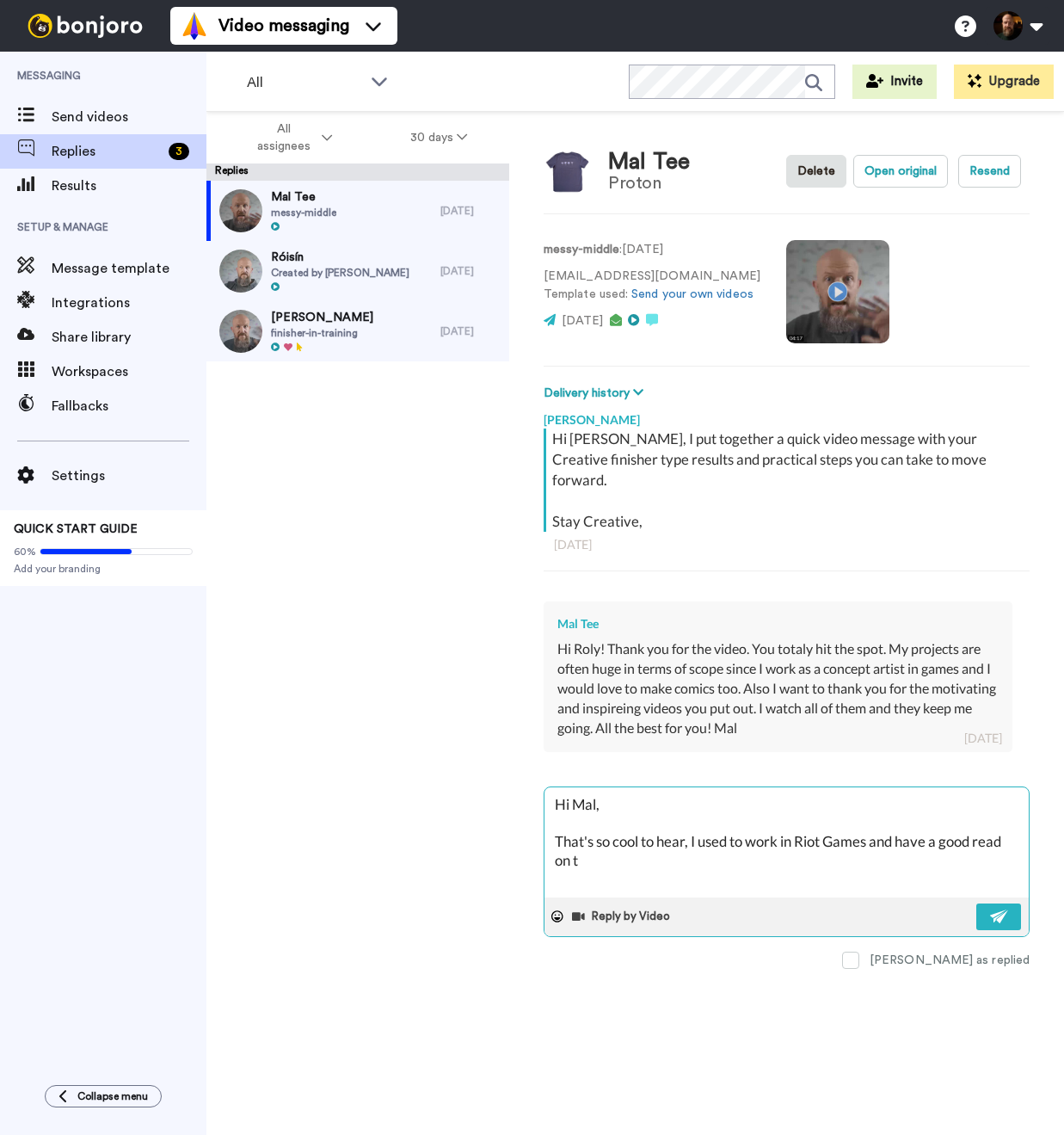
type textarea "Hi Mal, That's so cool to hear, I used to work in Riot Games and have a good re…"
type textarea "x"
type textarea "Hi Mal, That's so cool to hear, I used to work in Riot Games and have a good re…"
type textarea "x"
type textarea "Hi Mal, That's so cool to hear, I used to work in Riot Games and have a good re…"
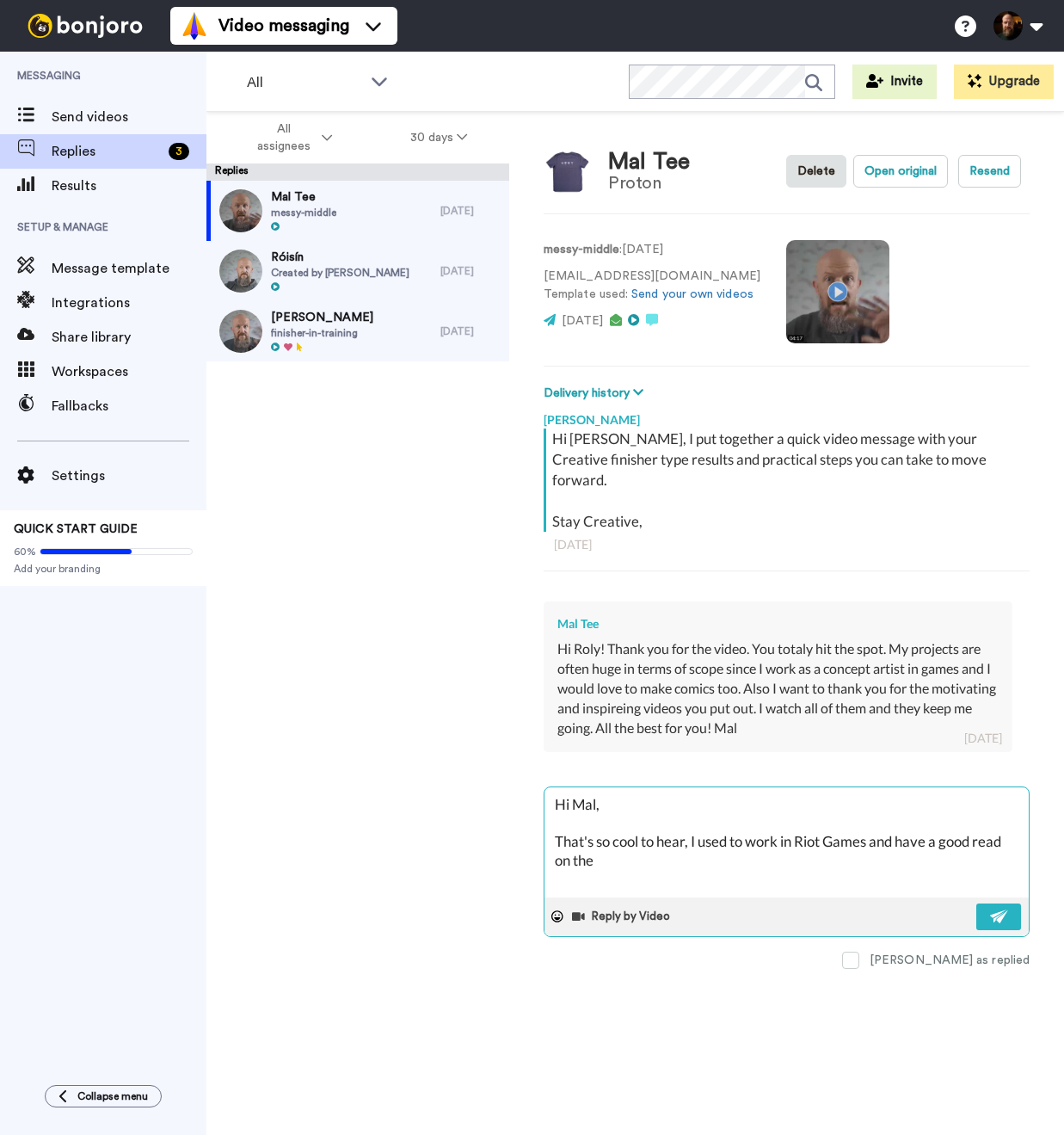
type textarea "x"
type textarea "Hi Mal, That's so cool to hear, I used to work in Riot Games and have a good re…"
type textarea "x"
type textarea "Hi Mal, That's so cool to hear, I used to work in Riot Games and have a good re…"
type textarea "x"
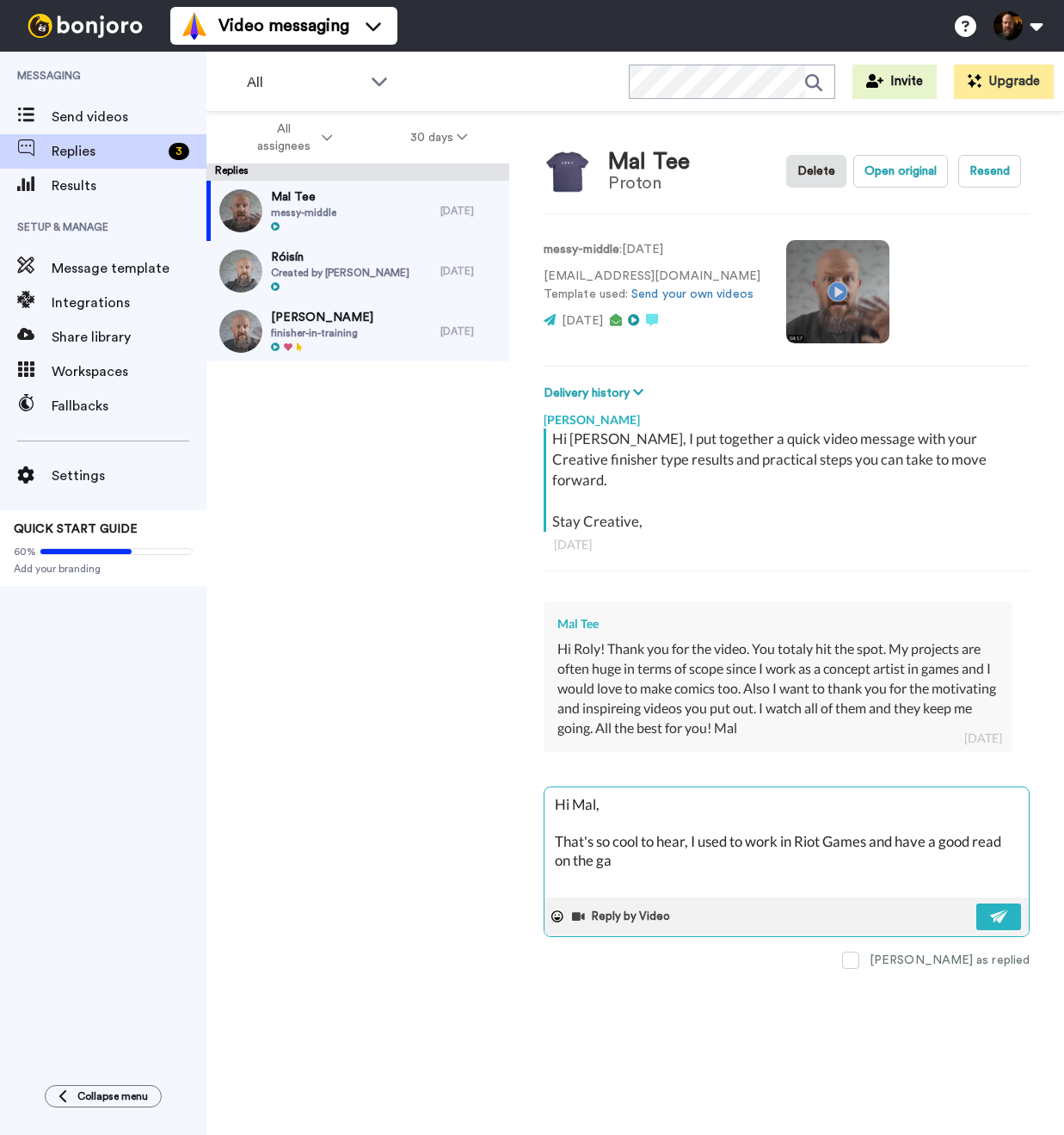
type textarea "Hi Mal, That's so cool to hear, I used to work in Riot Games and have a good re…"
drag, startPoint x: 903, startPoint y: 840, endPoint x: 902, endPoint y: 820, distance: 20.0
click at [902, 820] on textarea "Hi Mal, That's so cool to hear, I used to work in Riot Games and have a good re…" at bounding box center [787, 842] width 485 height 110
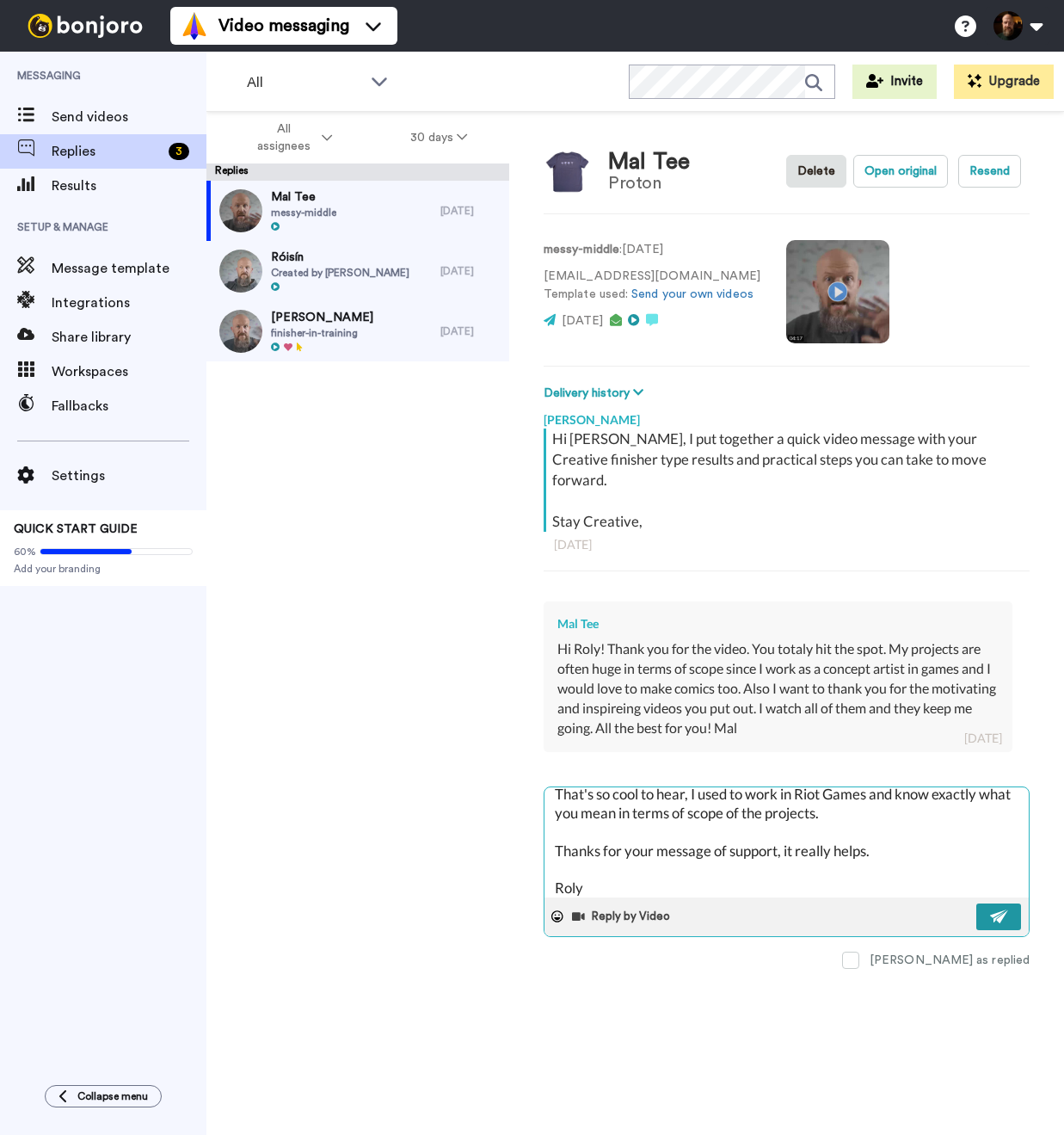
click at [996, 903] on button at bounding box center [999, 917] width 45 height 27
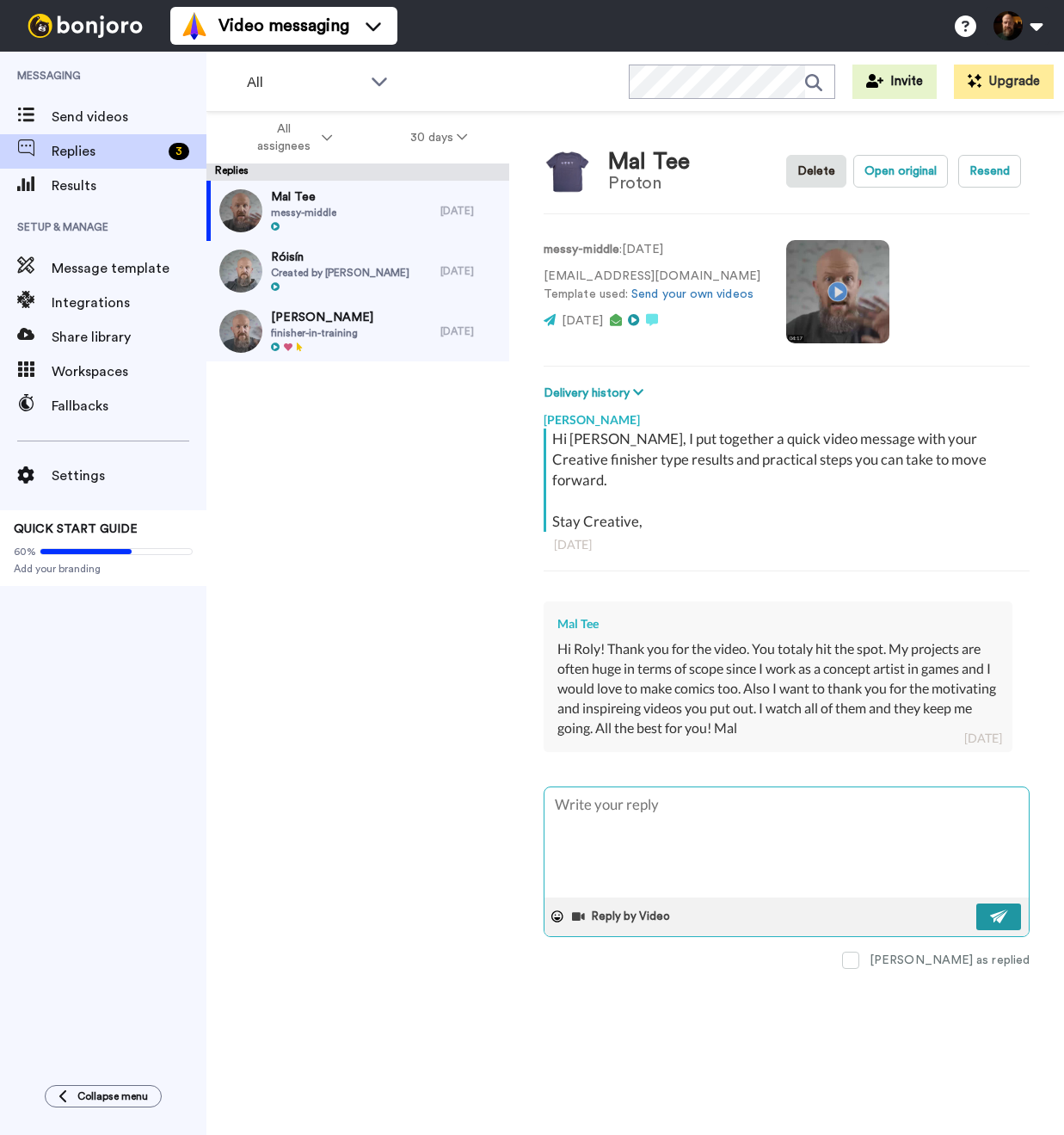
scroll to position [0, 0]
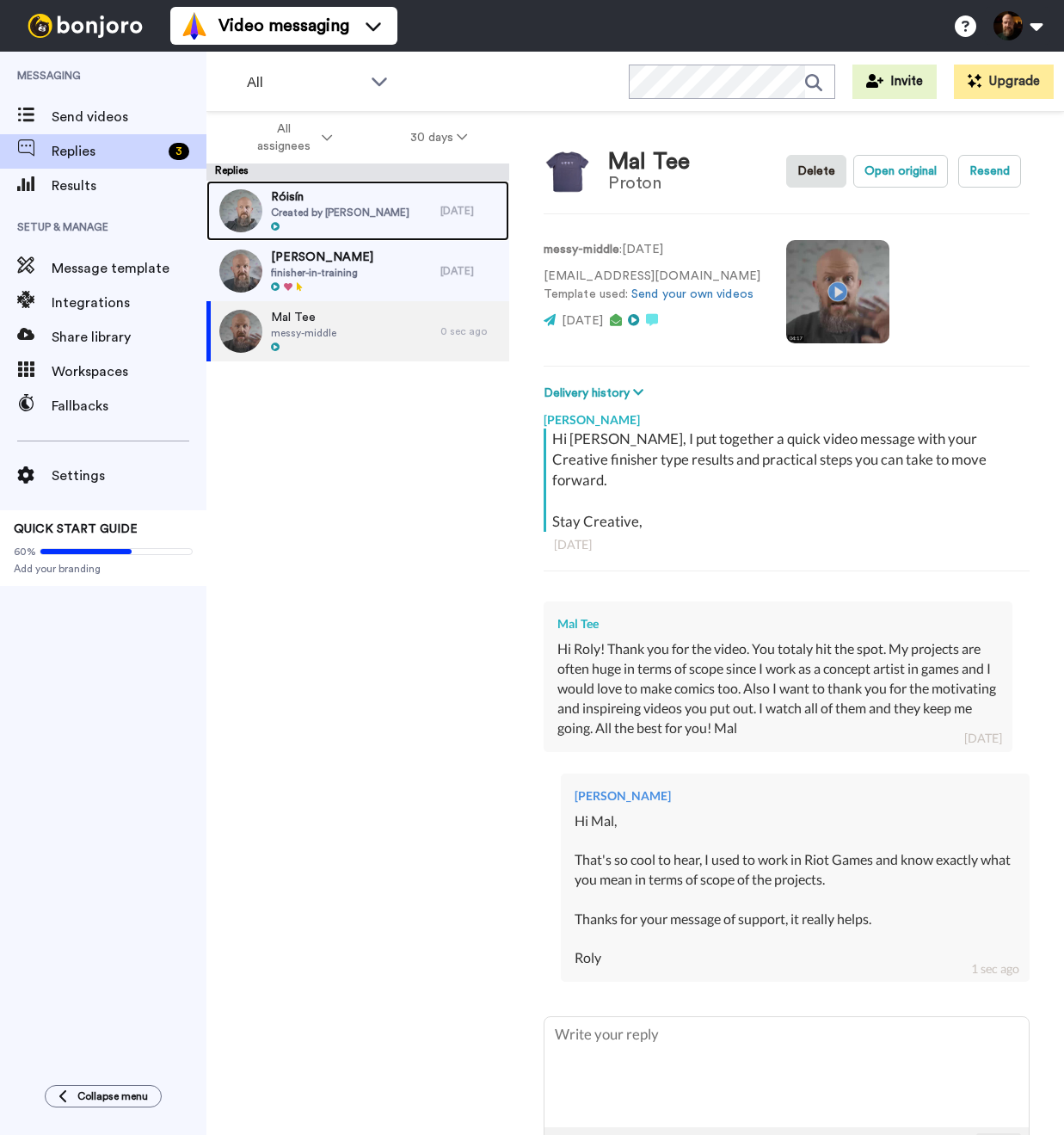
click at [352, 219] on div "Róisín Created by [PERSON_NAME]" at bounding box center [340, 211] width 139 height 45
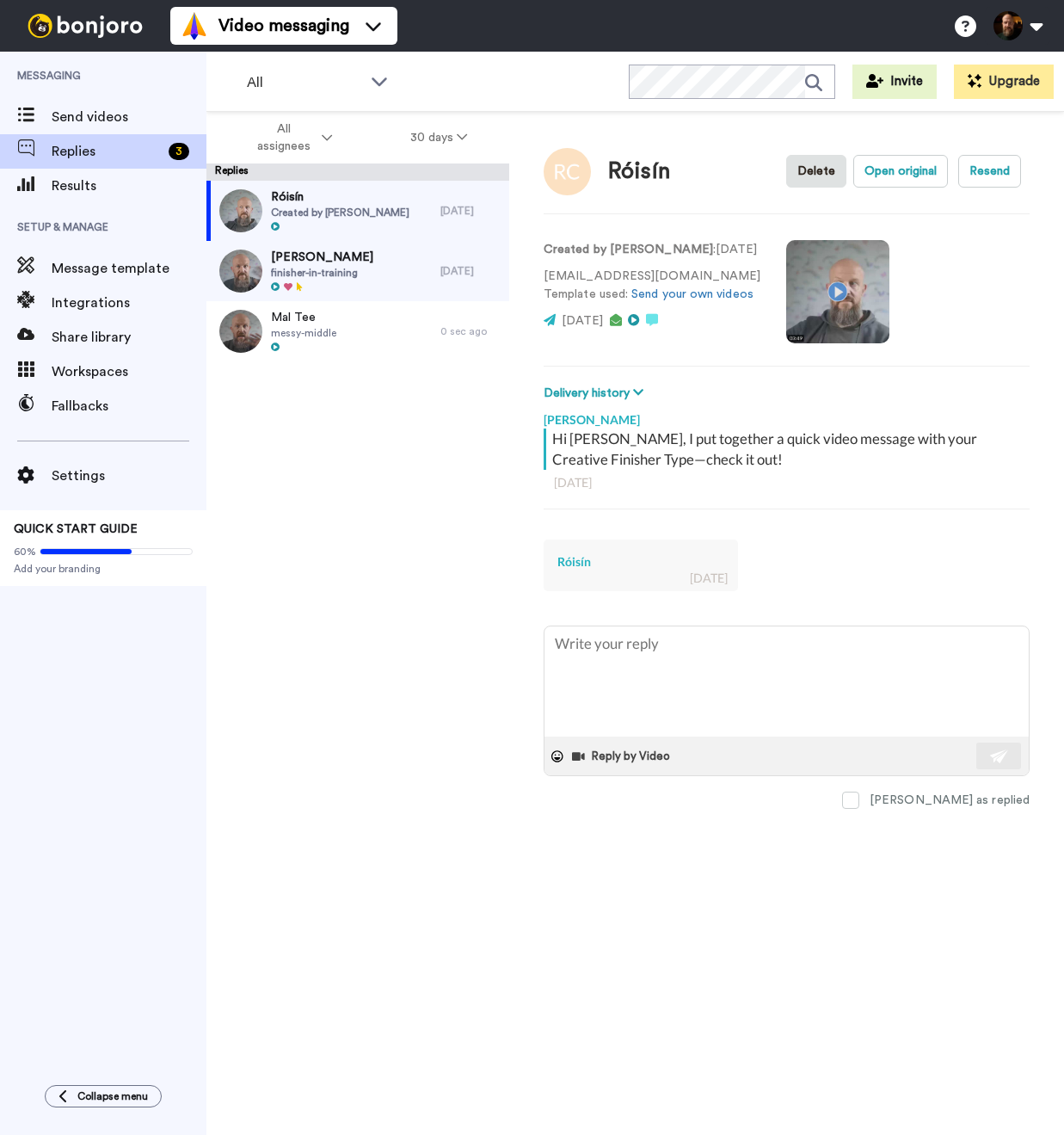
click at [633, 553] on div "Róisín" at bounding box center [641, 561] width 167 height 17
click at [566, 558] on div "Róisín" at bounding box center [641, 561] width 167 height 17
click at [568, 560] on div "Róisín" at bounding box center [641, 561] width 167 height 17
click at [567, 564] on div "Róisín" at bounding box center [641, 561] width 167 height 17
click at [667, 575] on div "Róisín [DATE]" at bounding box center [641, 565] width 194 height 51
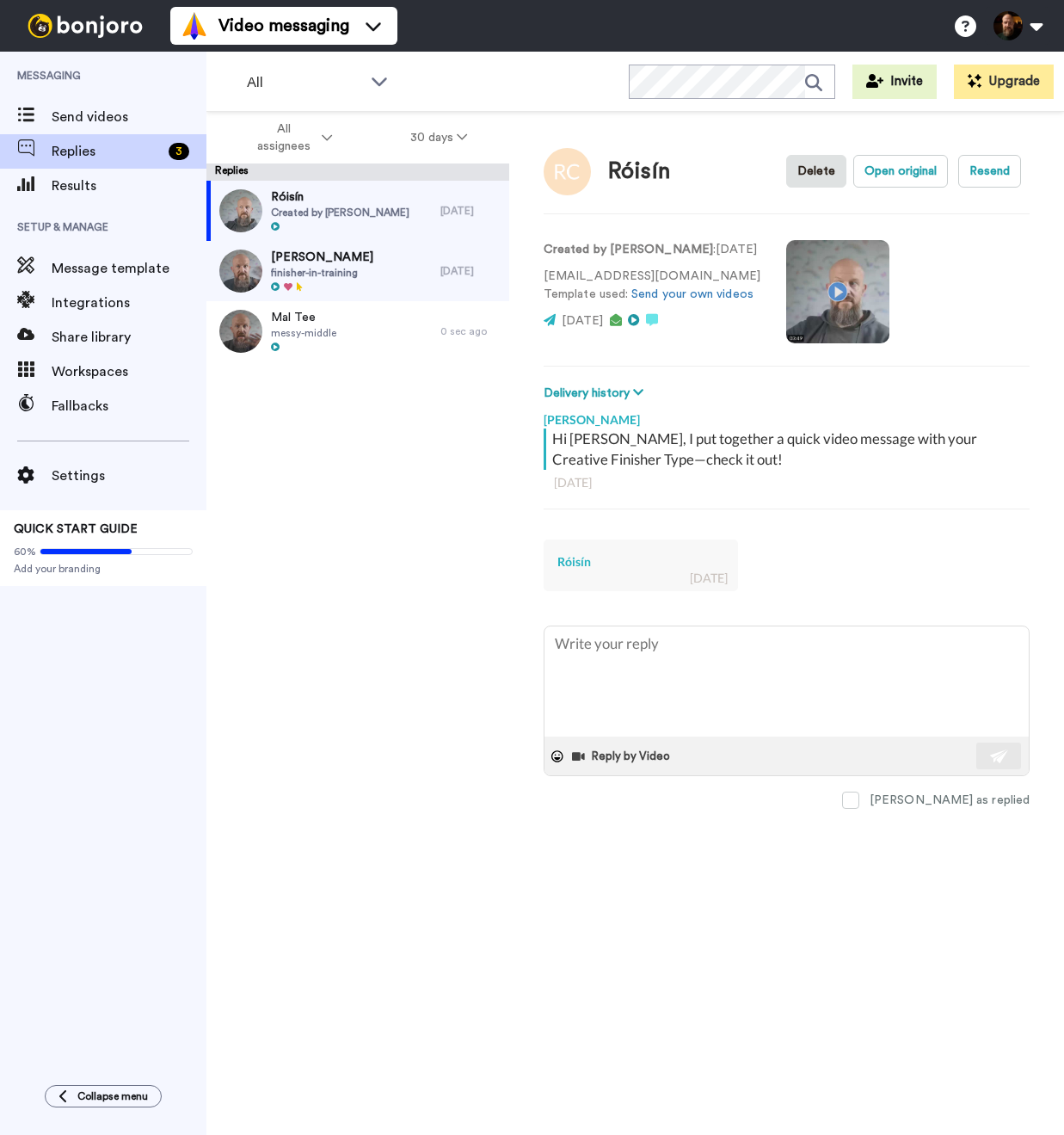
click at [583, 573] on div "Róisín [DATE]" at bounding box center [641, 565] width 194 height 51
click at [583, 572] on div "Róisín [DATE]" at bounding box center [641, 565] width 194 height 51
click at [585, 573] on div "Róisín [DATE]" at bounding box center [641, 565] width 194 height 51
click at [657, 577] on div "Róisín [DATE]" at bounding box center [641, 565] width 194 height 51
click at [577, 577] on div "Róisín [DATE]" at bounding box center [641, 565] width 194 height 51
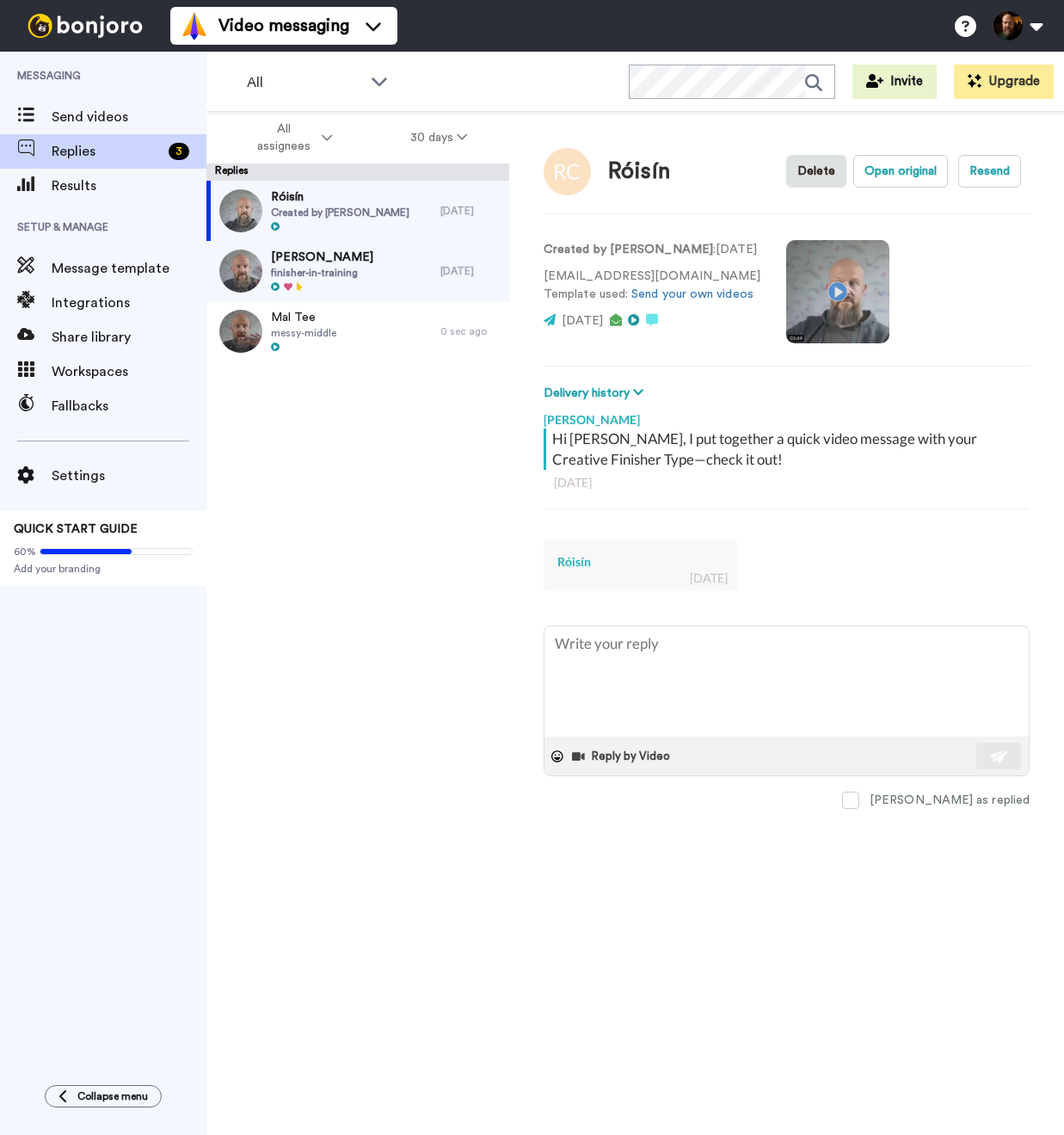
click at [578, 576] on div "Róisín [DATE]" at bounding box center [641, 565] width 194 height 51
click at [578, 575] on div "Róisín [DATE]" at bounding box center [641, 565] width 194 height 51
click at [641, 577] on div "Róisín [DATE]" at bounding box center [641, 565] width 194 height 51
click at [595, 582] on div "Róisín [DATE]" at bounding box center [641, 565] width 194 height 51
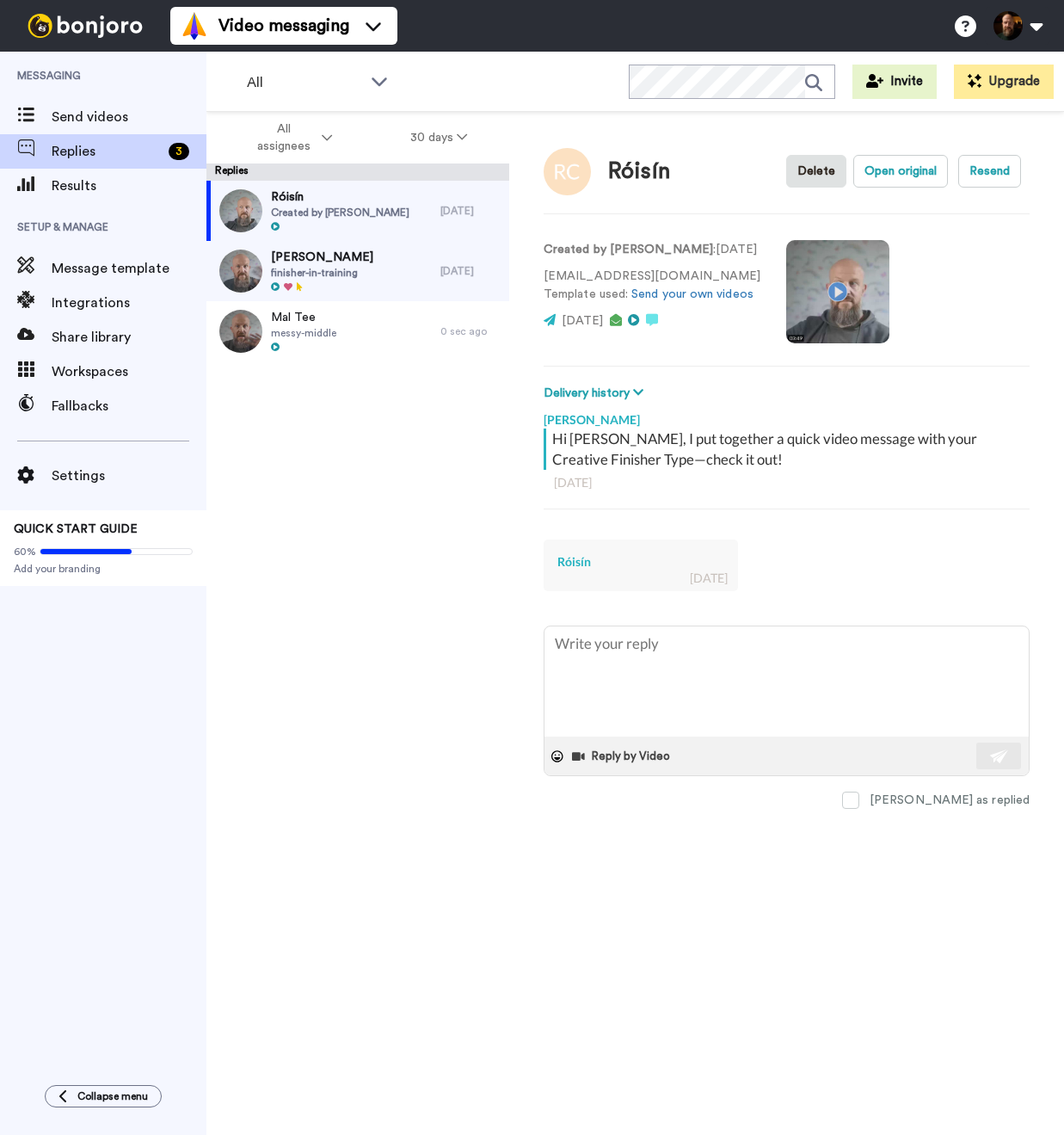
drag, startPoint x: 616, startPoint y: 581, endPoint x: 577, endPoint y: 567, distance: 41.4
click at [616, 581] on div "Róisín [DATE]" at bounding box center [641, 565] width 194 height 51
click at [369, 544] on div "Róisín Created by [PERSON_NAME] [DATE] [PERSON_NAME] finisher-in-training [DATE…" at bounding box center [358, 657] width 303 height 954
